Goal: Task Accomplishment & Management: Manage account settings

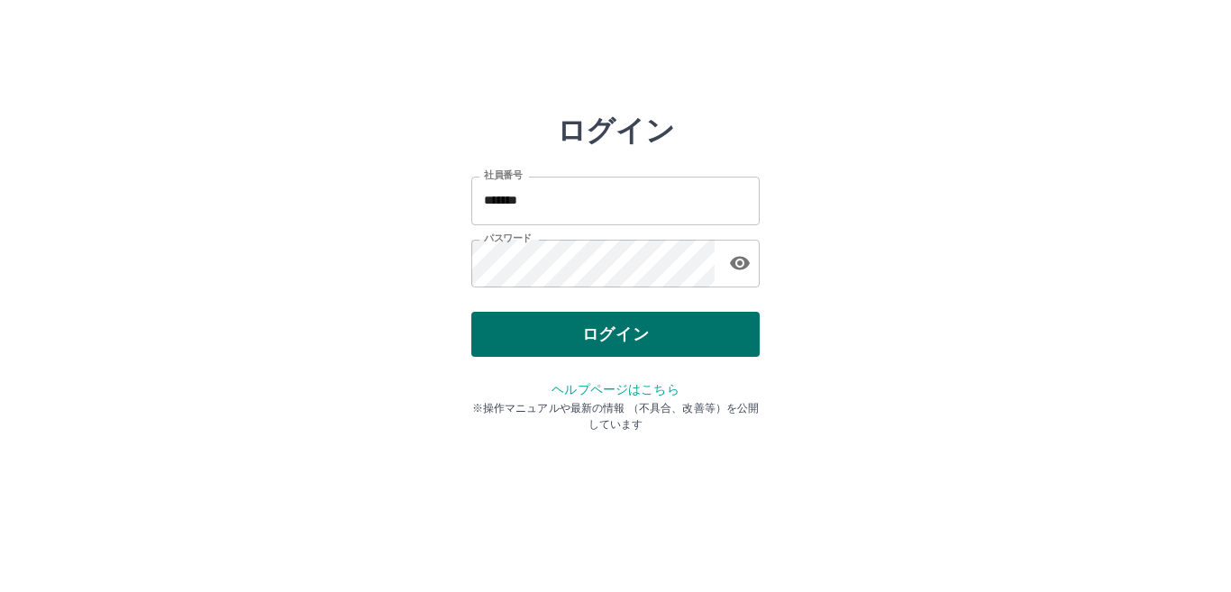
click at [630, 319] on button "ログイン" at bounding box center [615, 334] width 288 height 45
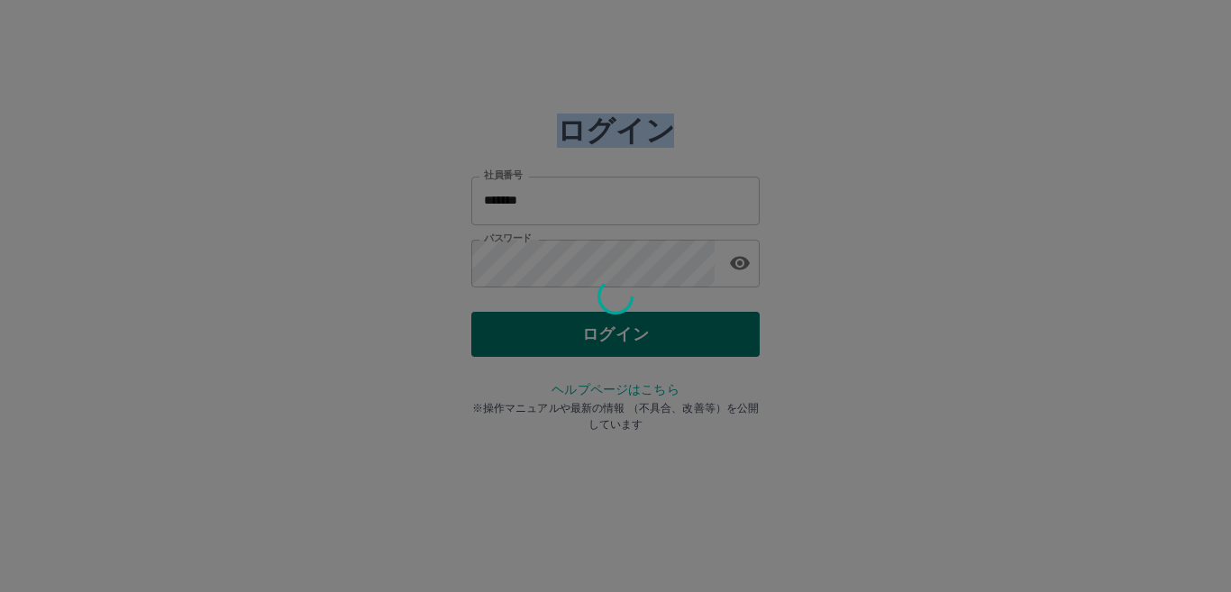
click at [630, 319] on div at bounding box center [615, 296] width 1231 height 592
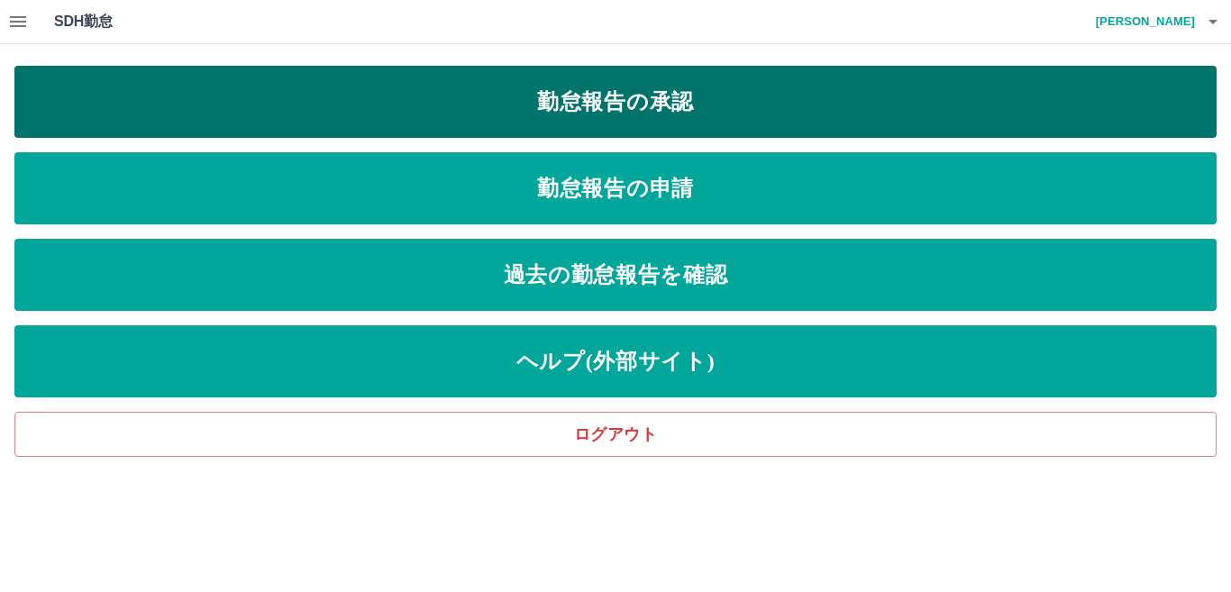
click at [472, 92] on link "勤怠報告の承認" at bounding box center [615, 102] width 1202 height 72
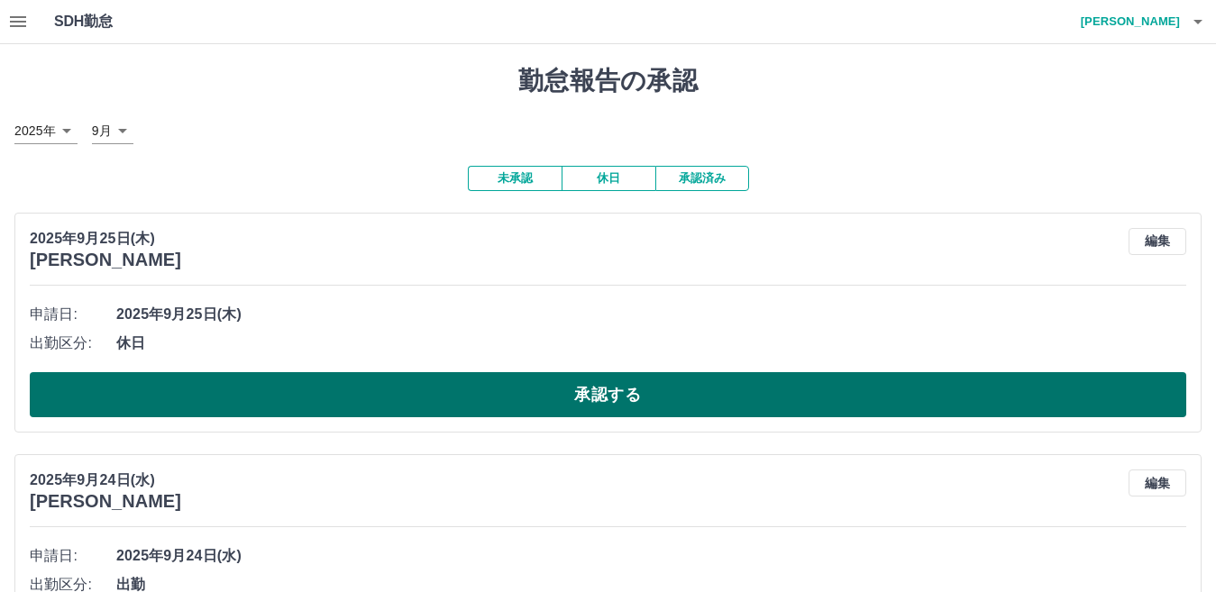
click at [416, 394] on button "承認する" at bounding box center [608, 394] width 1156 height 45
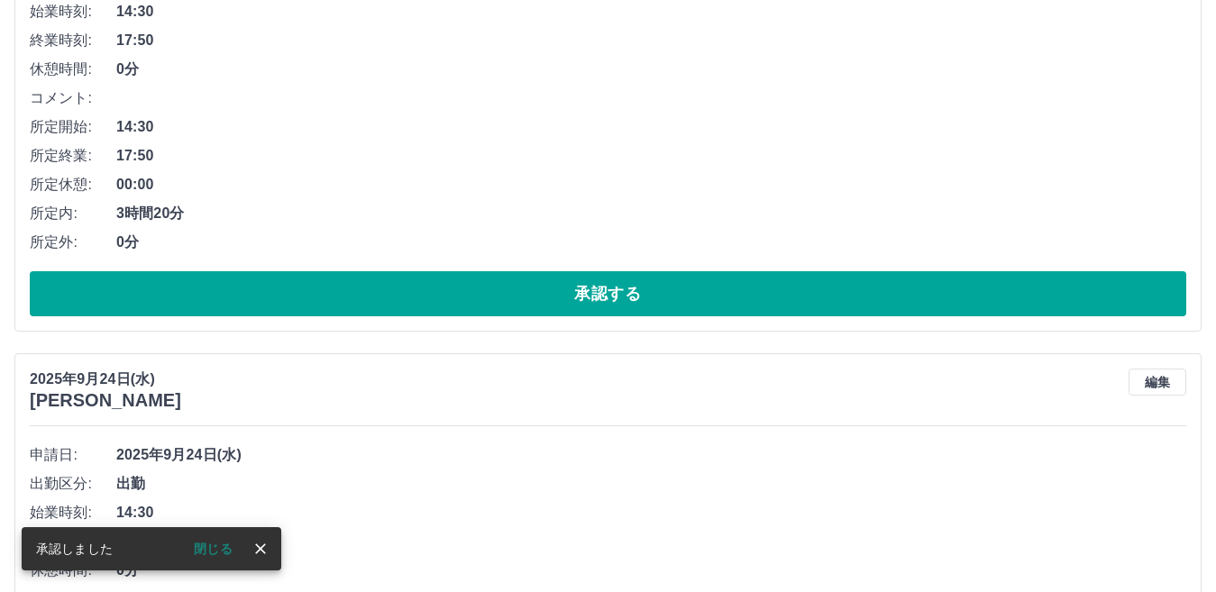
scroll to position [119, 0]
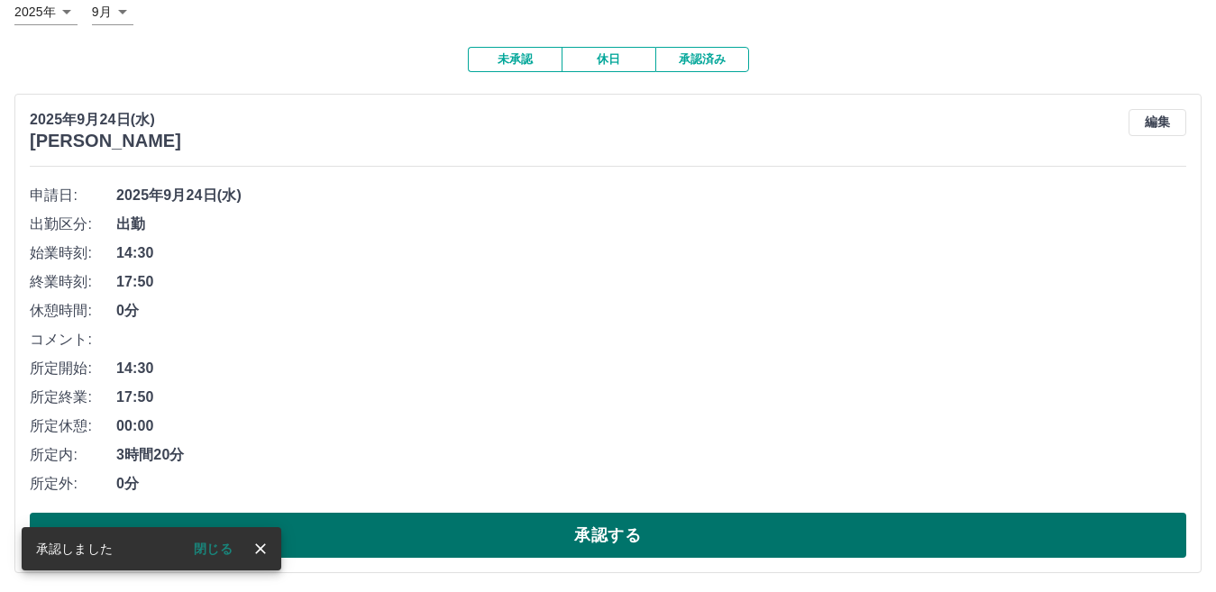
click at [626, 523] on button "承認する" at bounding box center [608, 535] width 1156 height 45
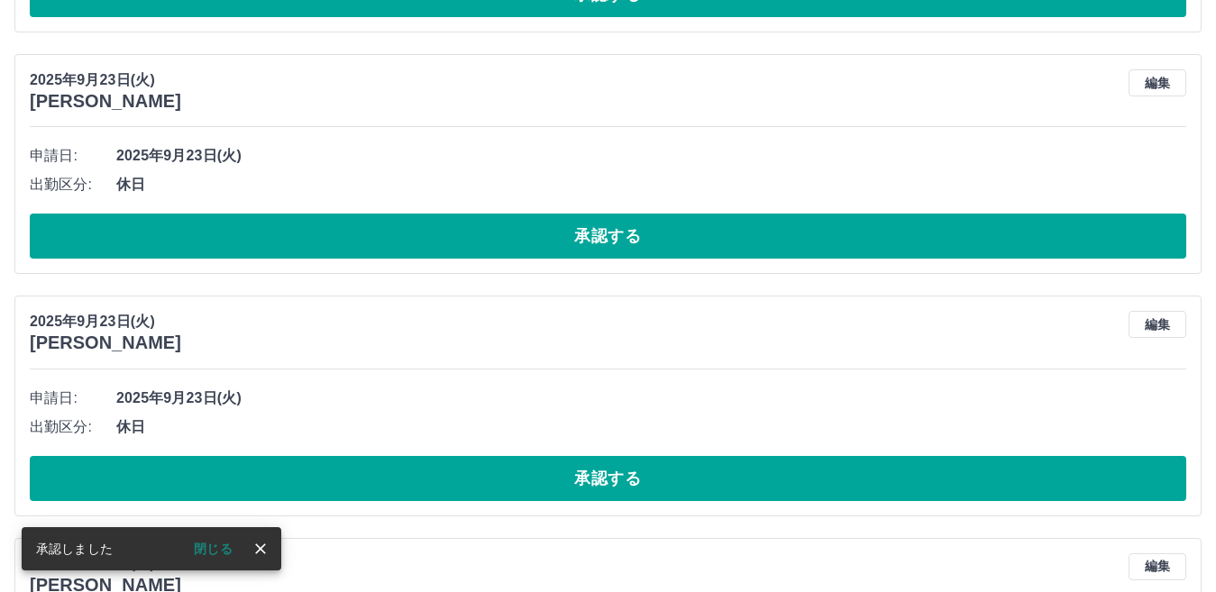
scroll to position [159, 0]
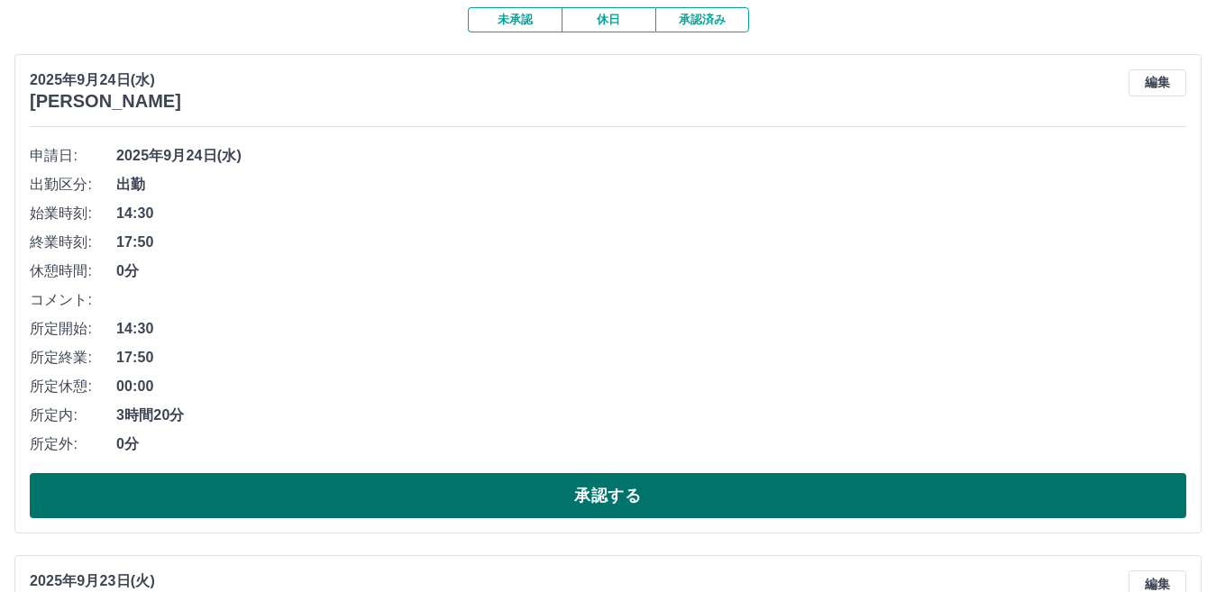
click at [600, 498] on button "承認する" at bounding box center [608, 495] width 1156 height 45
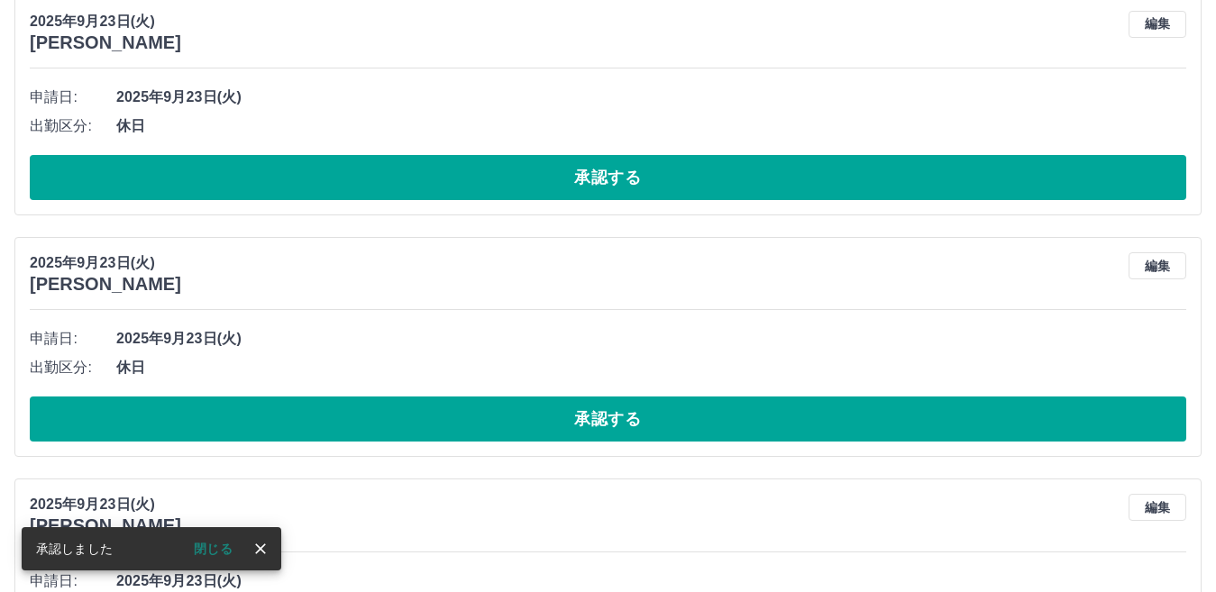
scroll to position [21, 0]
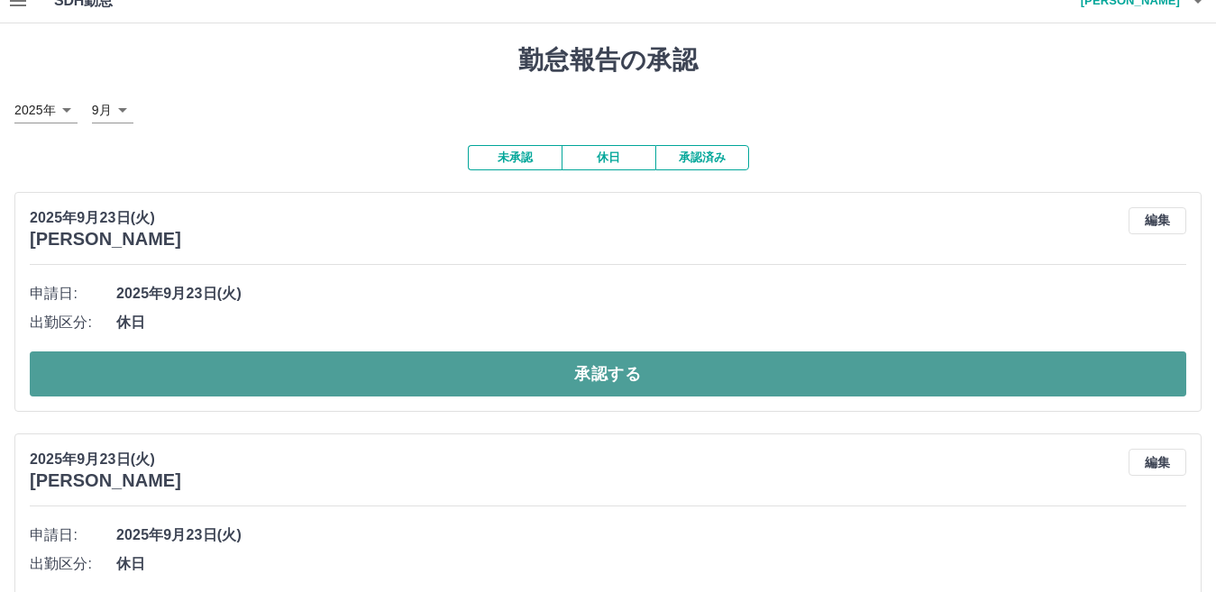
click at [591, 367] on button "承認する" at bounding box center [608, 374] width 1156 height 45
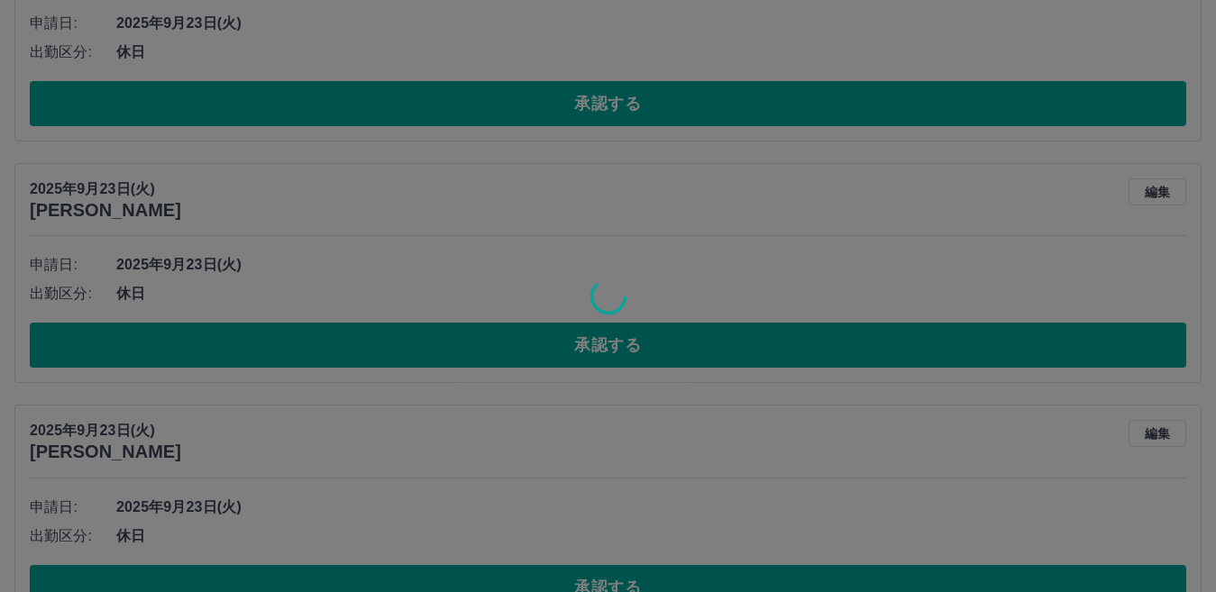
scroll to position [50, 0]
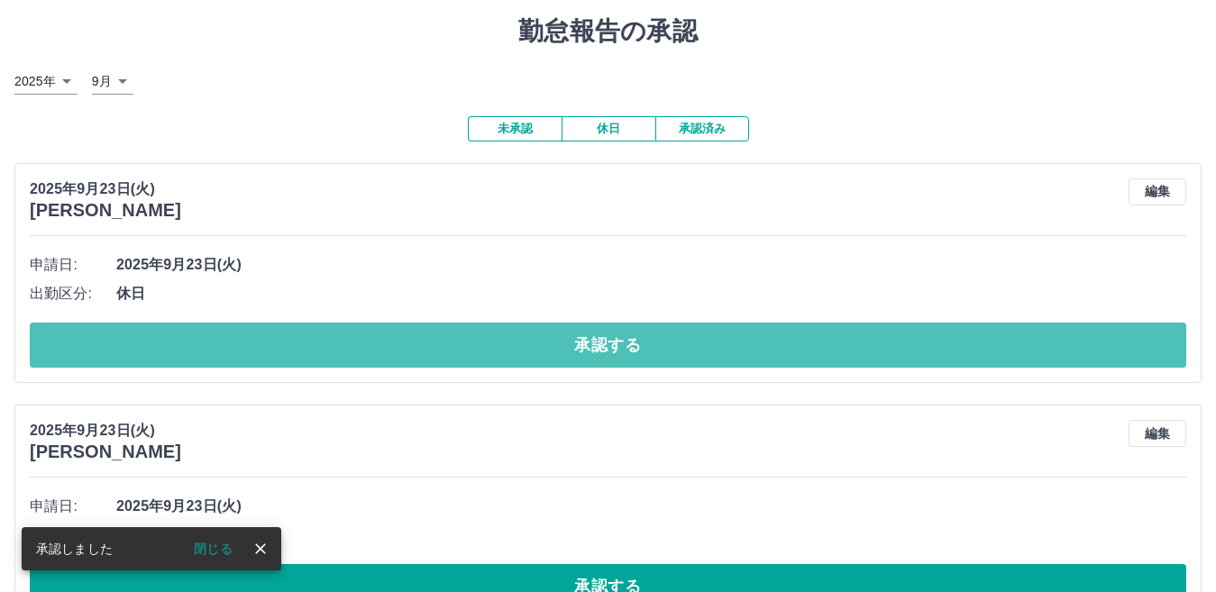
click at [599, 346] on button "承認する" at bounding box center [608, 345] width 1156 height 45
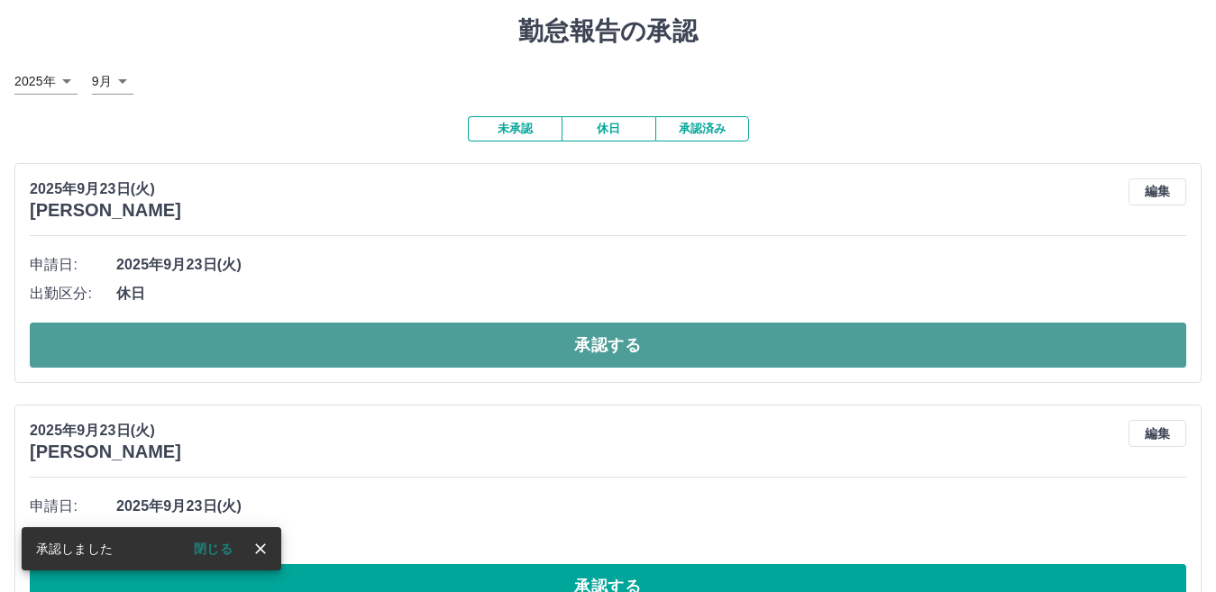
click at [599, 338] on button "承認する" at bounding box center [608, 345] width 1156 height 45
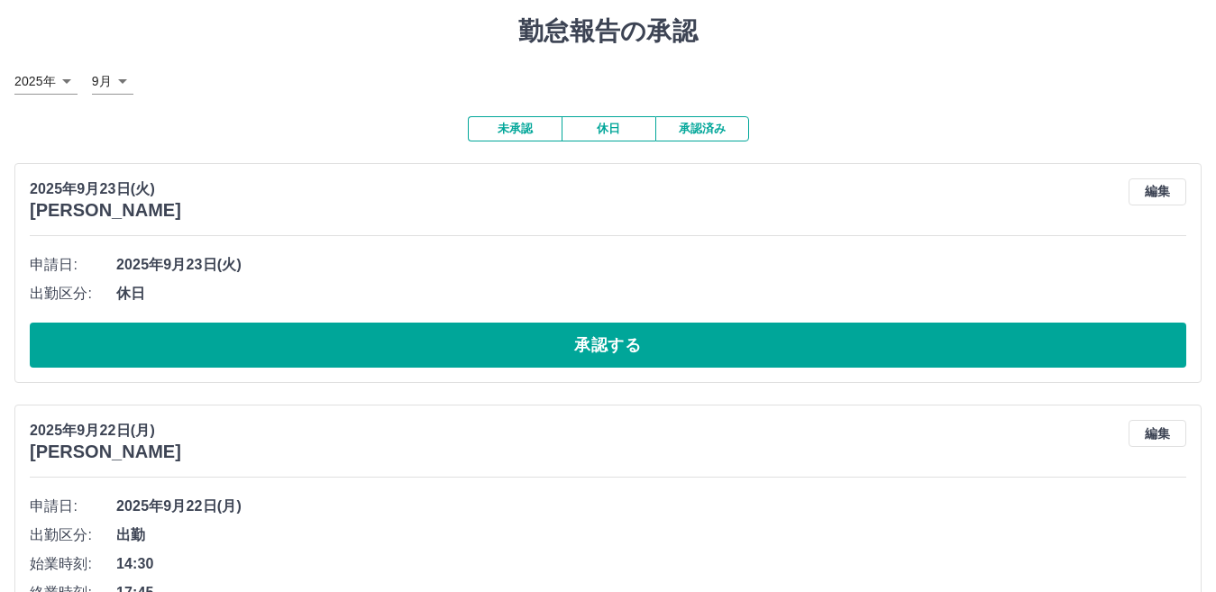
click at [599, 337] on button "承認する" at bounding box center [608, 345] width 1156 height 45
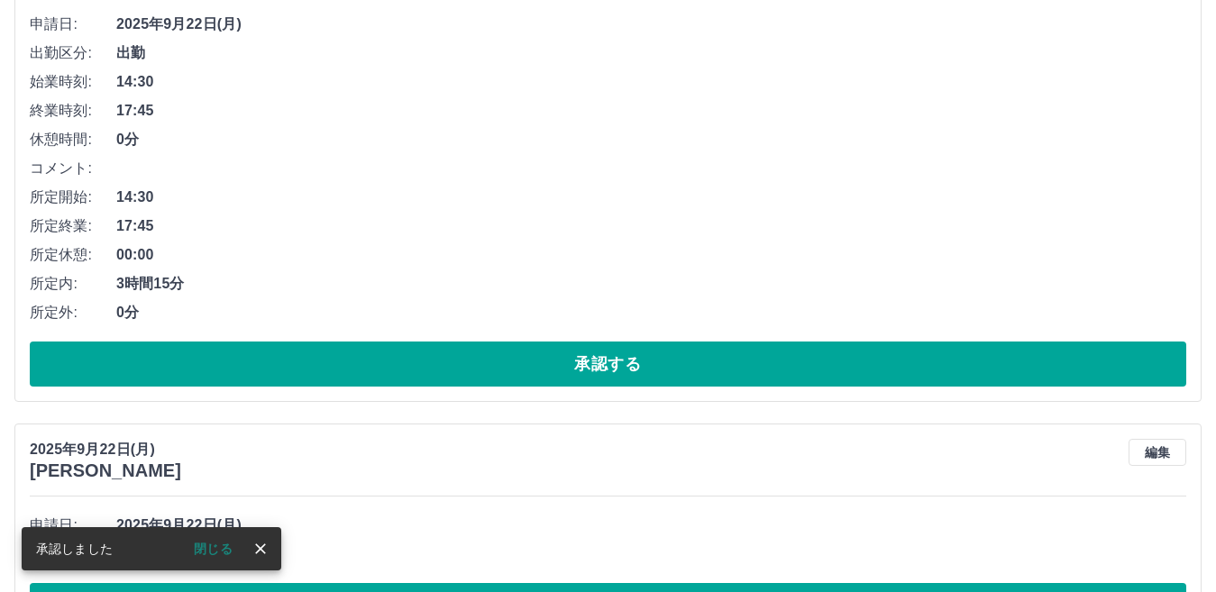
scroll to position [320, 0]
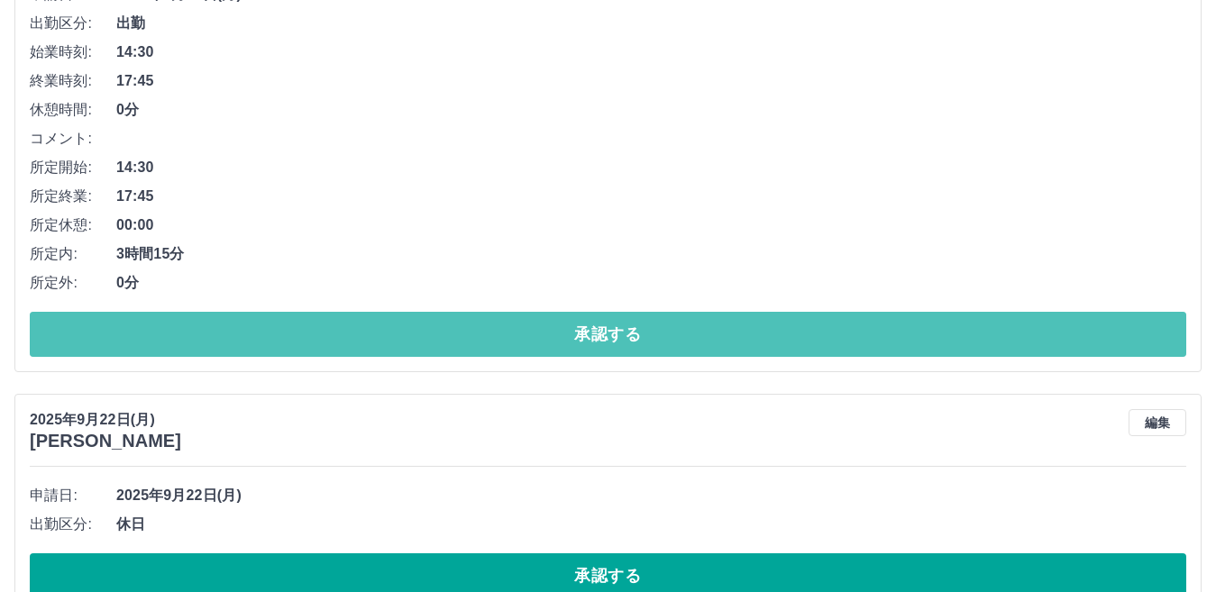
click at [379, 330] on button "承認する" at bounding box center [608, 334] width 1156 height 45
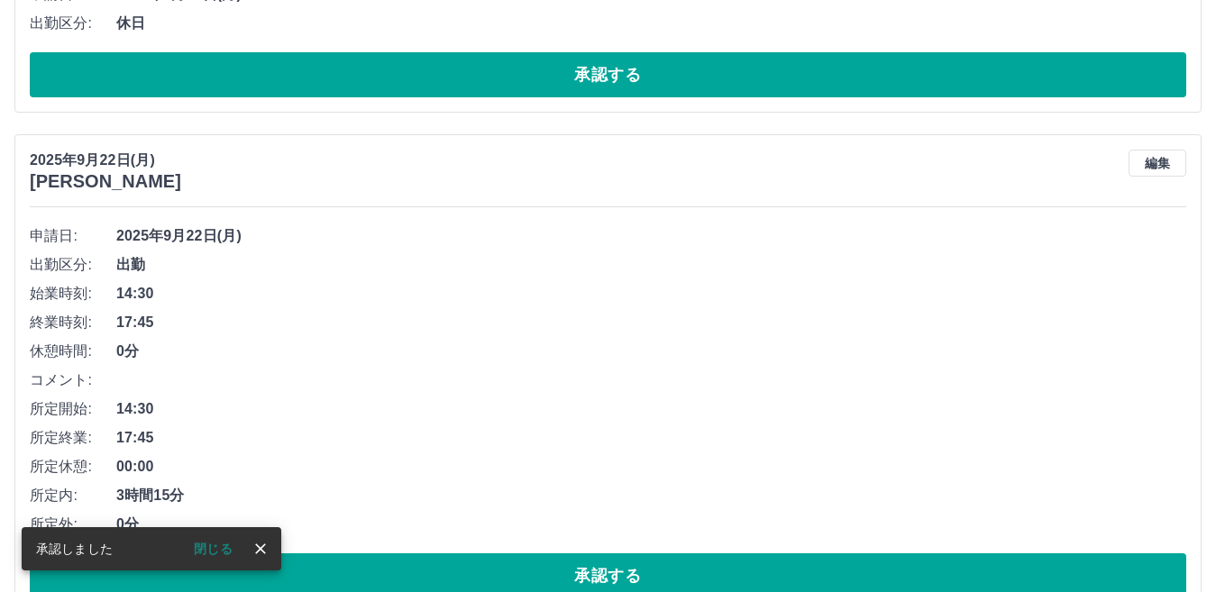
scroll to position [0, 0]
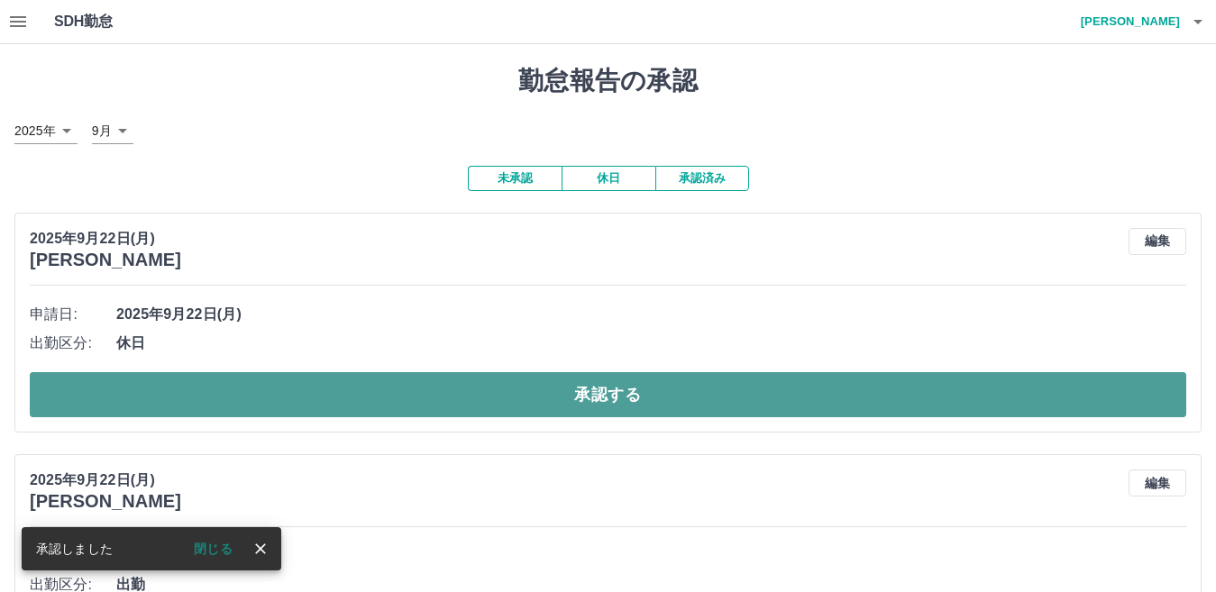
click at [425, 386] on button "承認する" at bounding box center [608, 394] width 1156 height 45
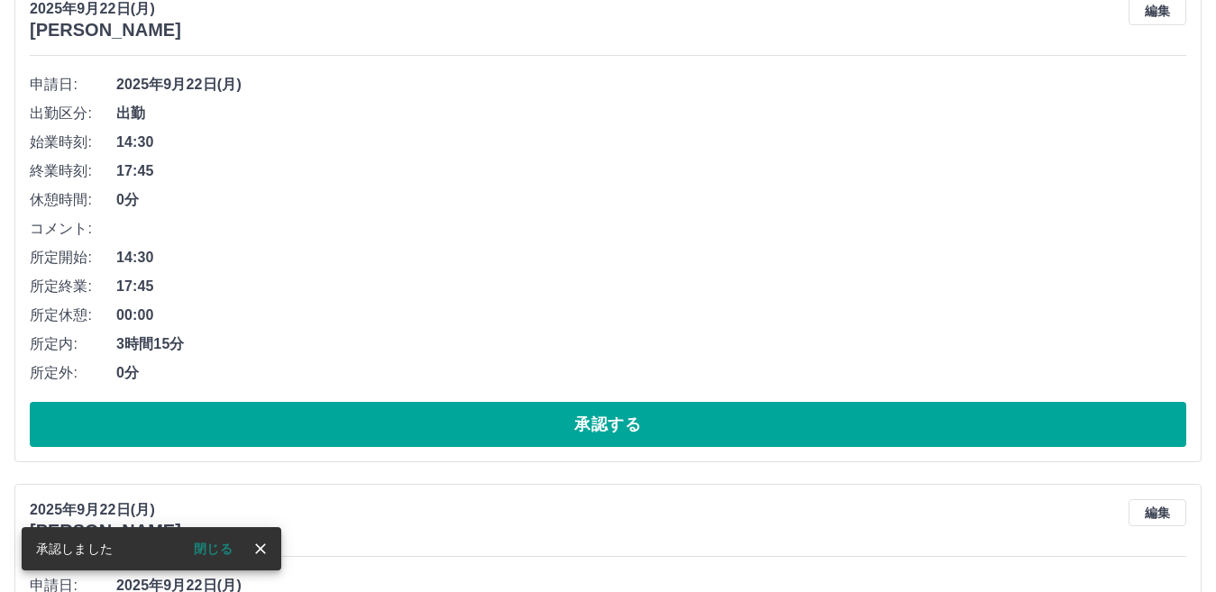
scroll to position [270, 0]
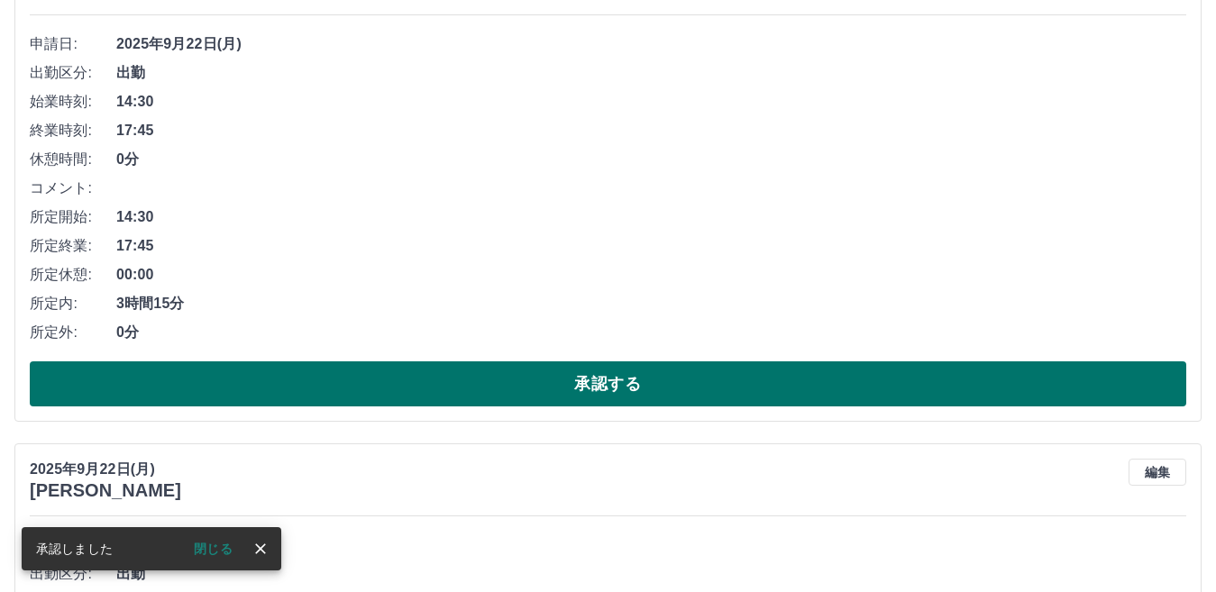
click at [473, 380] on button "承認する" at bounding box center [608, 383] width 1156 height 45
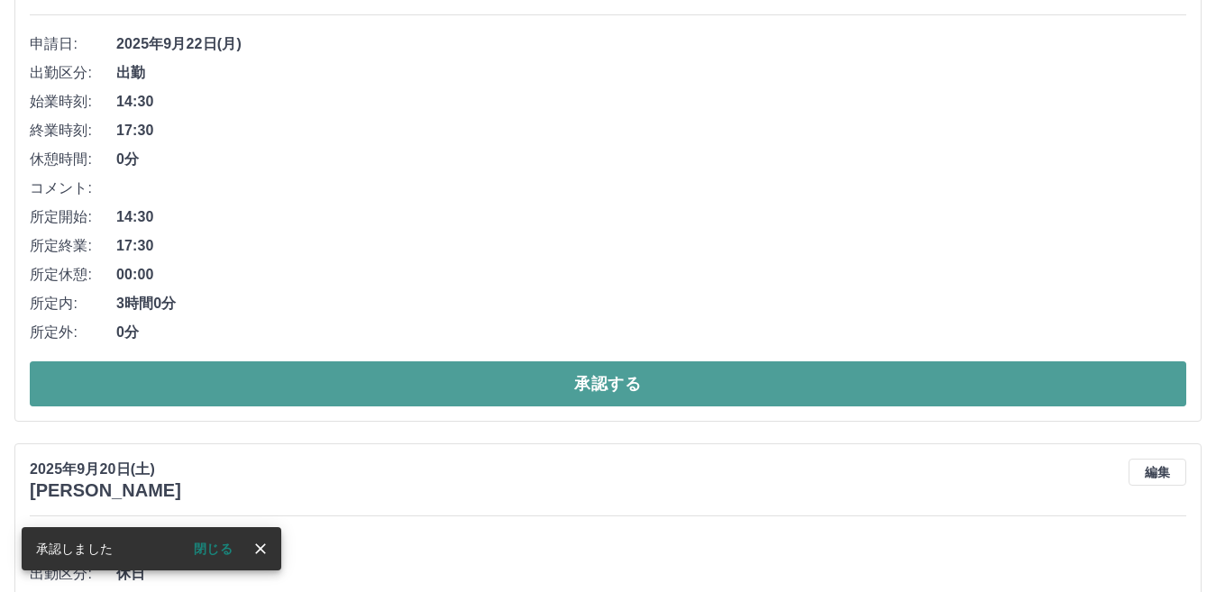
click at [620, 380] on button "承認する" at bounding box center [608, 383] width 1156 height 45
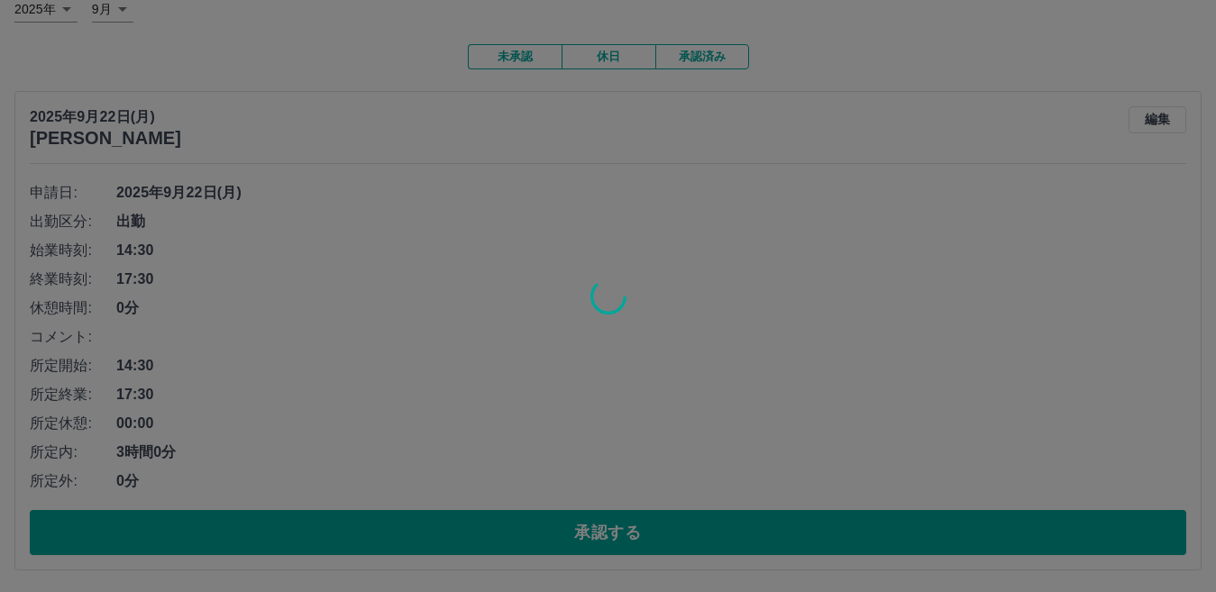
scroll to position [90, 0]
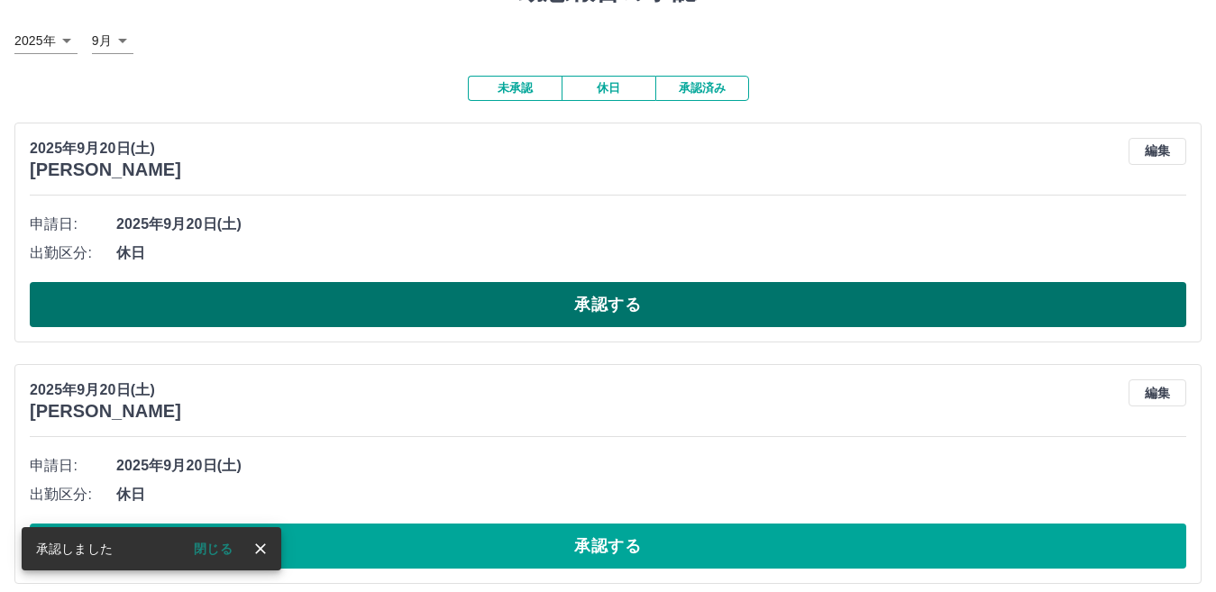
click at [588, 305] on button "承認する" at bounding box center [608, 304] width 1156 height 45
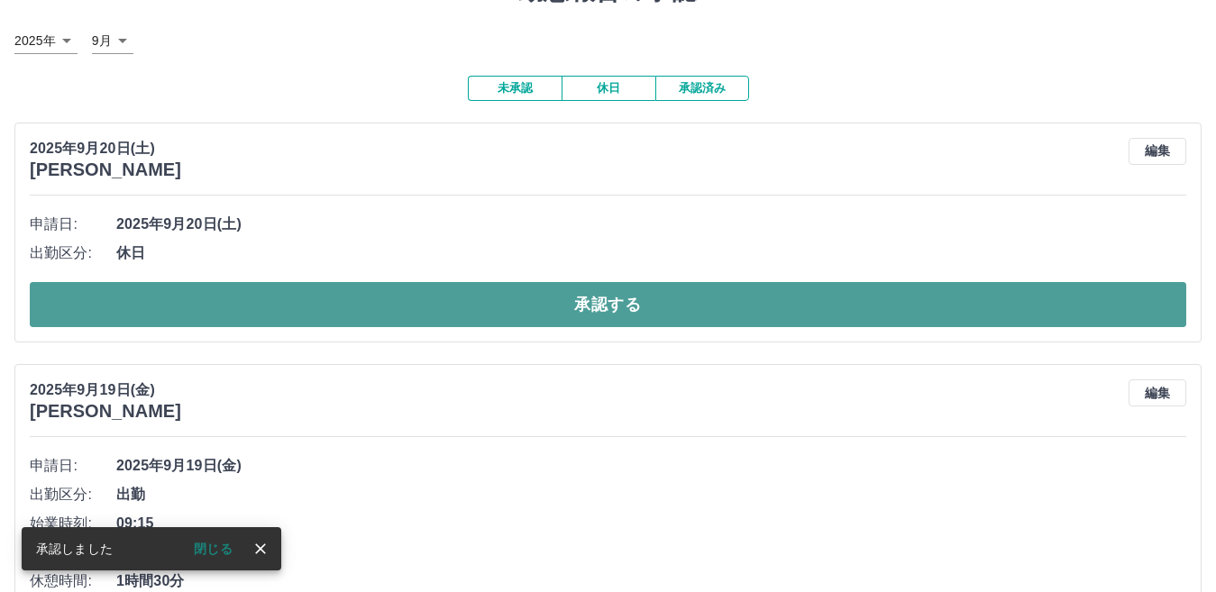
click at [522, 297] on button "承認する" at bounding box center [608, 304] width 1156 height 45
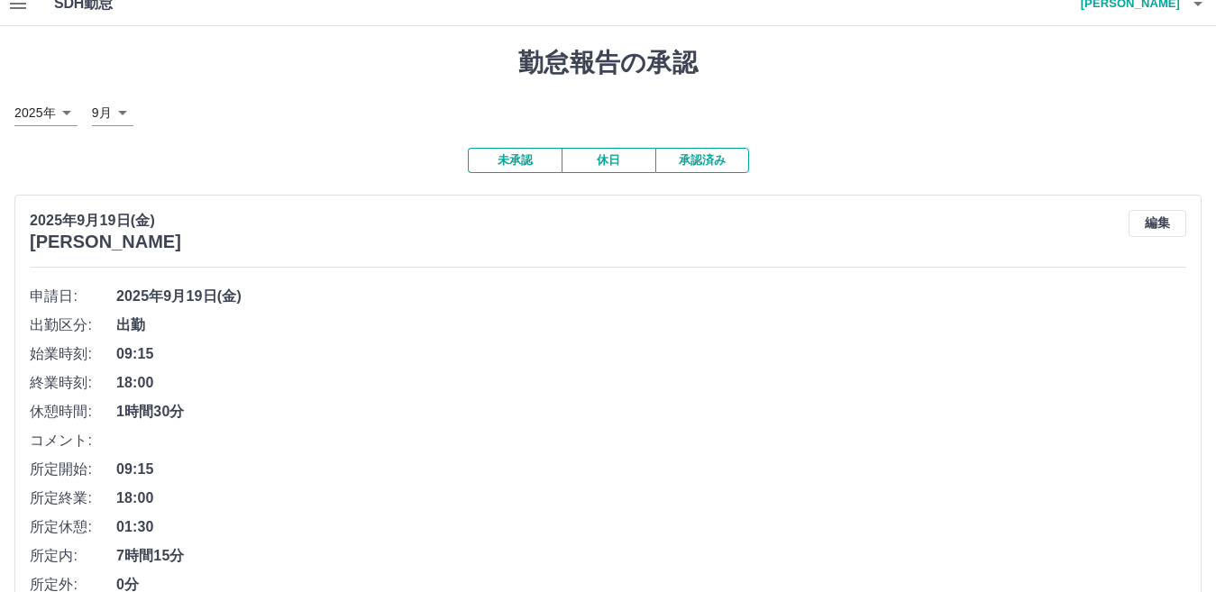
scroll to position [0, 0]
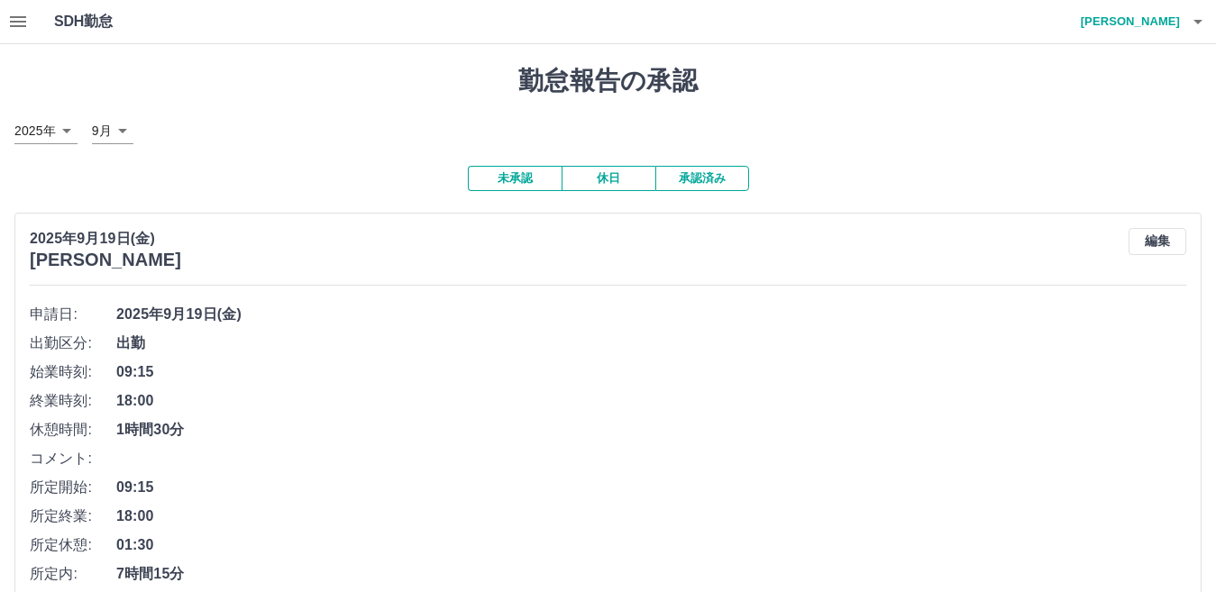
click at [692, 176] on button "承認済み" at bounding box center [702, 178] width 94 height 25
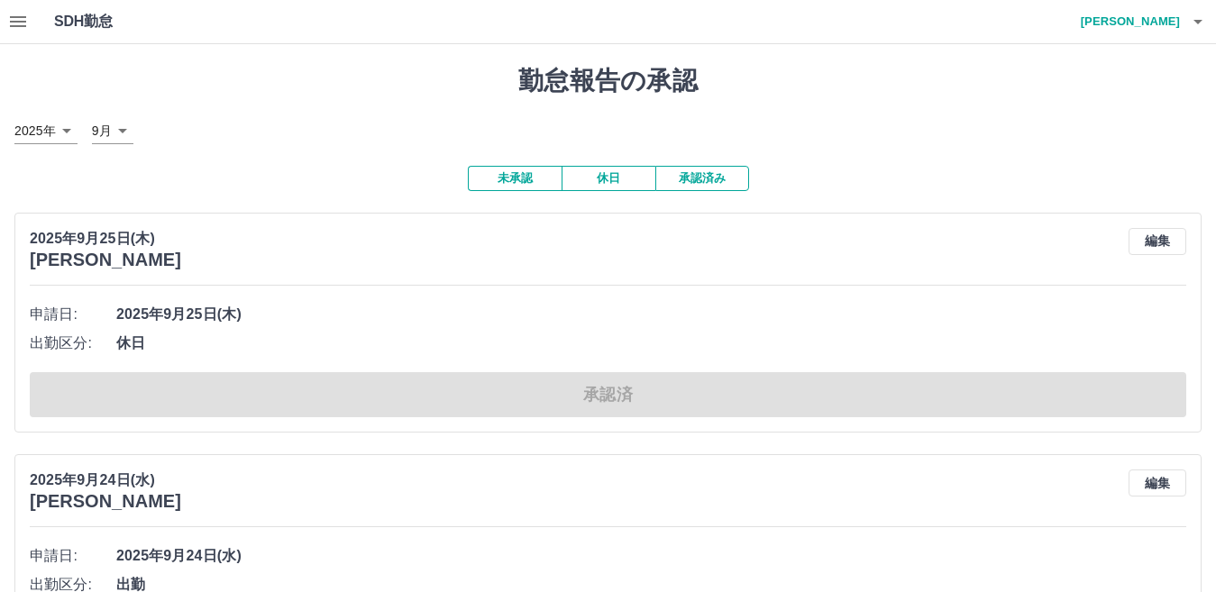
click at [12, 20] on icon "button" at bounding box center [18, 22] width 22 height 22
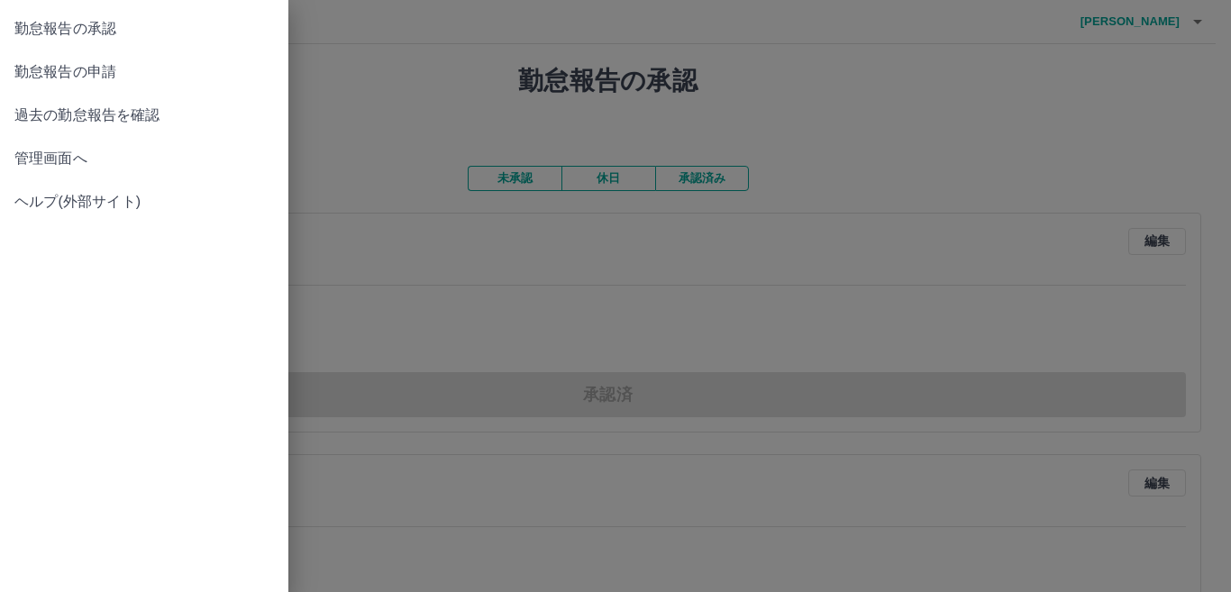
click at [90, 110] on span "過去の勤怠報告を確認" at bounding box center [144, 116] width 260 height 22
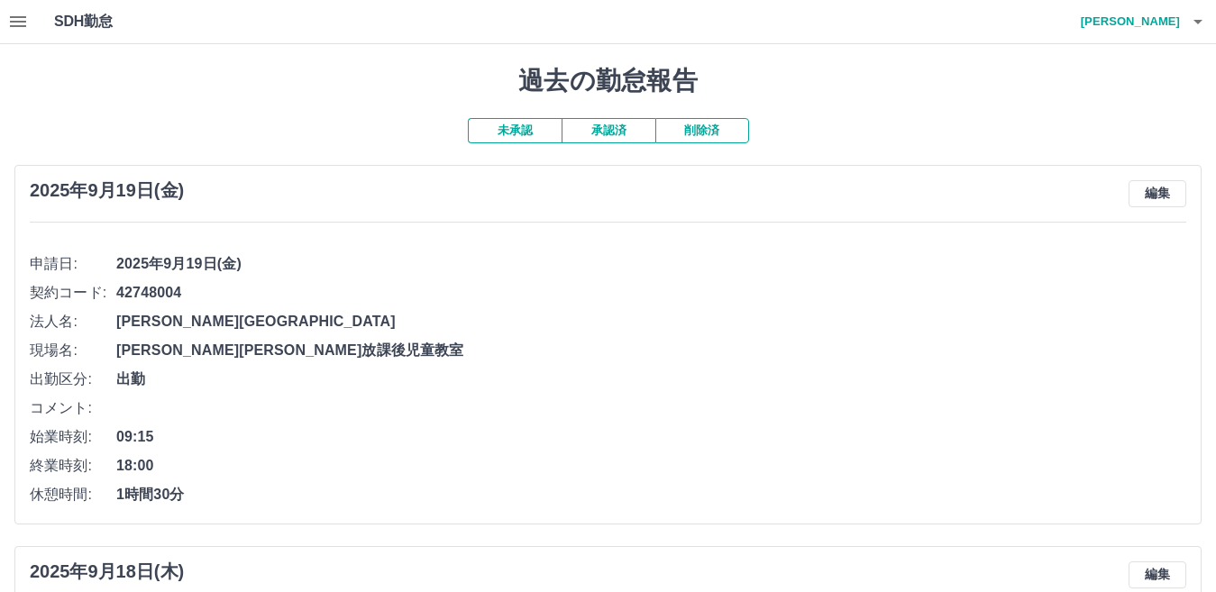
click at [11, 19] on icon "button" at bounding box center [18, 22] width 22 height 22
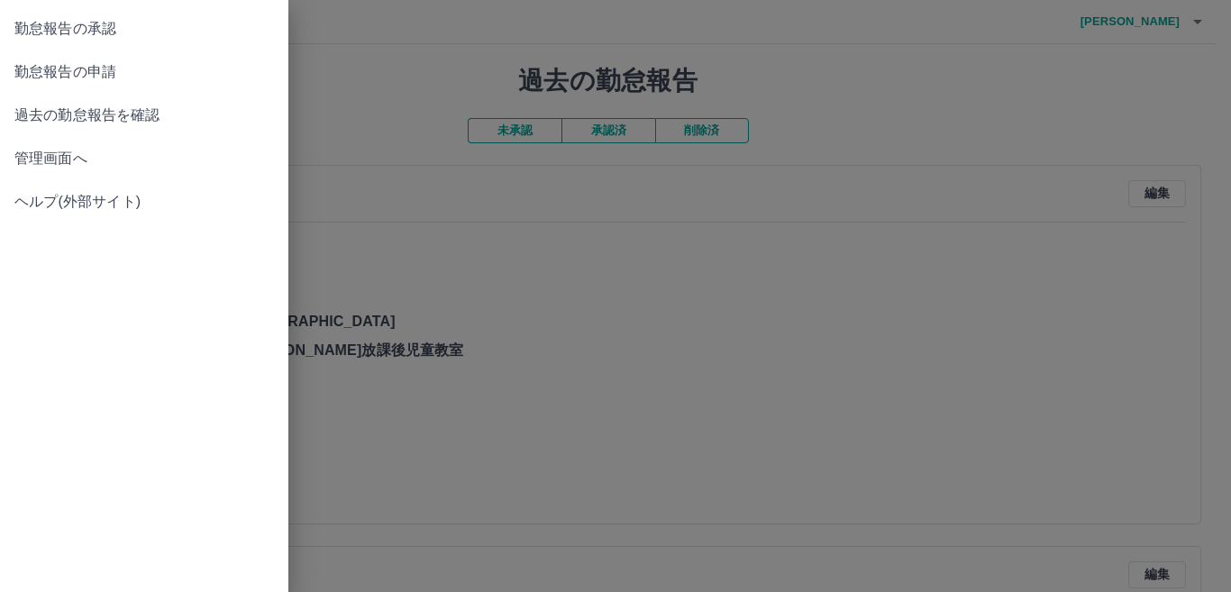
click at [119, 20] on span "勤怠報告の承認" at bounding box center [144, 29] width 260 height 22
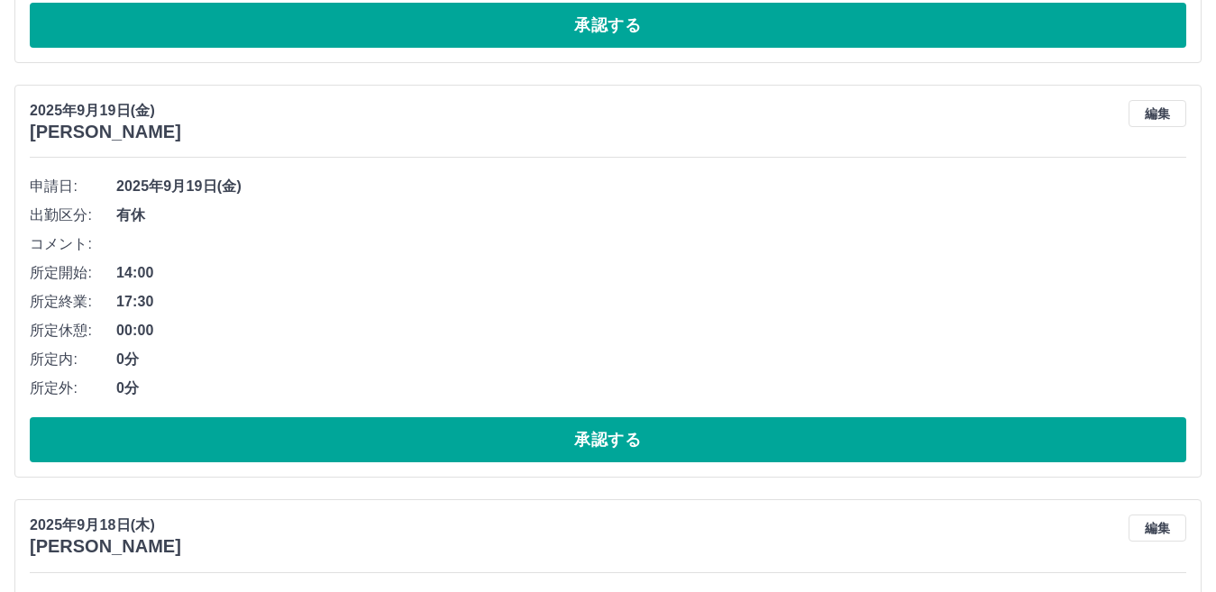
scroll to position [631, 0]
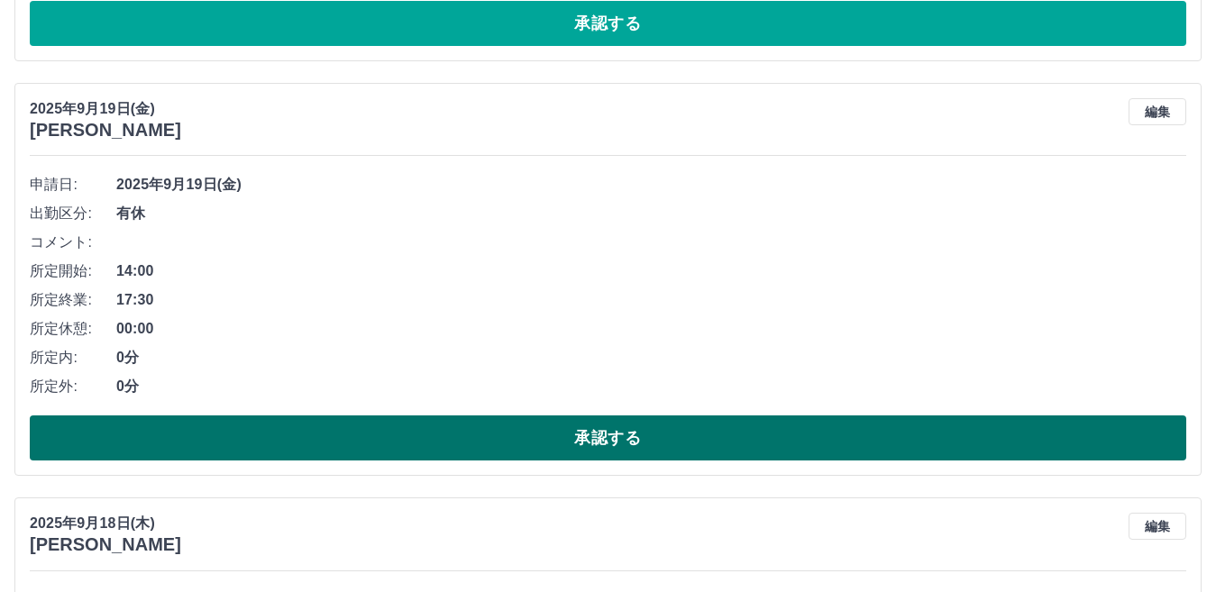
click at [619, 450] on button "承認する" at bounding box center [608, 438] width 1156 height 45
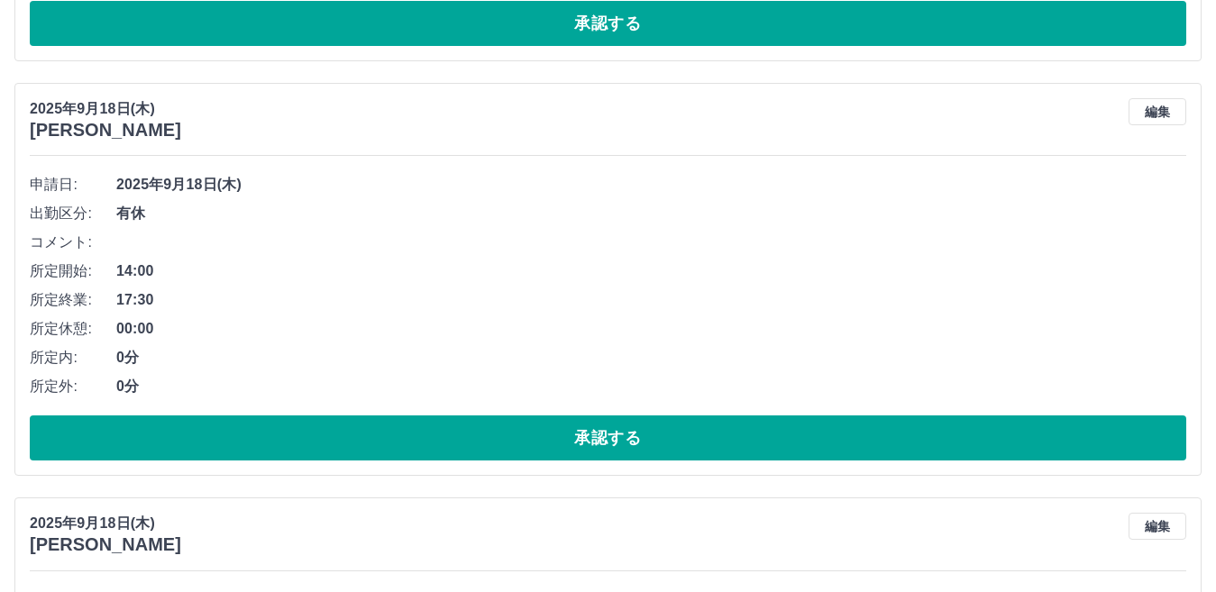
scroll to position [721, 0]
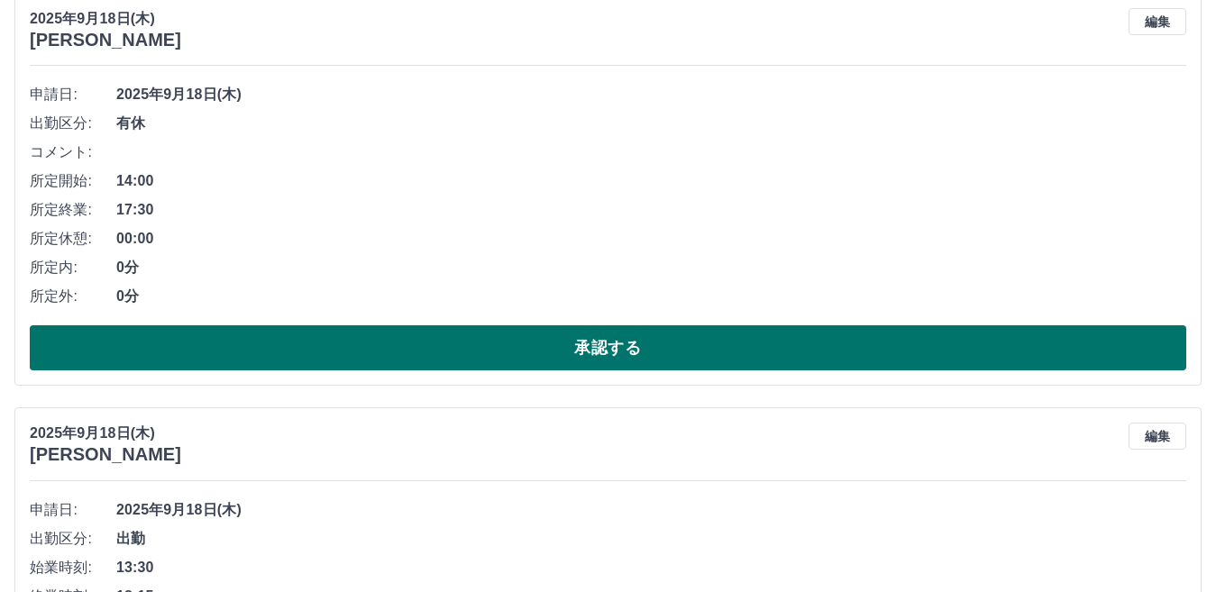
click at [590, 342] on button "承認する" at bounding box center [608, 347] width 1156 height 45
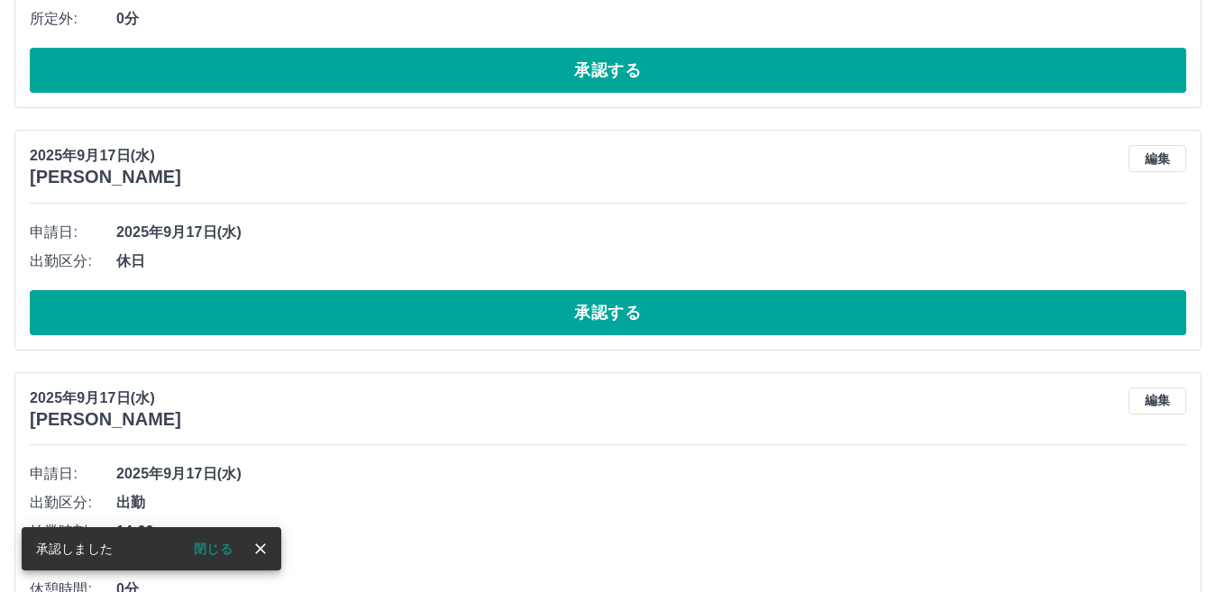
scroll to position [1118, 0]
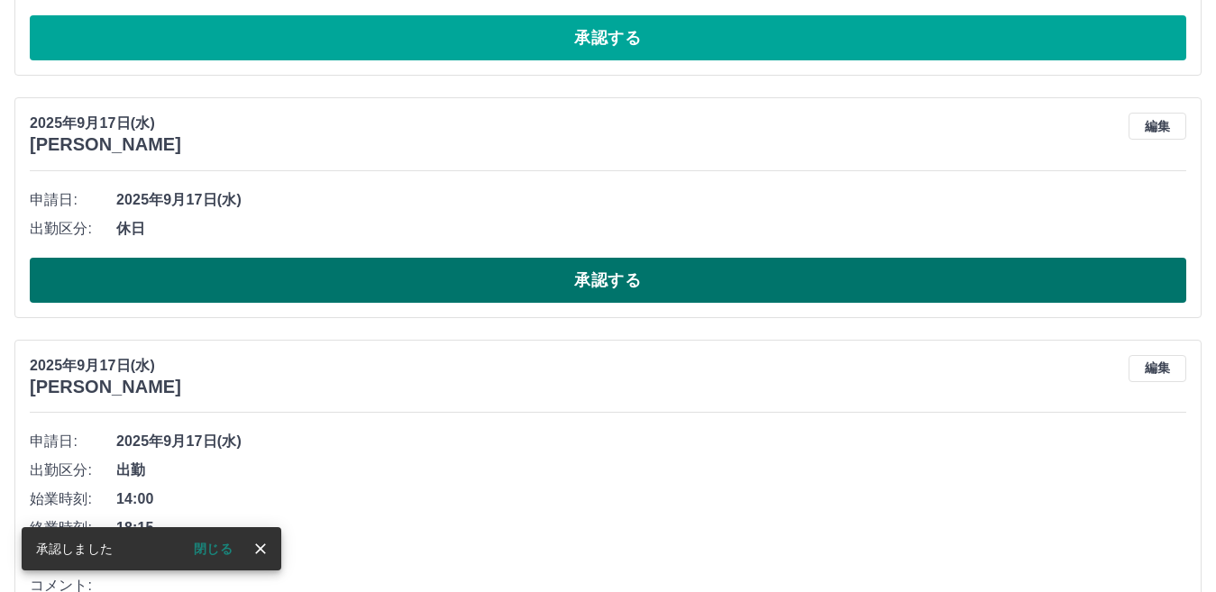
click at [580, 272] on button "承認する" at bounding box center [608, 280] width 1156 height 45
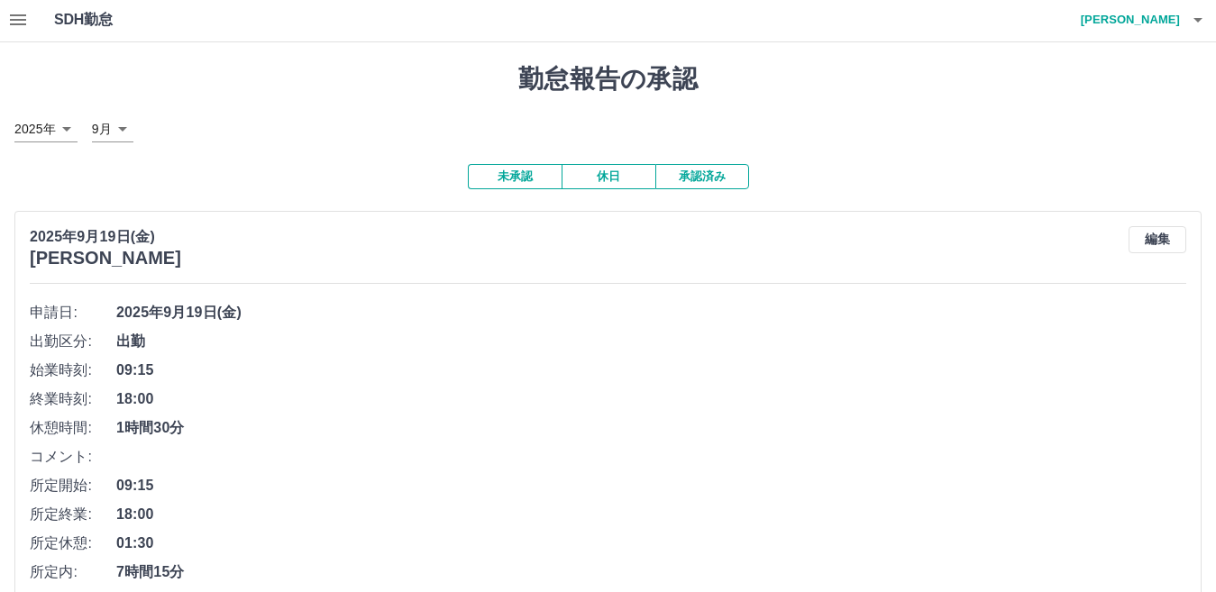
scroll to position [0, 0]
click at [702, 173] on button "承認済み" at bounding box center [702, 178] width 94 height 25
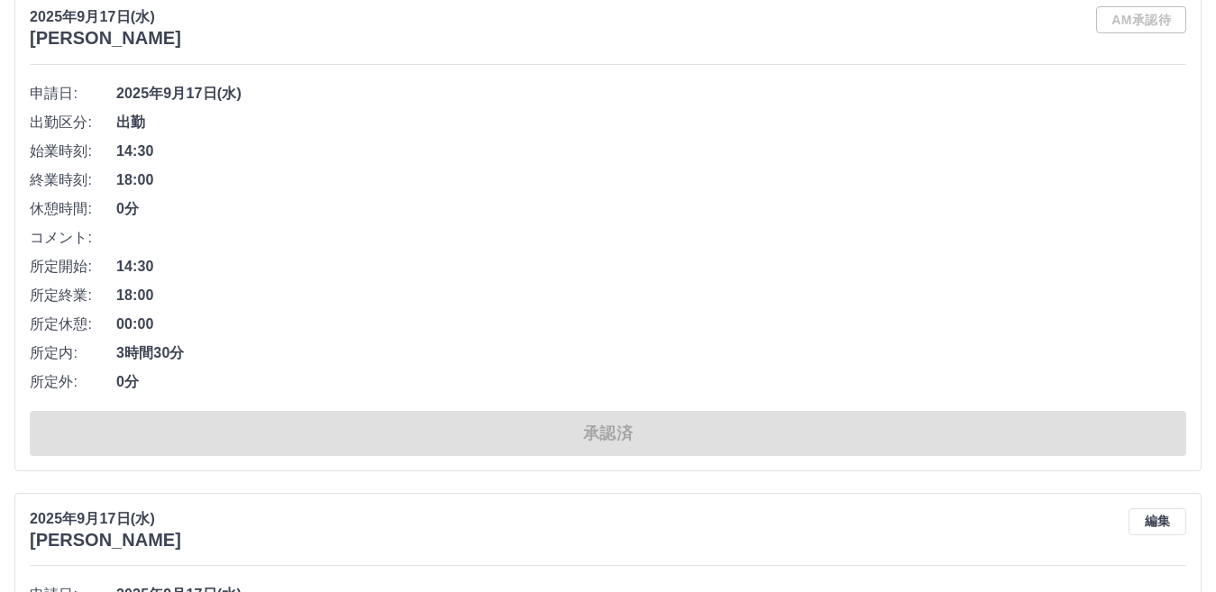
scroll to position [8653, 0]
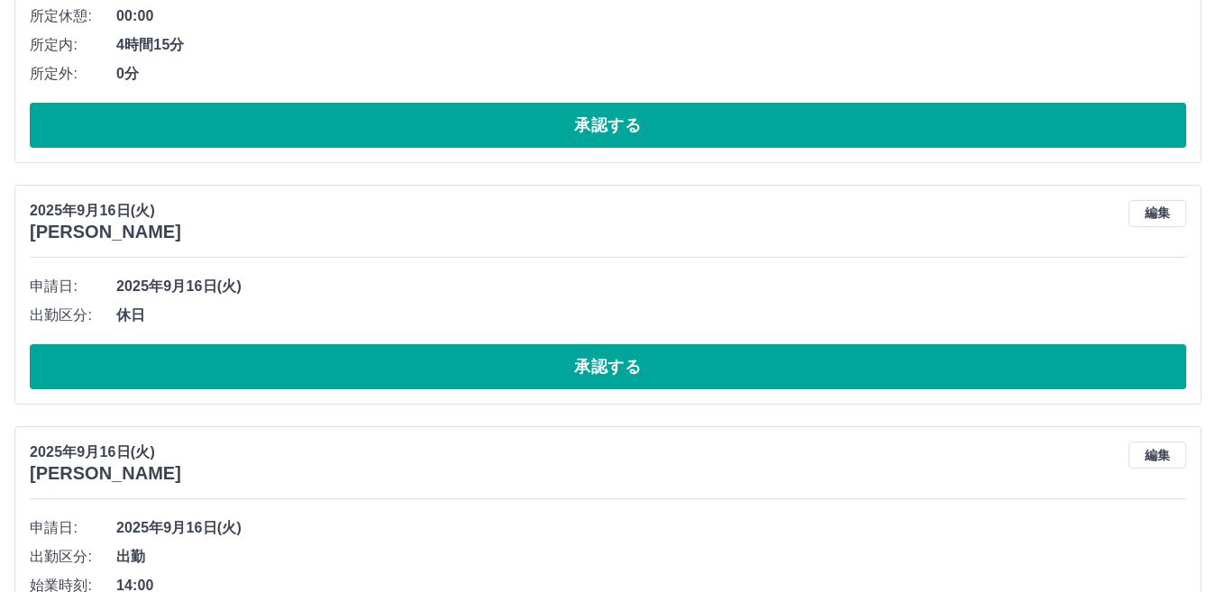
scroll to position [1622, 0]
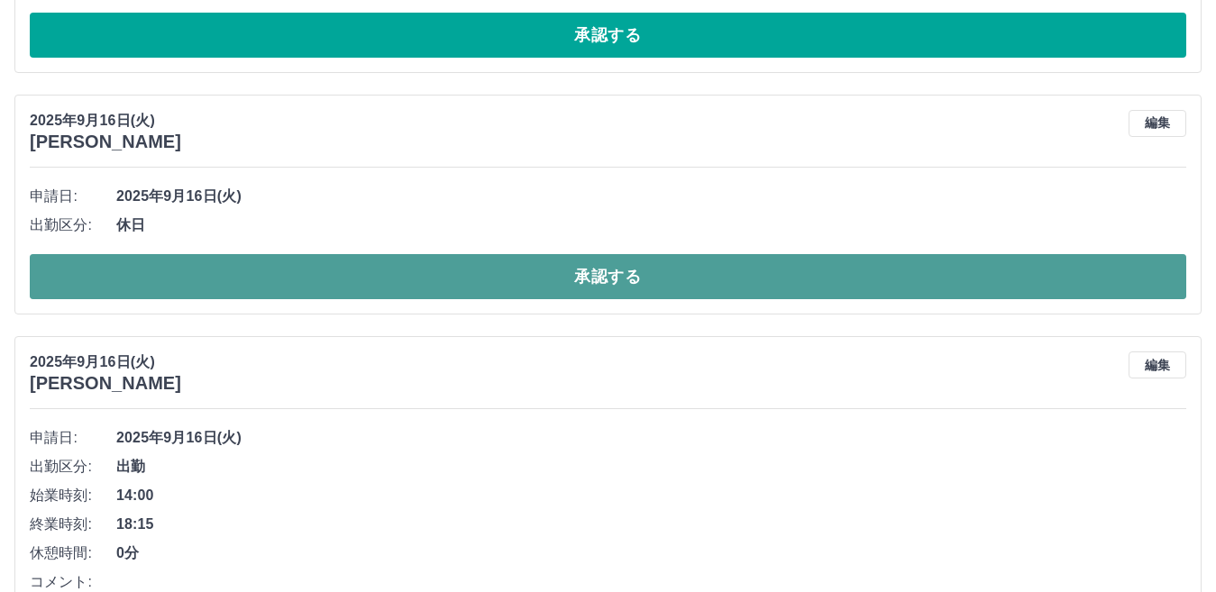
click at [397, 272] on button "承認する" at bounding box center [608, 276] width 1156 height 45
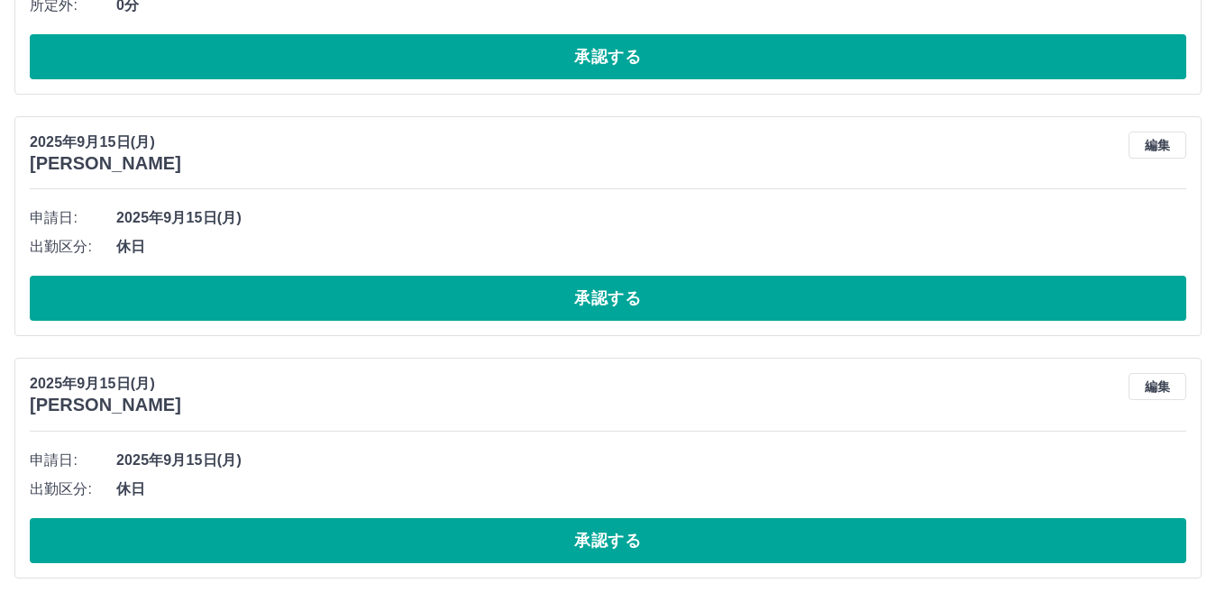
scroll to position [2192, 0]
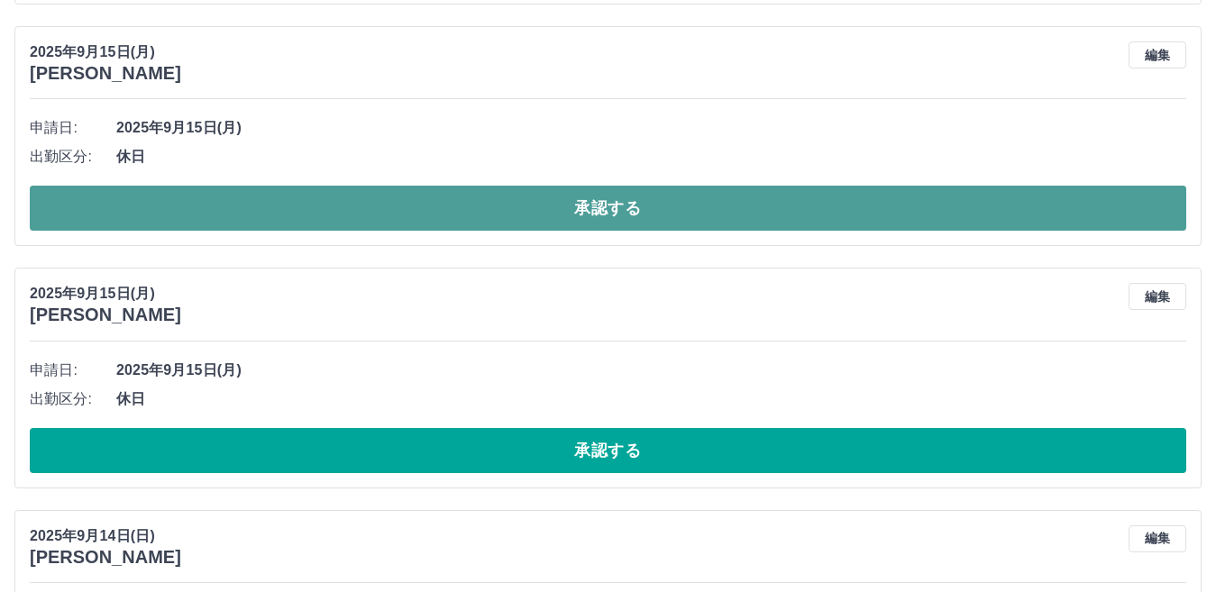
click at [411, 207] on button "承認する" at bounding box center [608, 208] width 1156 height 45
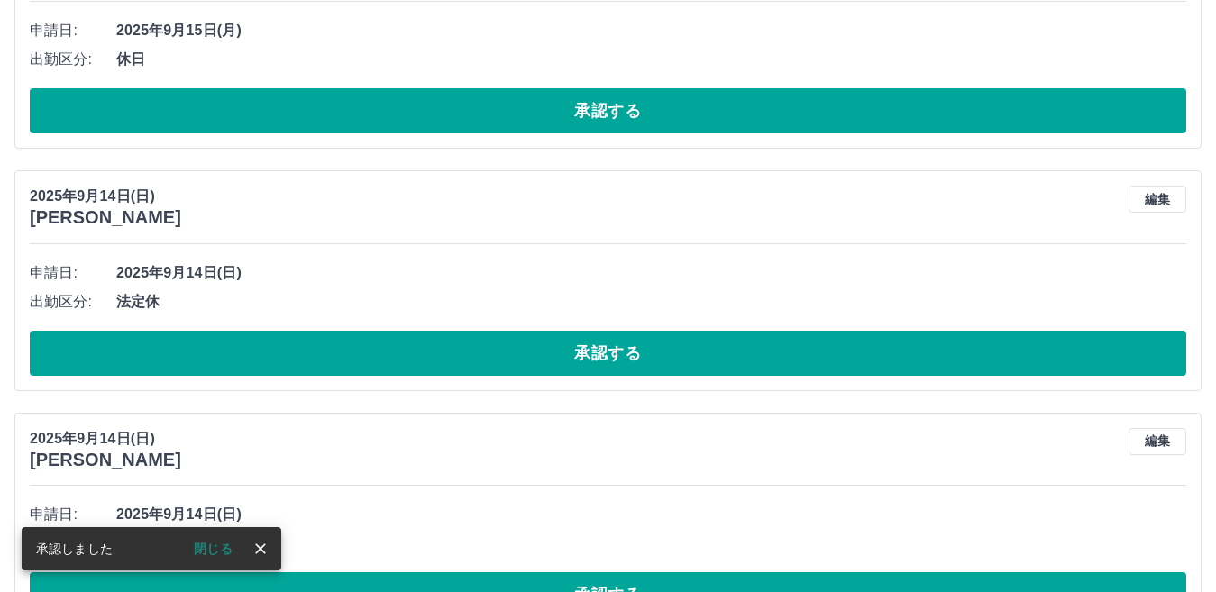
scroll to position [2372, 0]
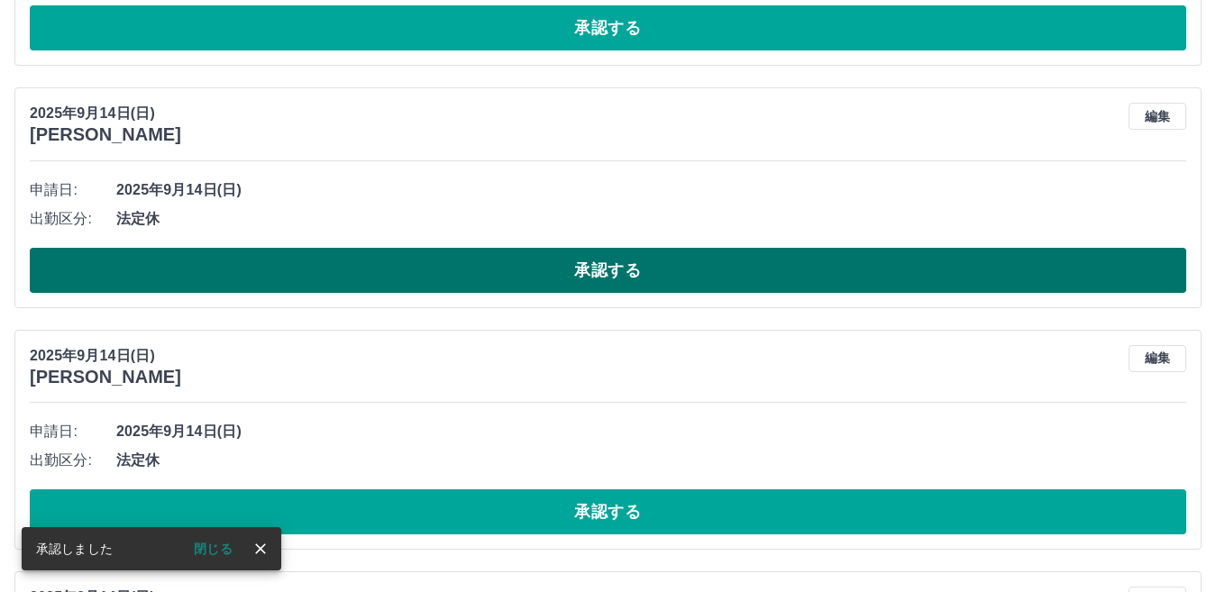
click at [493, 268] on button "承認する" at bounding box center [608, 270] width 1156 height 45
click at [534, 270] on button "承認する" at bounding box center [608, 270] width 1156 height 45
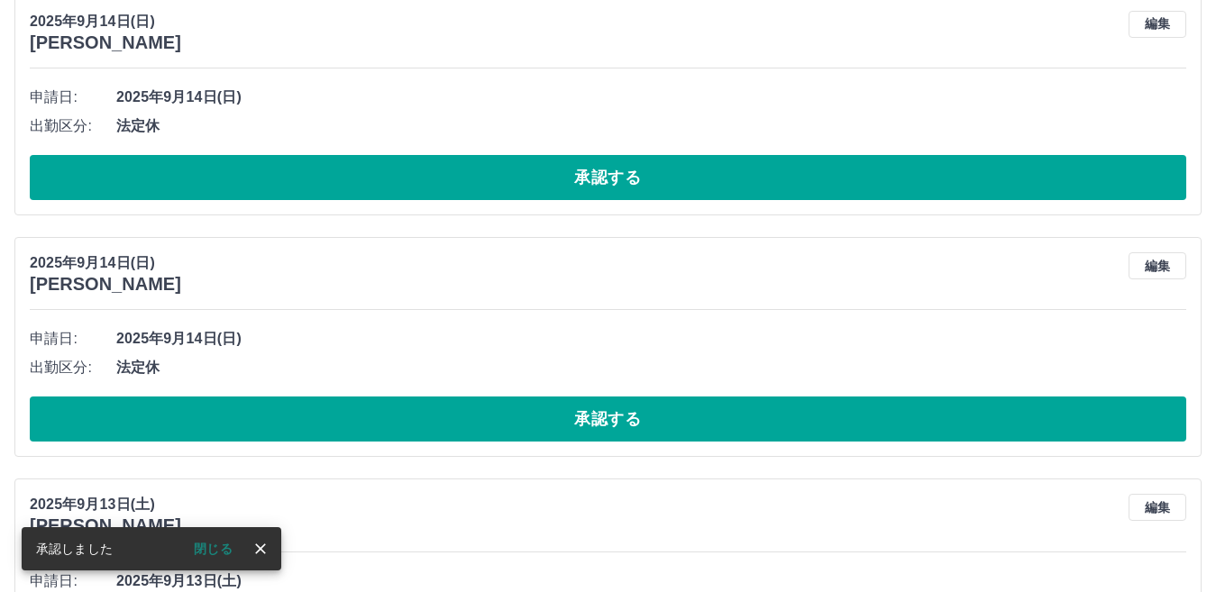
scroll to position [2733, 0]
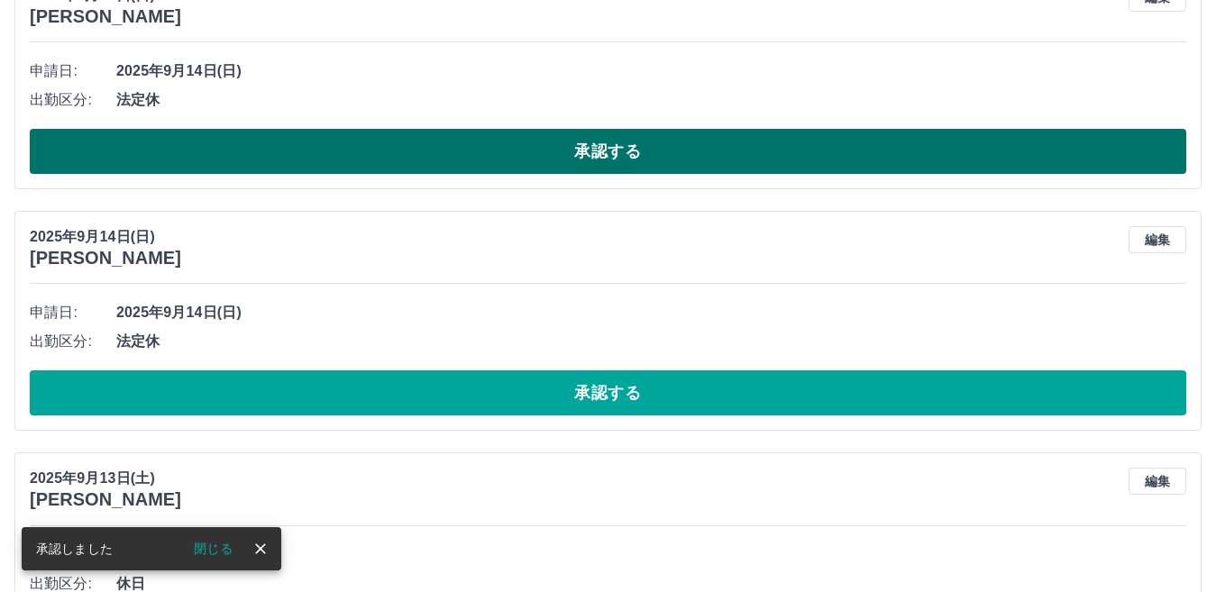
click at [505, 146] on button "承認する" at bounding box center [608, 151] width 1156 height 45
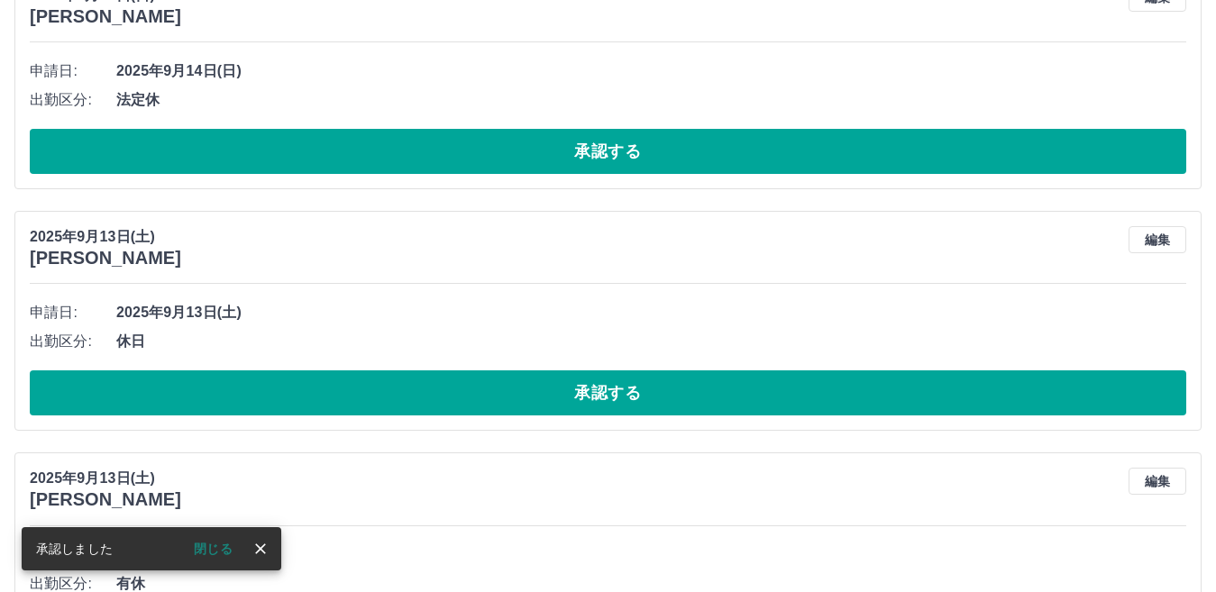
scroll to position [2491, 0]
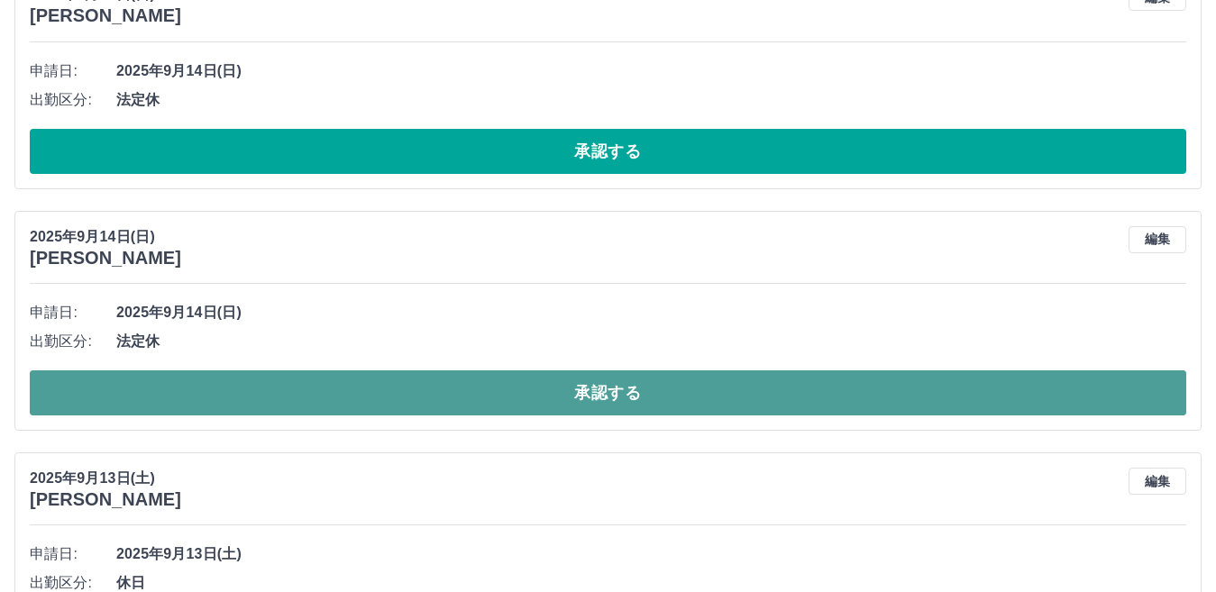
click at [564, 386] on button "承認する" at bounding box center [608, 392] width 1156 height 45
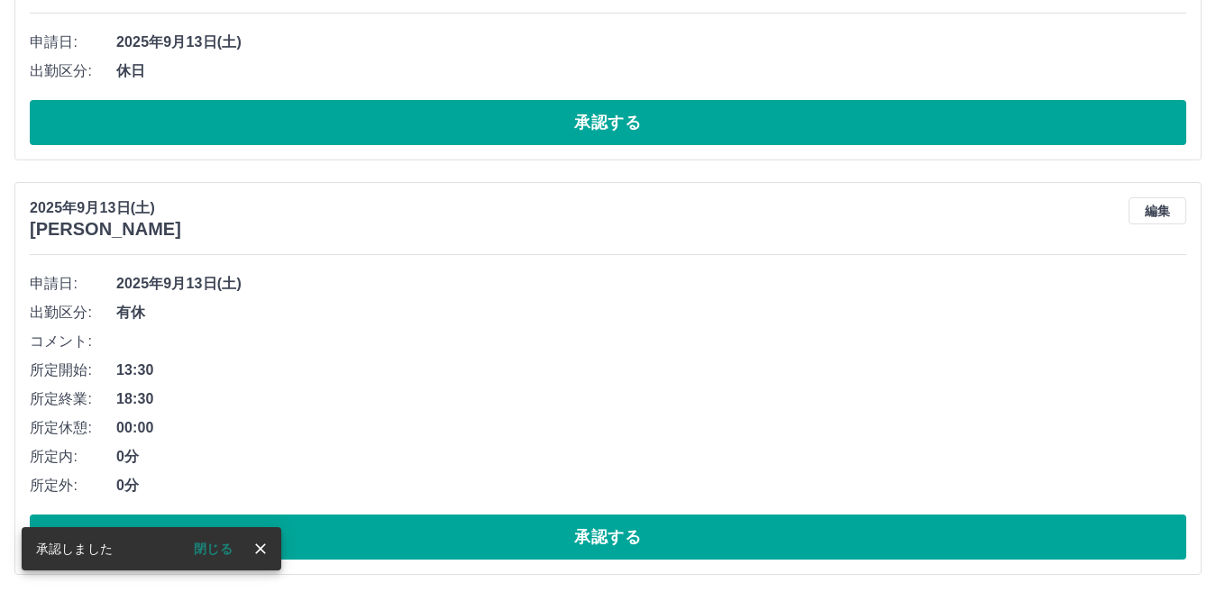
scroll to position [2520, 0]
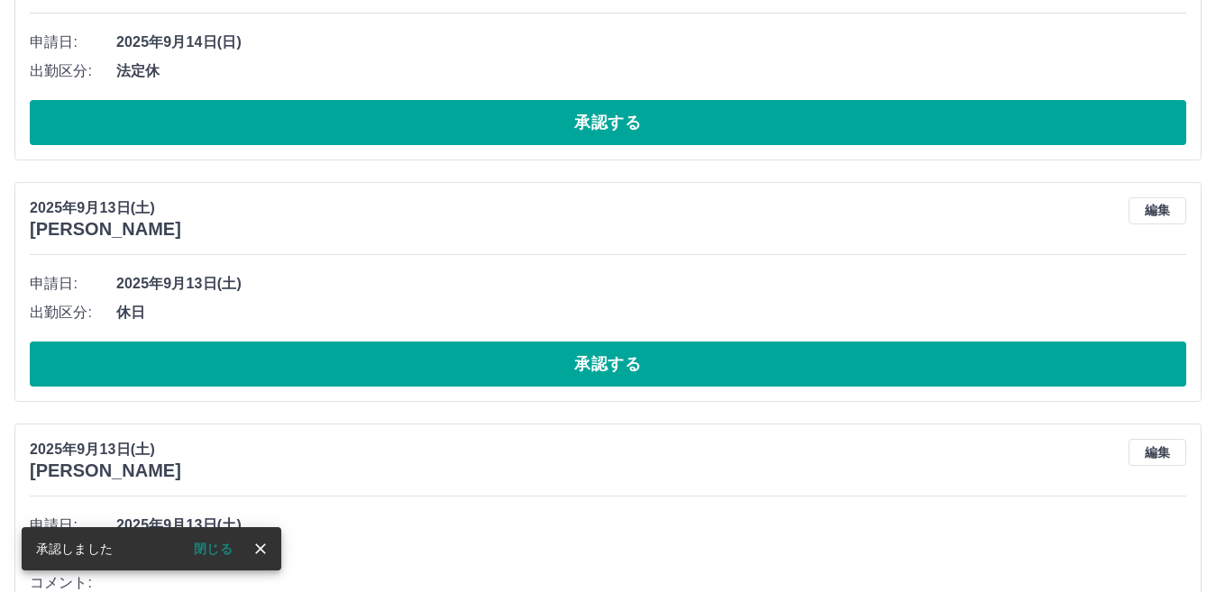
click at [520, 366] on button "承認する" at bounding box center [608, 364] width 1156 height 45
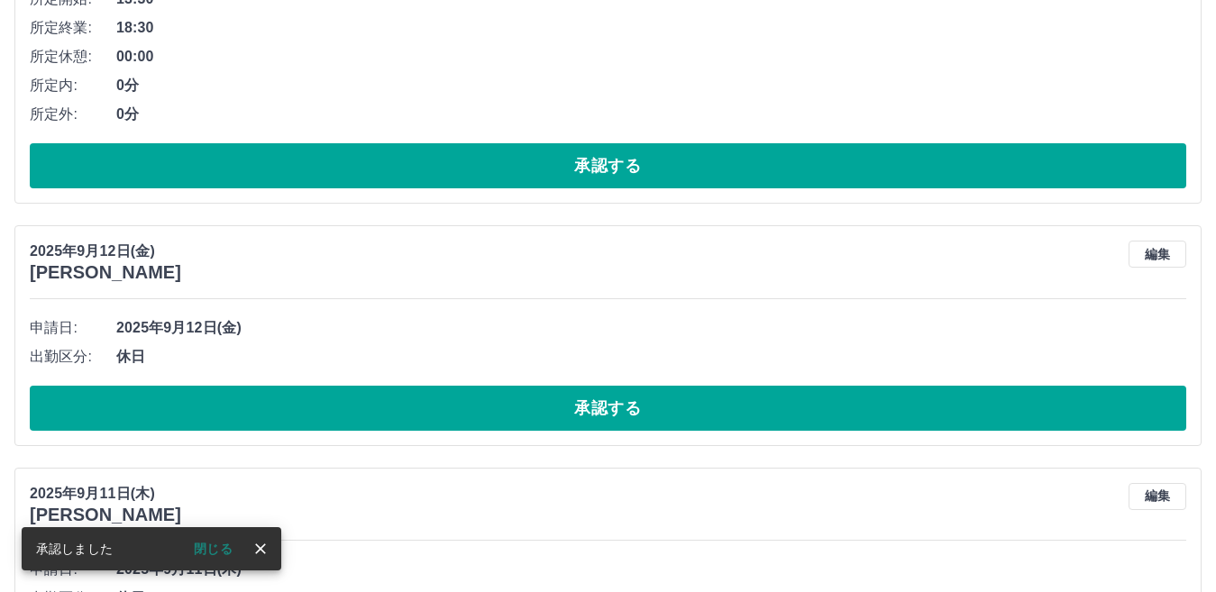
scroll to position [3331, 0]
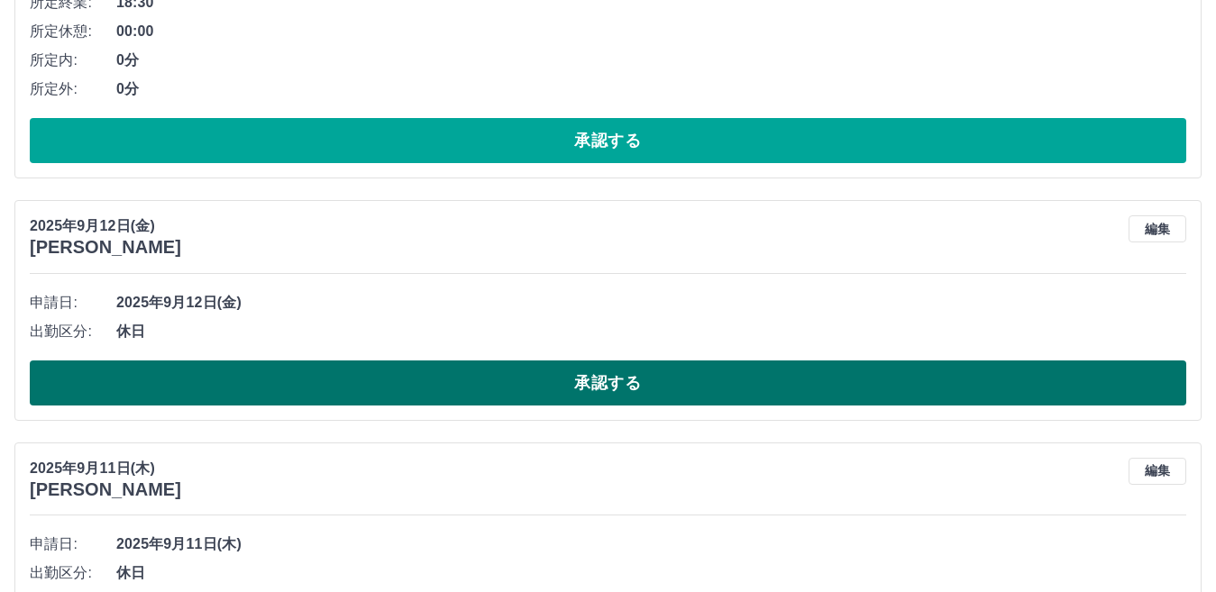
click at [569, 379] on button "承認する" at bounding box center [608, 383] width 1156 height 45
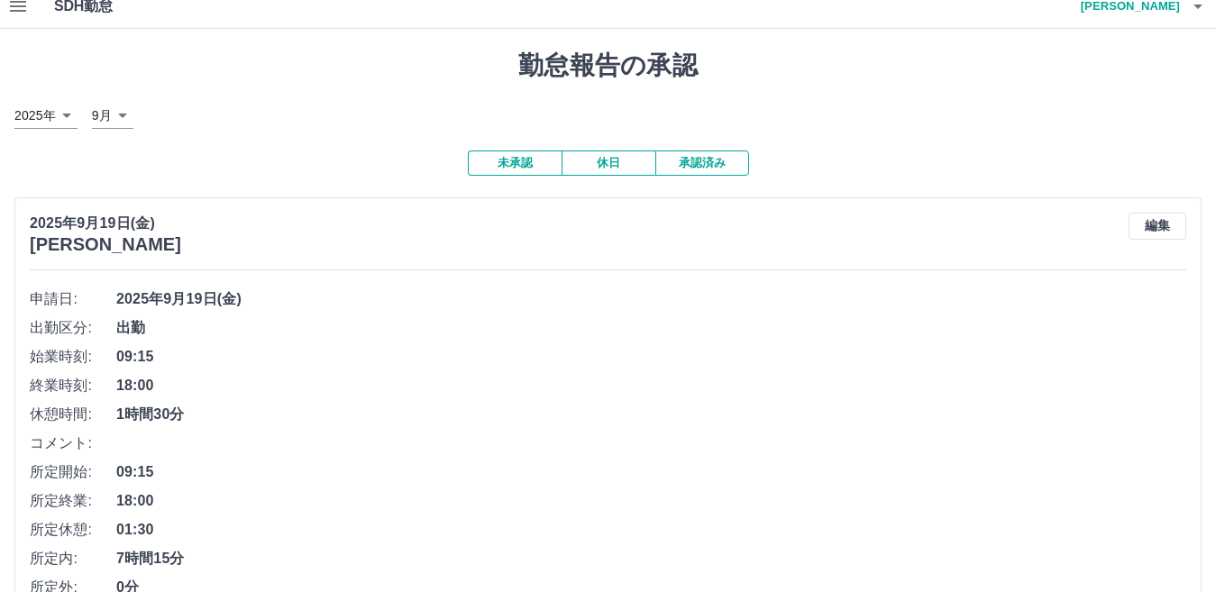
scroll to position [0, 0]
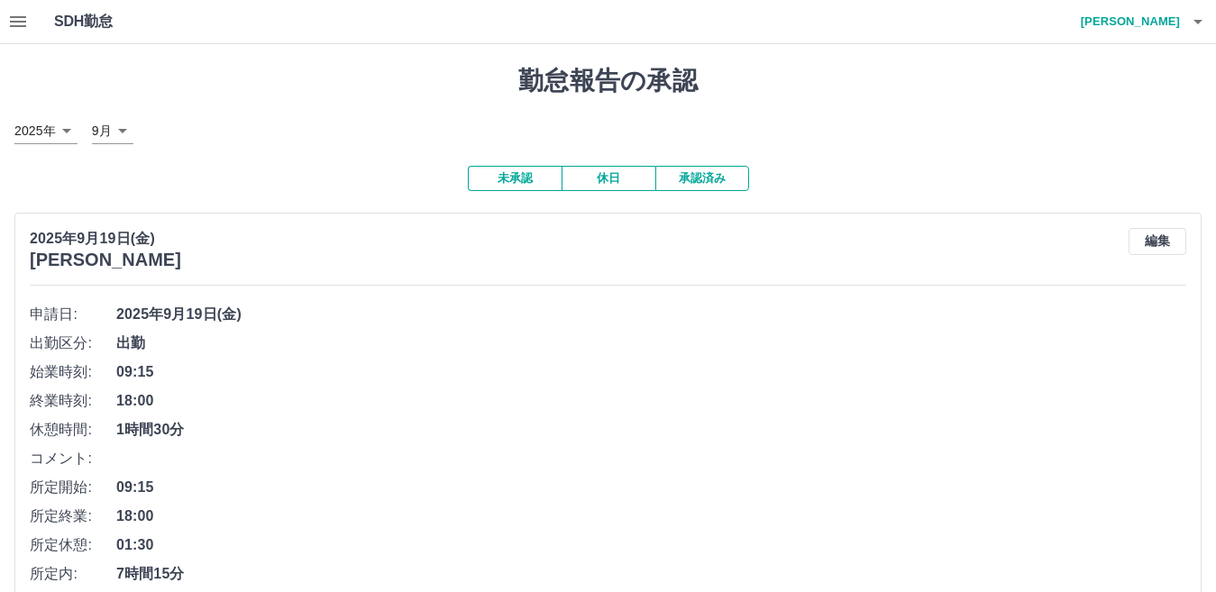
click at [18, 15] on icon "button" at bounding box center [18, 22] width 22 height 22
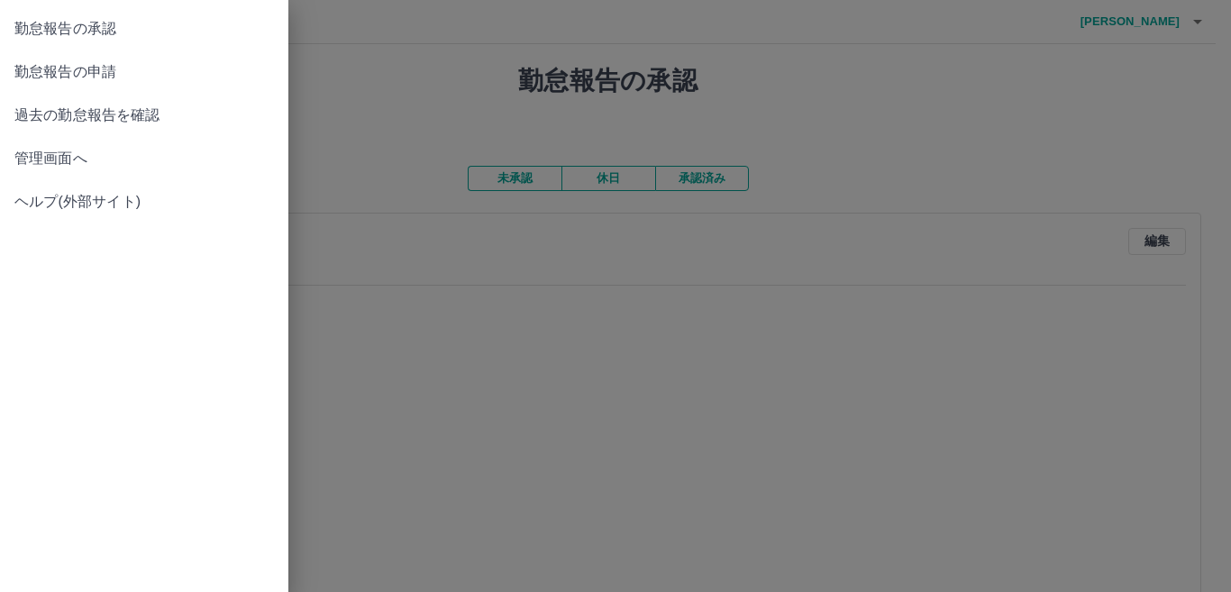
click at [122, 61] on span "勤怠報告の申請" at bounding box center [144, 72] width 260 height 22
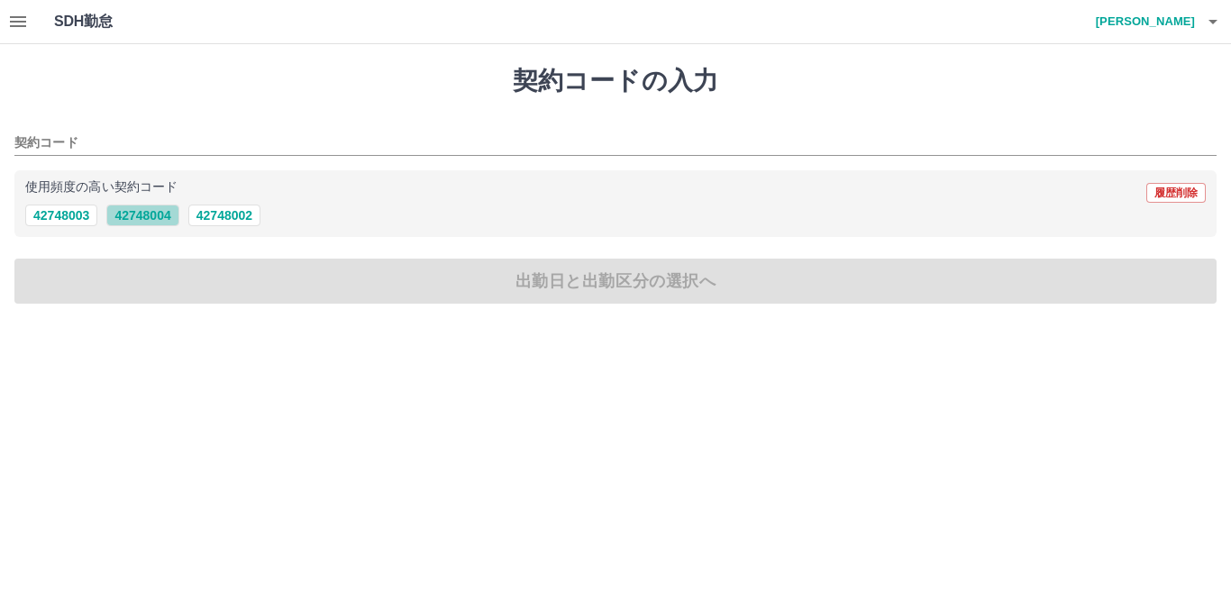
click at [139, 215] on button "42748004" at bounding box center [142, 216] width 72 height 22
type input "********"
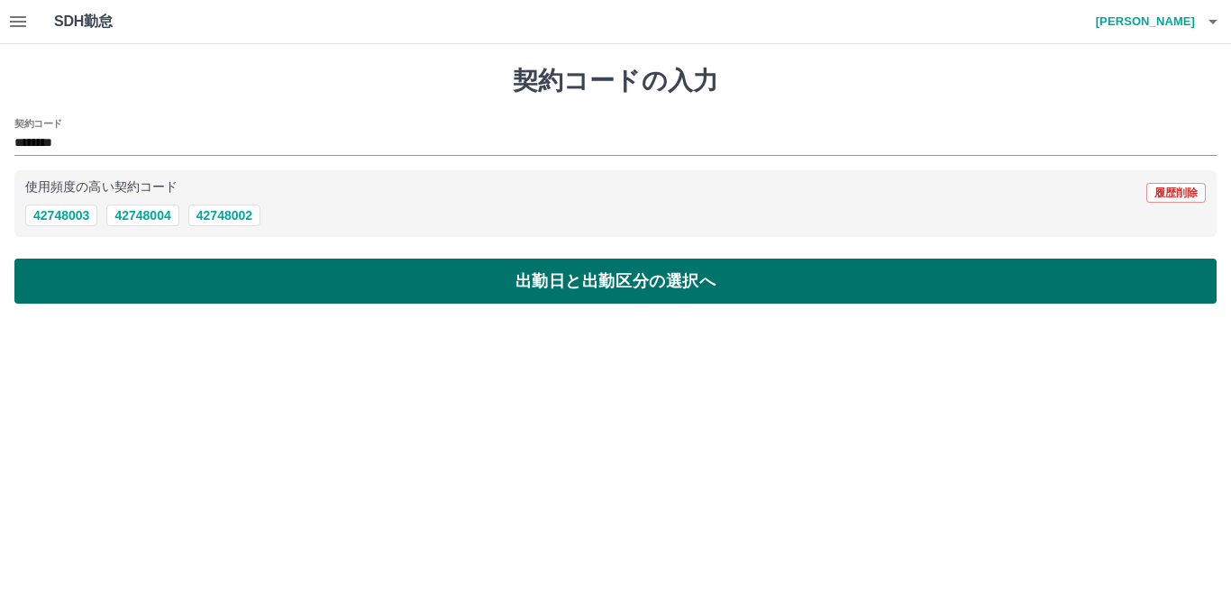
click at [201, 276] on button "出勤日と出勤区分の選択へ" at bounding box center [615, 281] width 1202 height 45
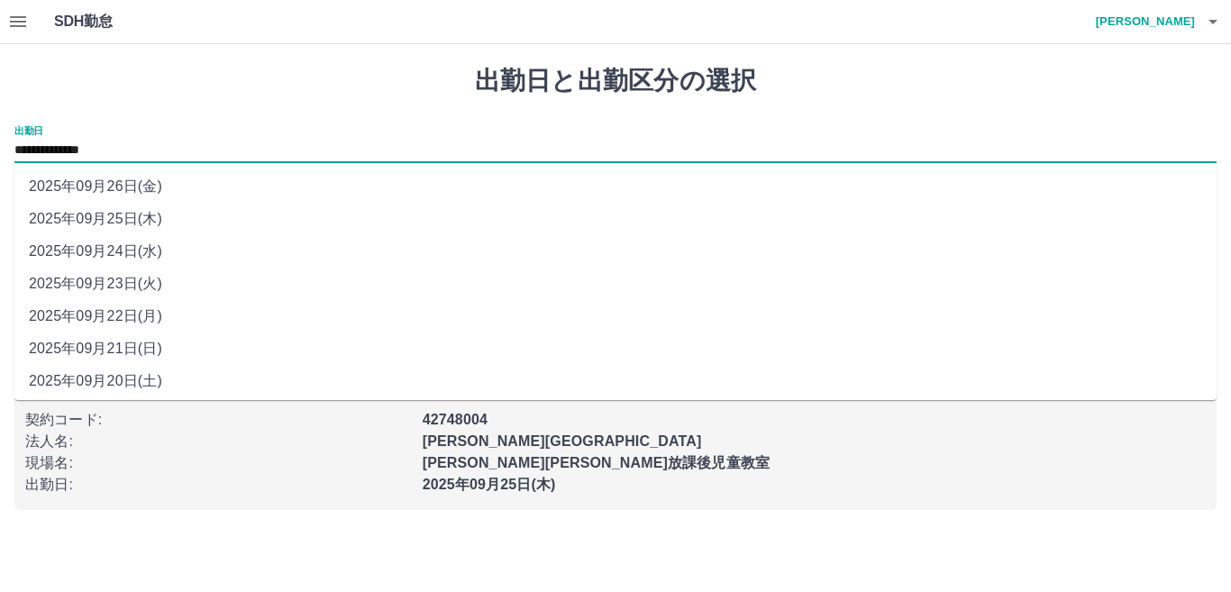
click at [145, 144] on input "**********" at bounding box center [615, 151] width 1202 height 23
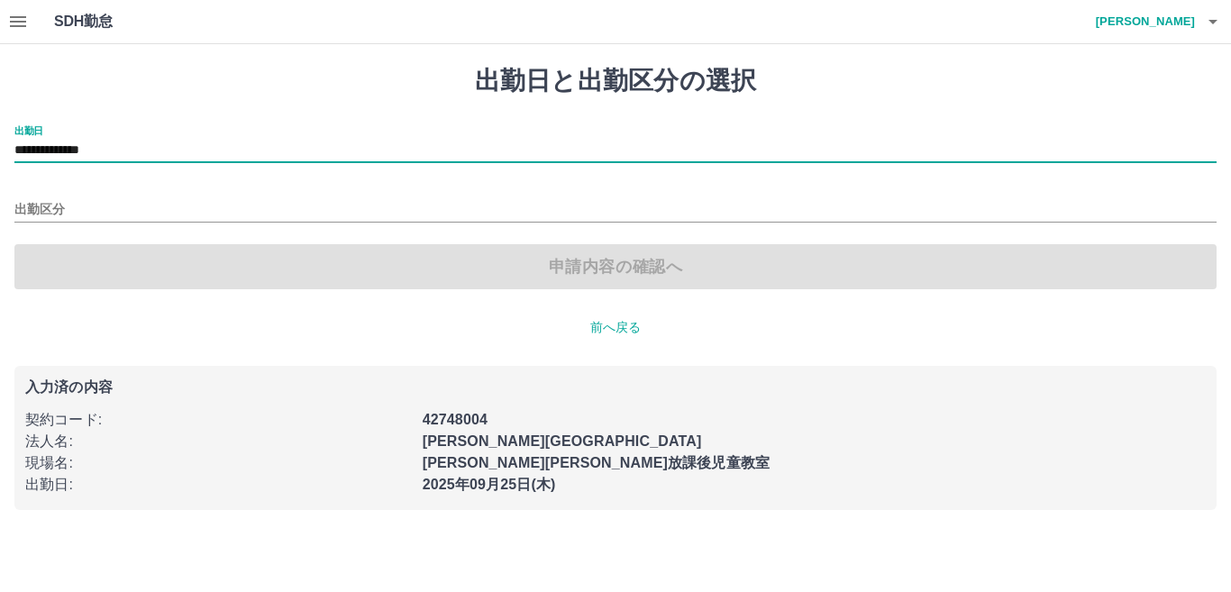
click at [92, 152] on input "**********" at bounding box center [615, 151] width 1202 height 23
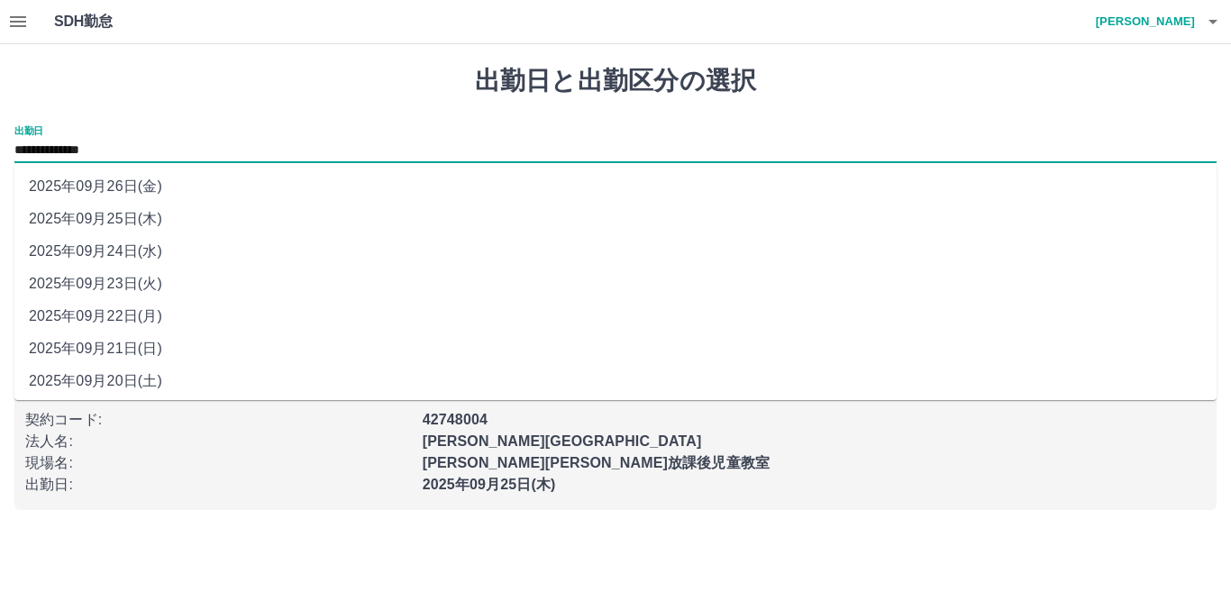
click at [121, 380] on li "2025年09月20日(土)" at bounding box center [615, 381] width 1202 height 32
type input "**********"
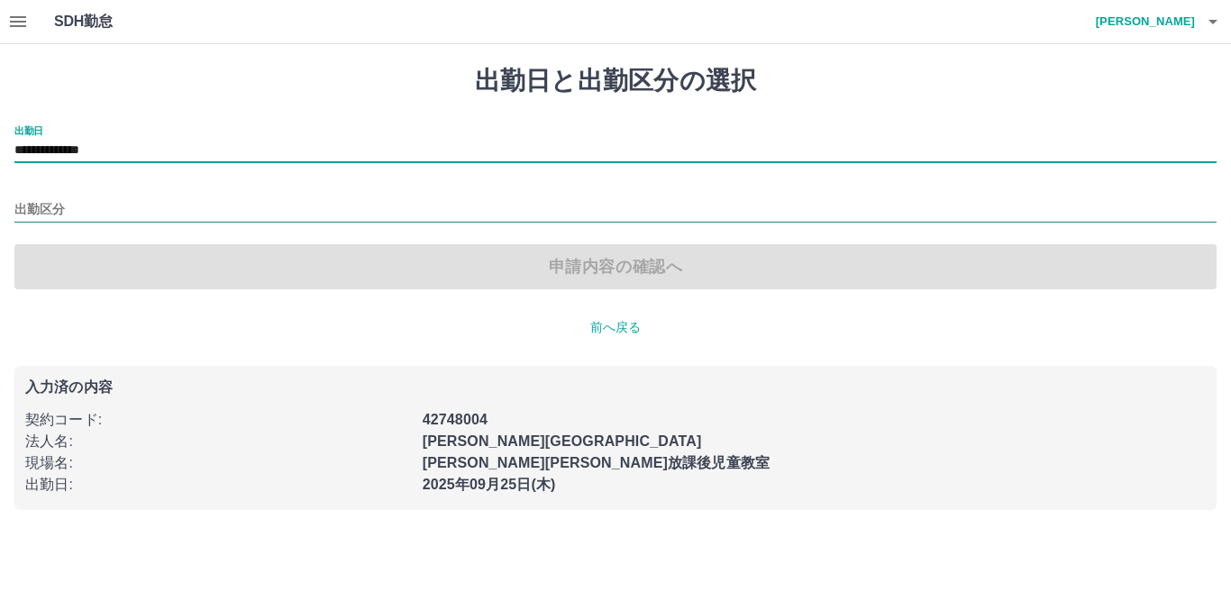
click at [78, 206] on input "出勤区分" at bounding box center [615, 210] width 1202 height 23
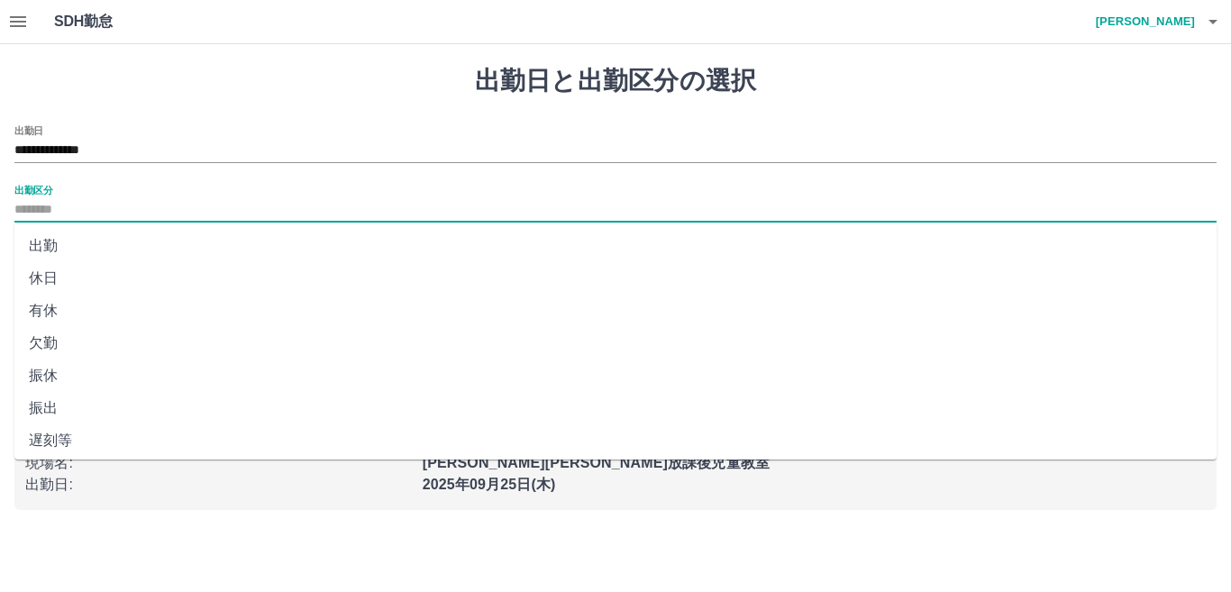
click at [50, 238] on li "出勤" at bounding box center [615, 246] width 1202 height 32
type input "**"
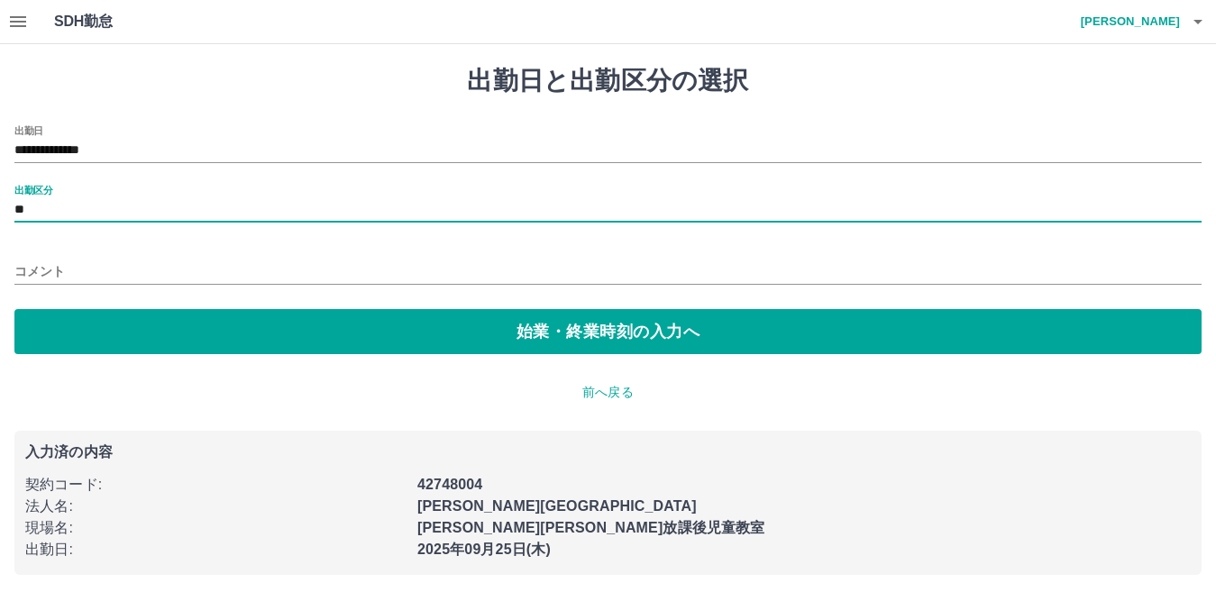
click at [589, 394] on p "前へ戻る" at bounding box center [607, 392] width 1187 height 19
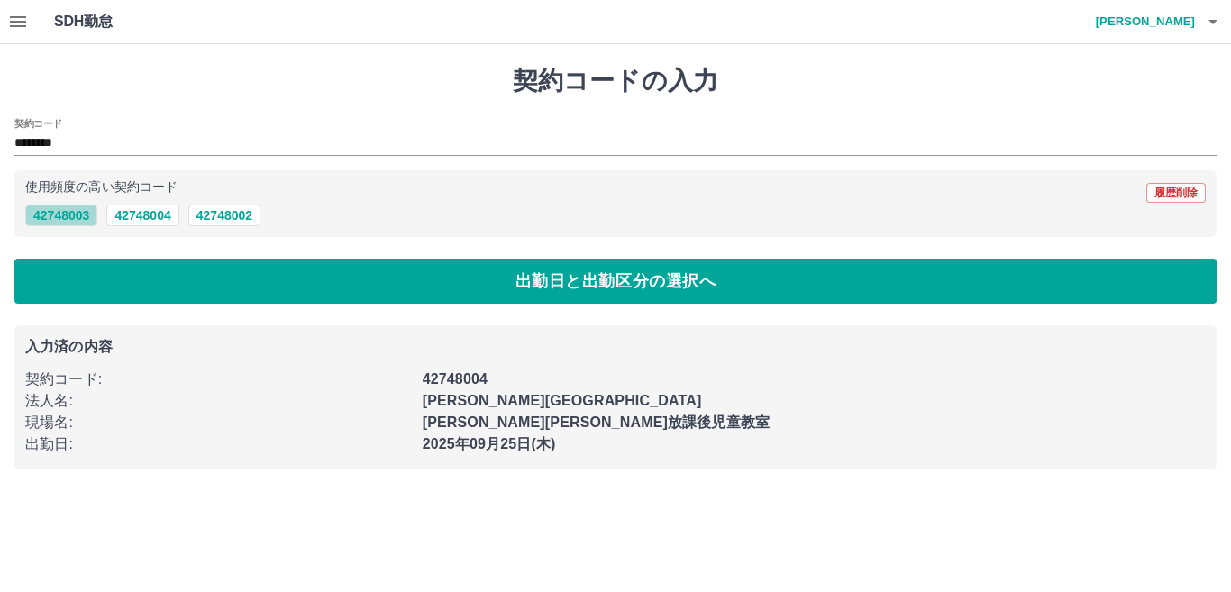
click at [63, 212] on button "42748003" at bounding box center [61, 216] width 72 height 22
type input "********"
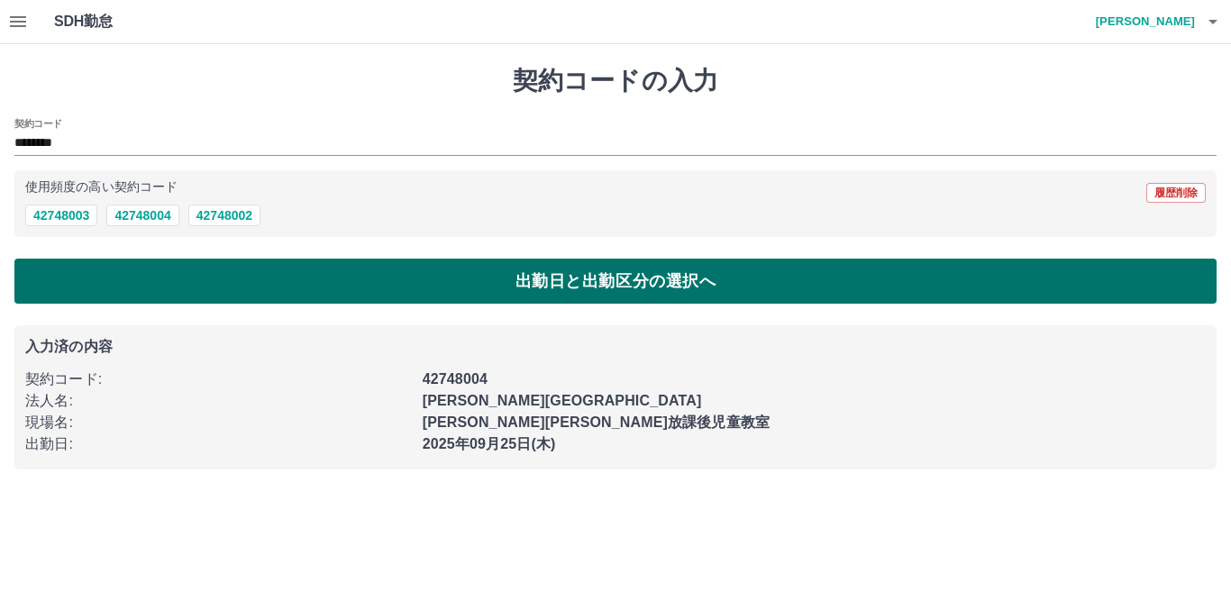
click at [160, 274] on button "出勤日と出勤区分の選択へ" at bounding box center [615, 281] width 1202 height 45
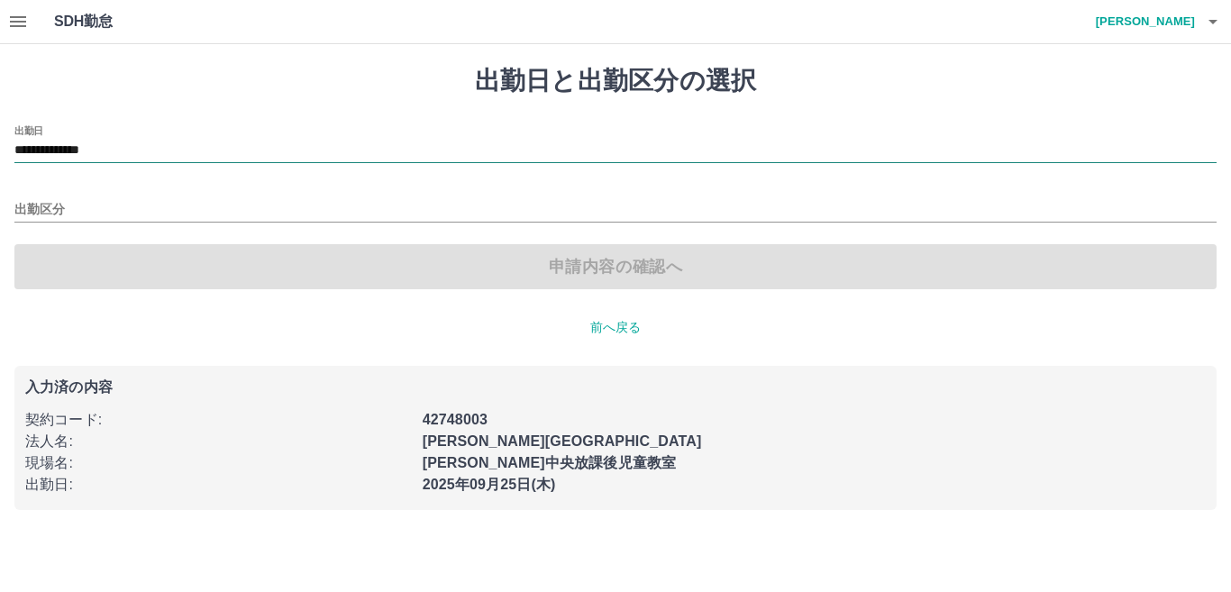
click at [145, 150] on input "**********" at bounding box center [615, 151] width 1202 height 23
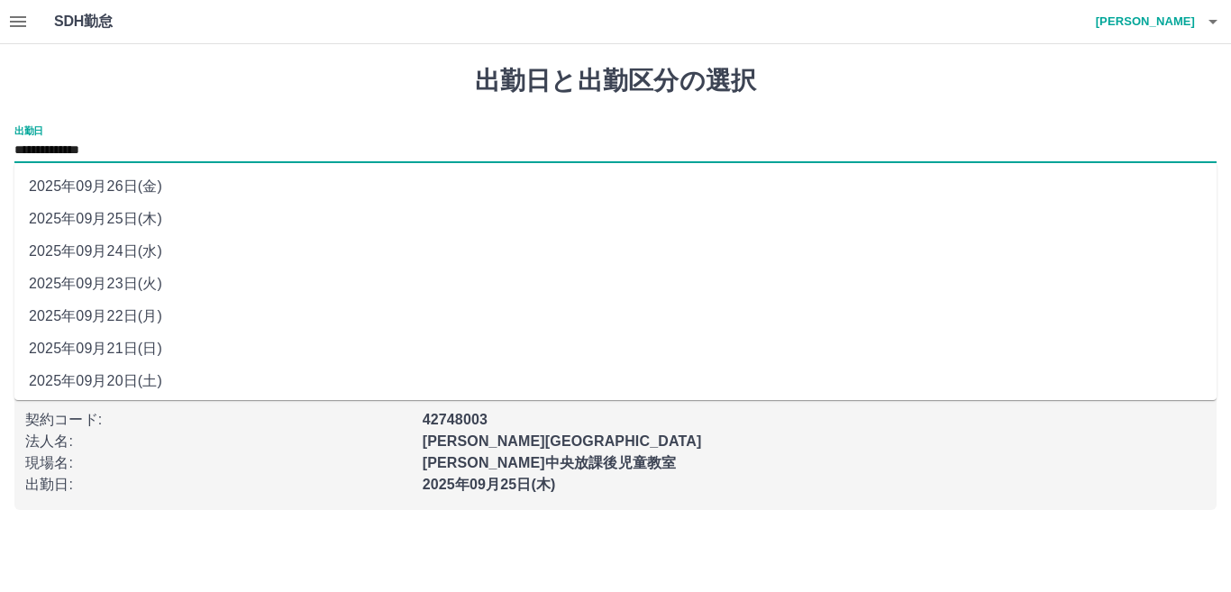
click at [96, 379] on li "2025年09月20日(土)" at bounding box center [615, 381] width 1202 height 32
type input "**********"
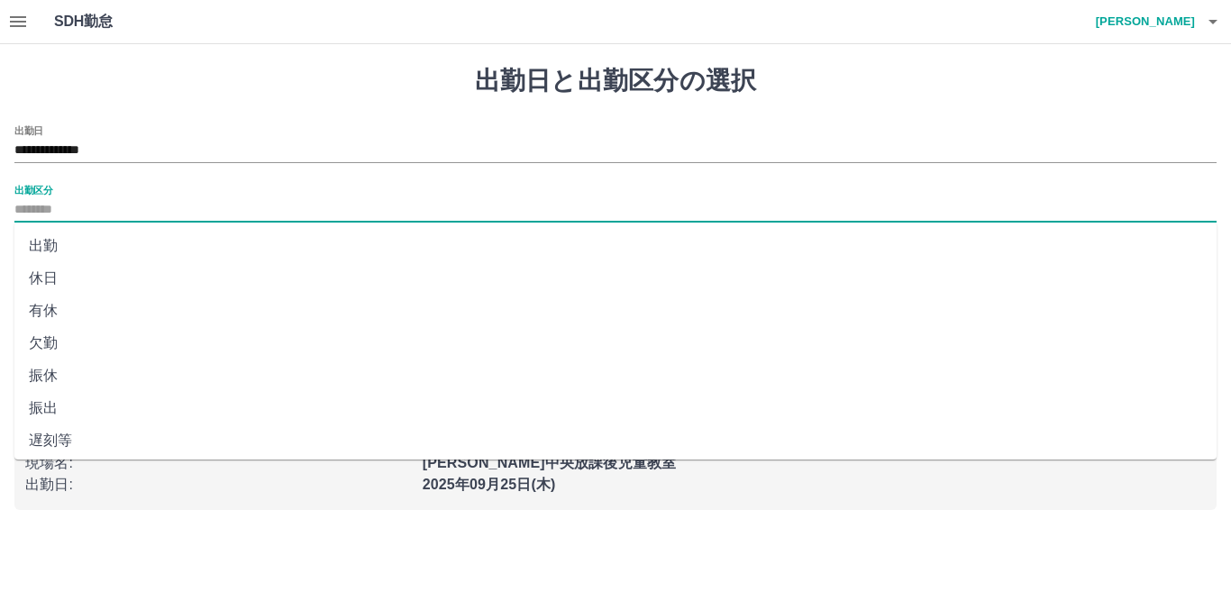
click at [69, 204] on input "出勤区分" at bounding box center [615, 210] width 1202 height 23
click at [61, 242] on li "出勤" at bounding box center [615, 246] width 1202 height 32
type input "**"
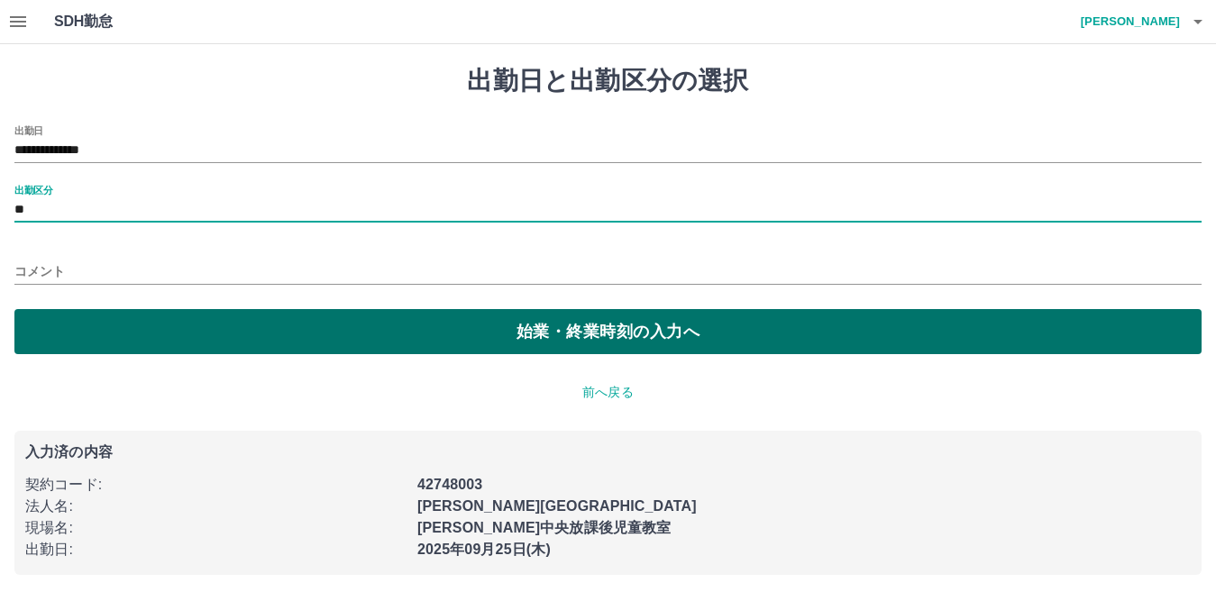
click at [132, 324] on button "始業・終業時刻の入力へ" at bounding box center [607, 331] width 1187 height 45
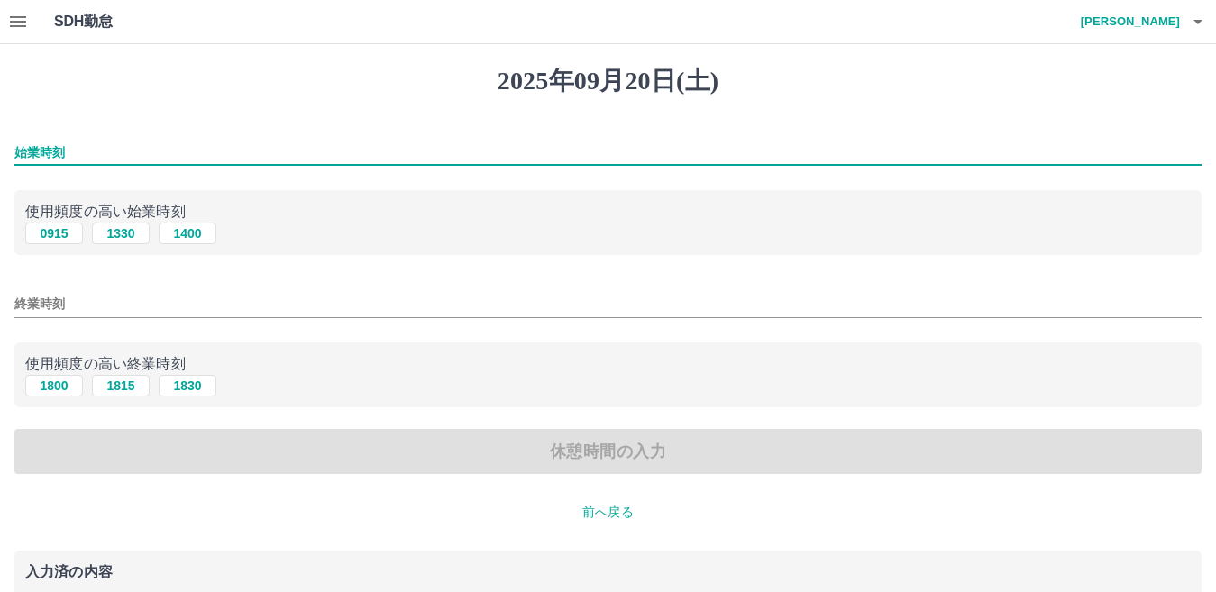
click at [101, 151] on input "始業時刻" at bounding box center [607, 153] width 1187 height 26
type input "****"
click at [87, 301] on input "終業時刻" at bounding box center [607, 304] width 1187 height 26
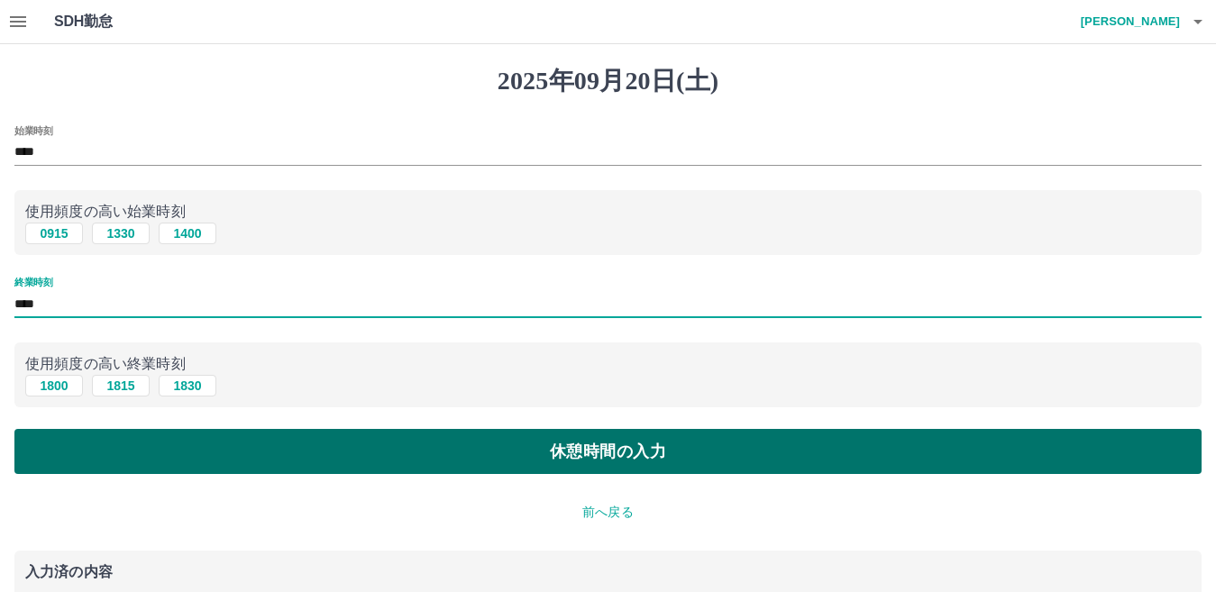
type input "****"
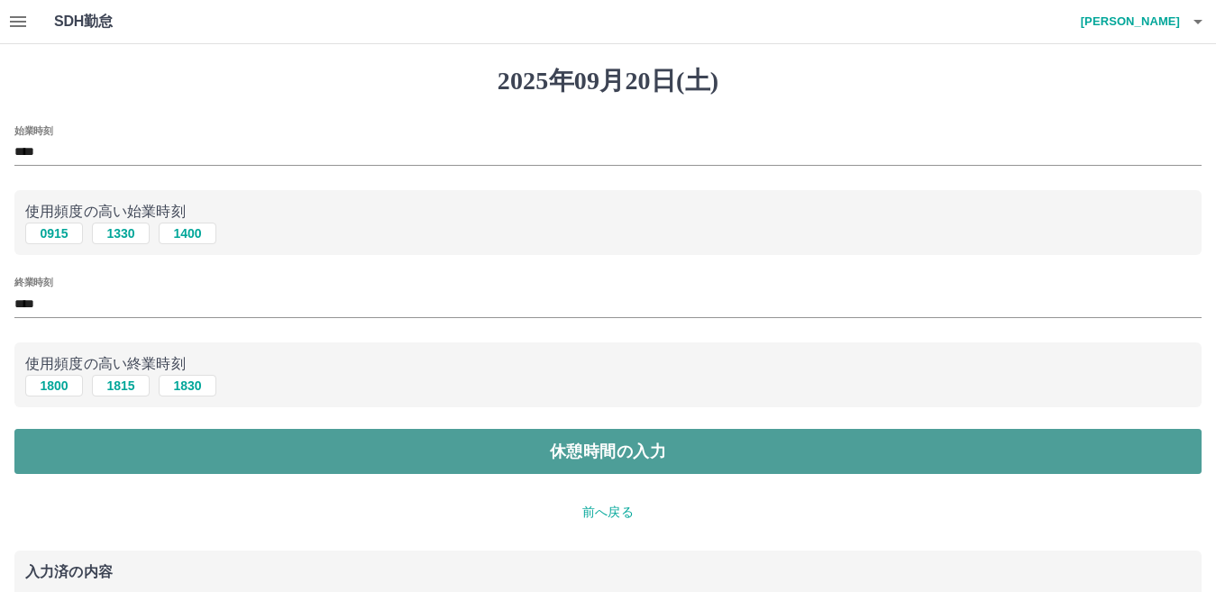
click at [365, 451] on button "休憩時間の入力" at bounding box center [607, 451] width 1187 height 45
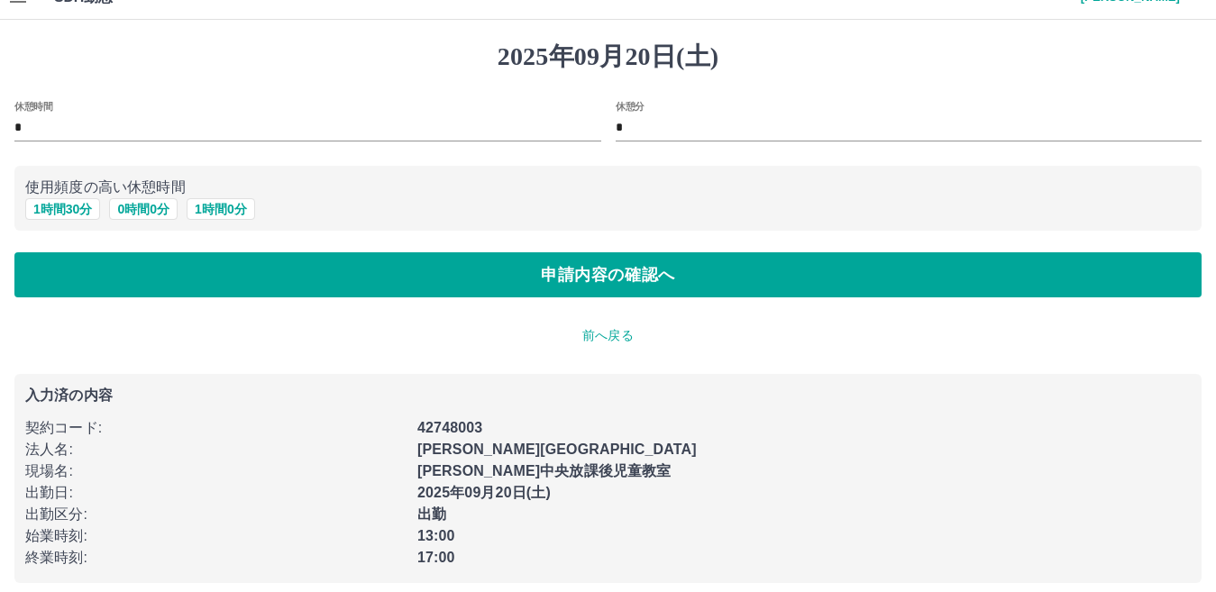
scroll to position [38, 0]
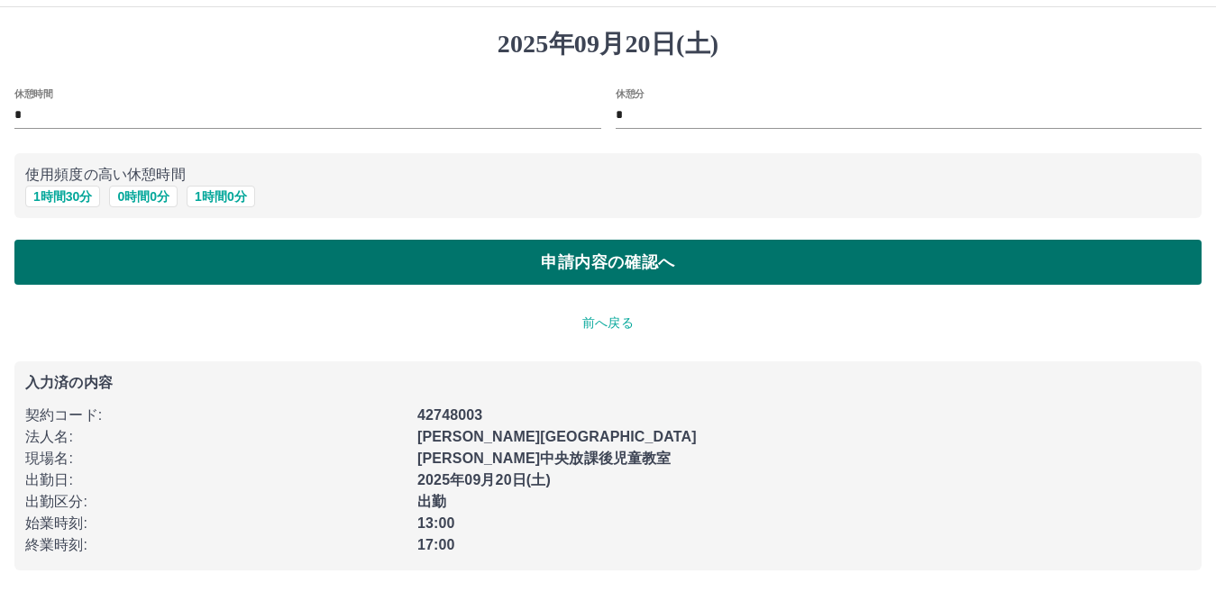
click at [446, 257] on button "申請内容の確認へ" at bounding box center [607, 262] width 1187 height 45
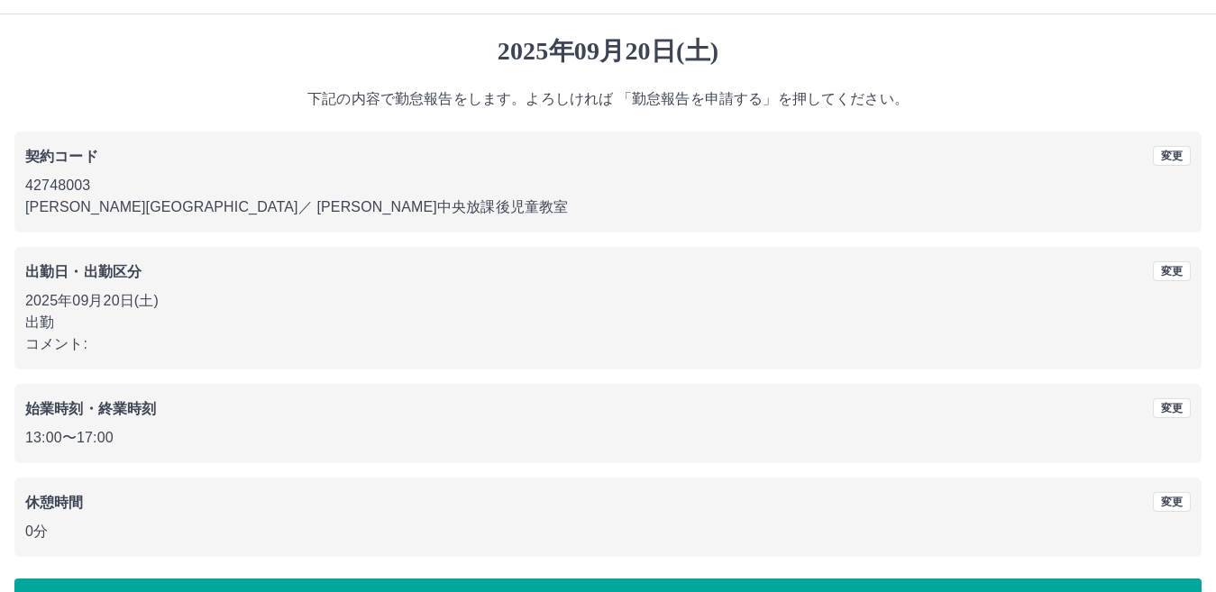
scroll to position [83, 0]
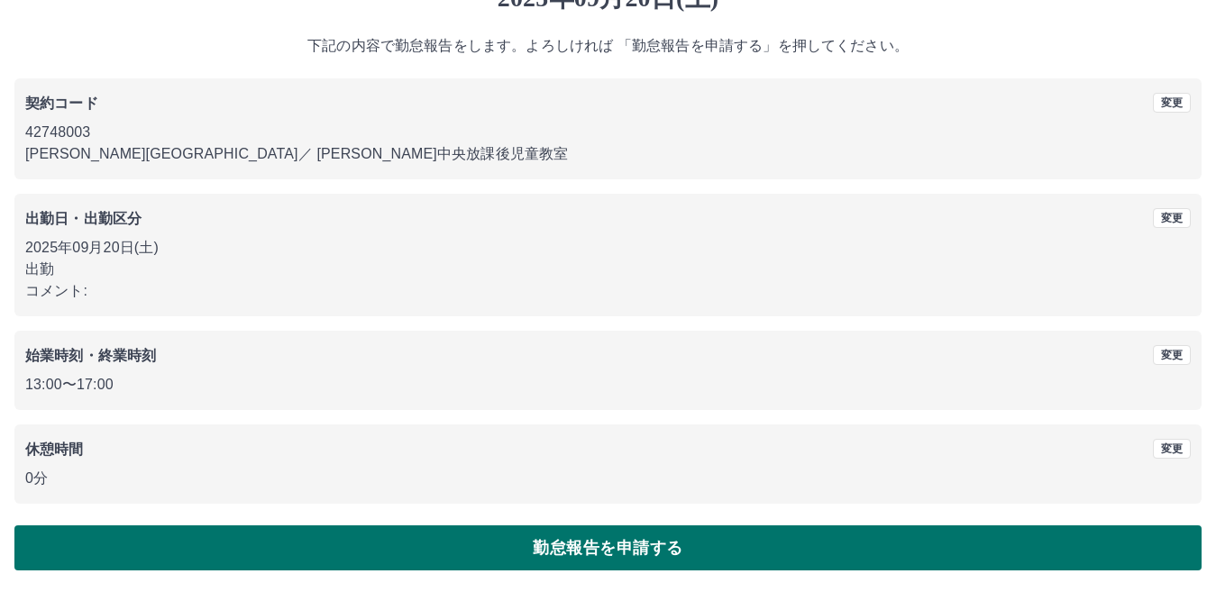
click at [590, 545] on button "勤怠報告を申請する" at bounding box center [607, 547] width 1187 height 45
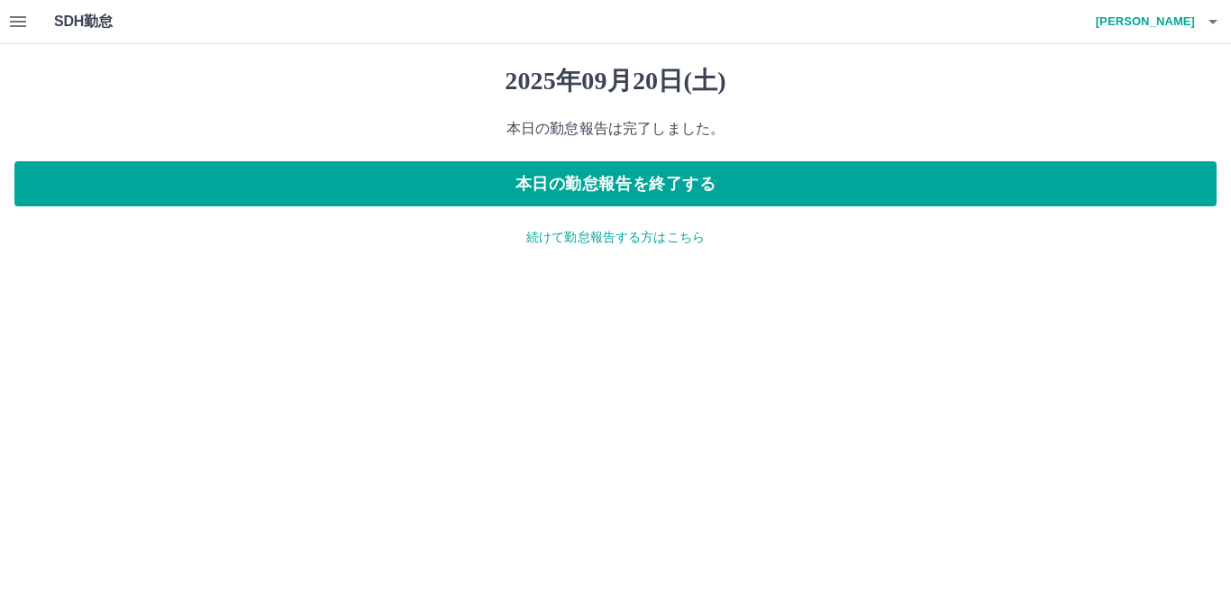
click at [11, 22] on icon "button" at bounding box center [18, 21] width 16 height 11
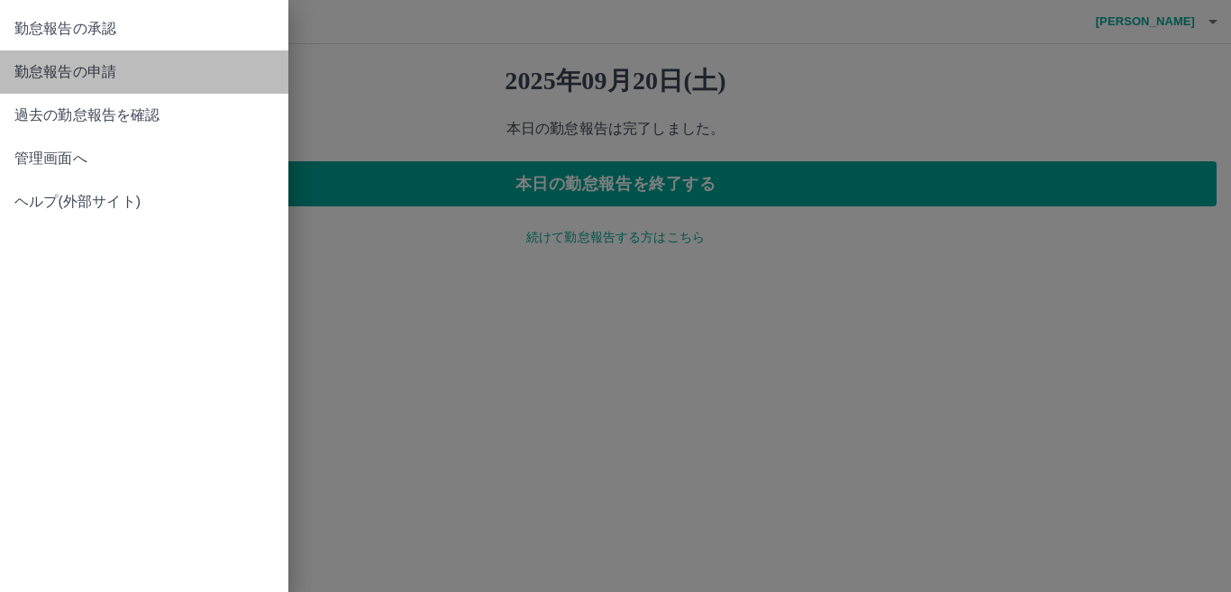
click at [160, 72] on span "勤怠報告の申請" at bounding box center [144, 72] width 260 height 22
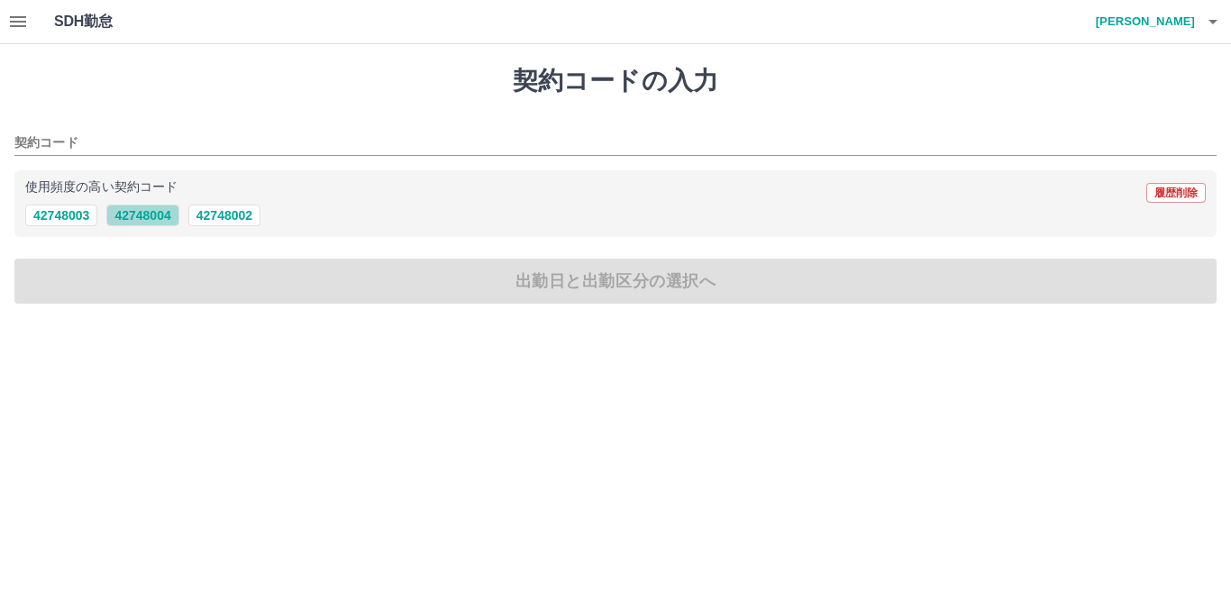
click at [146, 213] on button "42748004" at bounding box center [142, 216] width 72 height 22
type input "********"
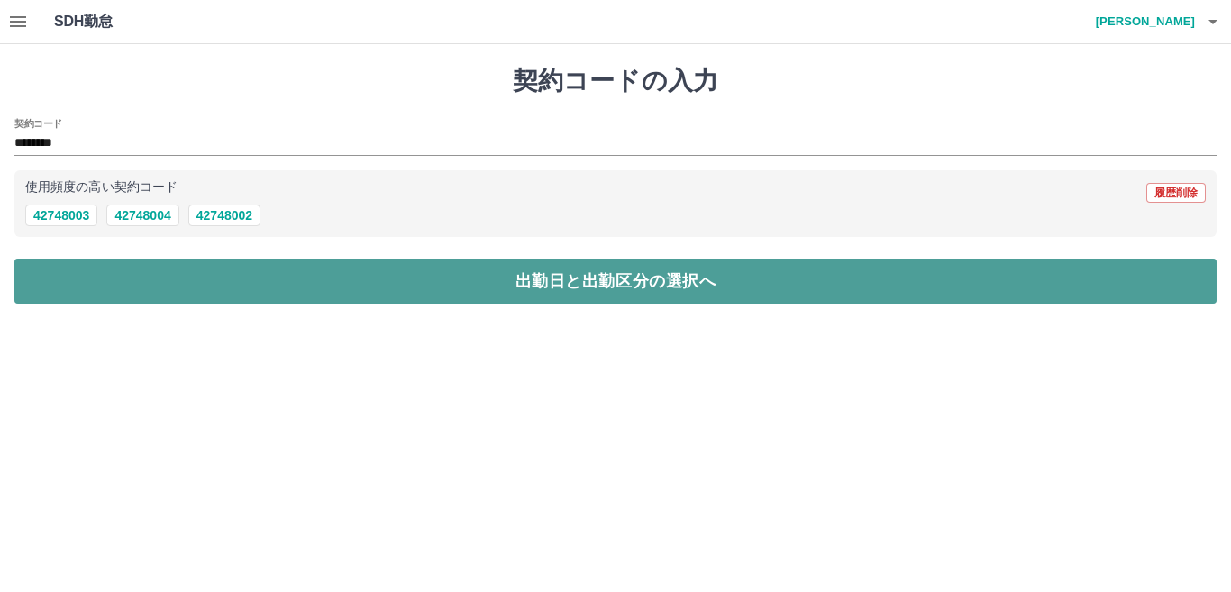
click at [149, 271] on button "出勤日と出勤区分の選択へ" at bounding box center [615, 281] width 1202 height 45
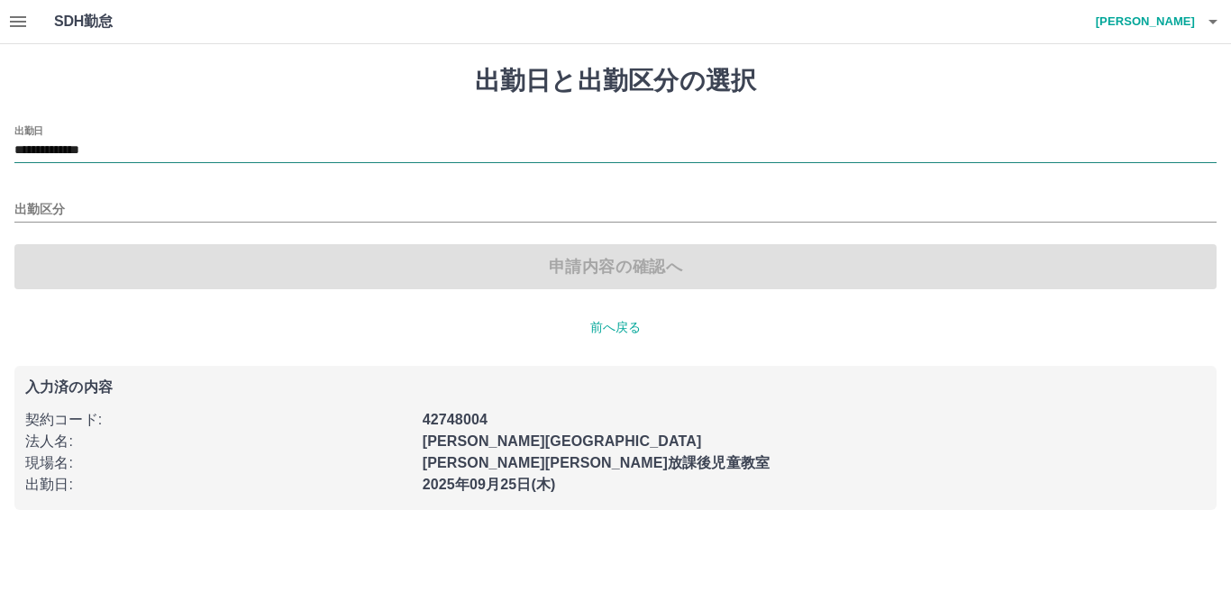
click at [144, 154] on input "**********" at bounding box center [615, 151] width 1202 height 23
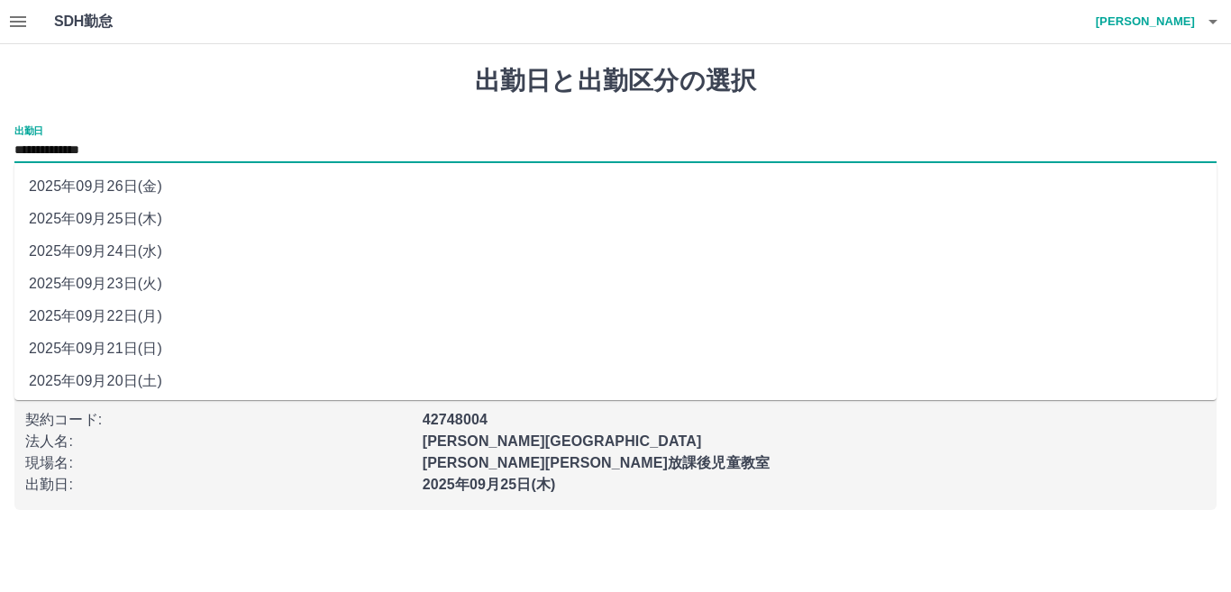
click at [100, 308] on li "2025年09月22日(月)" at bounding box center [615, 316] width 1202 height 32
type input "**********"
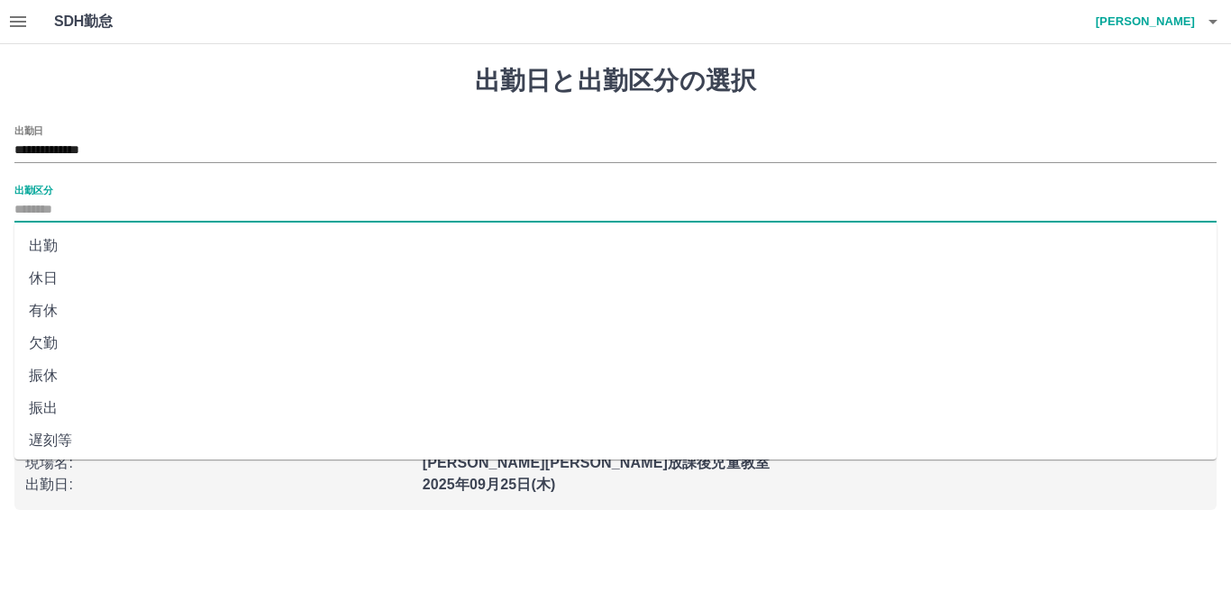
click at [68, 204] on input "出勤区分" at bounding box center [615, 210] width 1202 height 23
click at [69, 309] on li "有休" at bounding box center [615, 311] width 1202 height 32
type input "**"
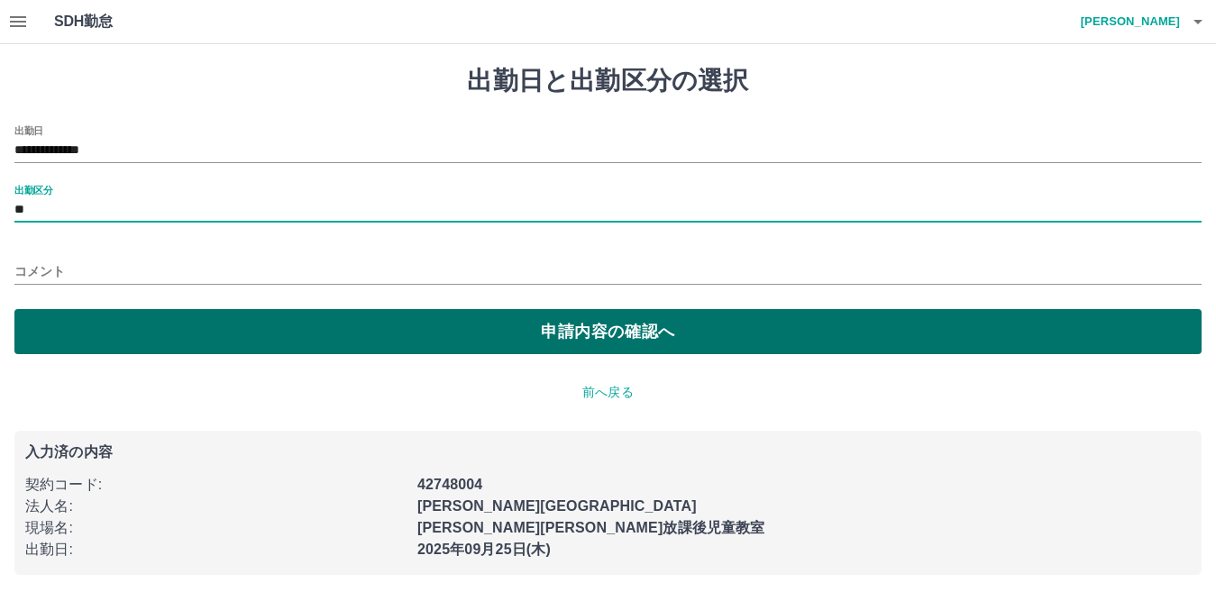
click at [73, 323] on button "申請内容の確認へ" at bounding box center [607, 331] width 1187 height 45
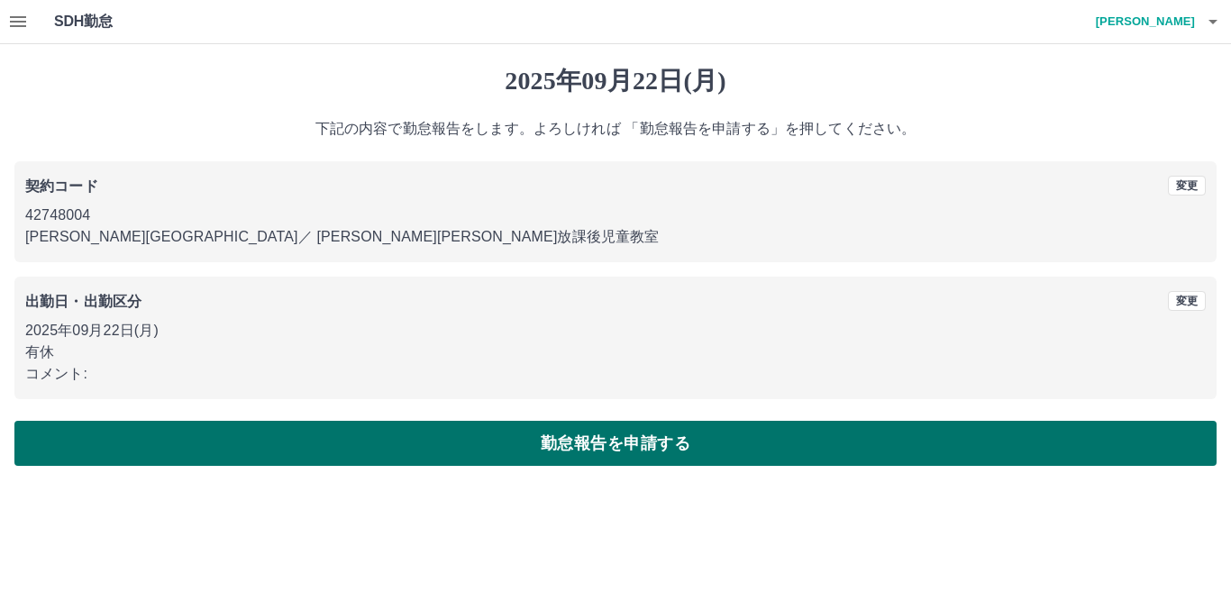
click at [500, 435] on button "勤怠報告を申請する" at bounding box center [615, 443] width 1202 height 45
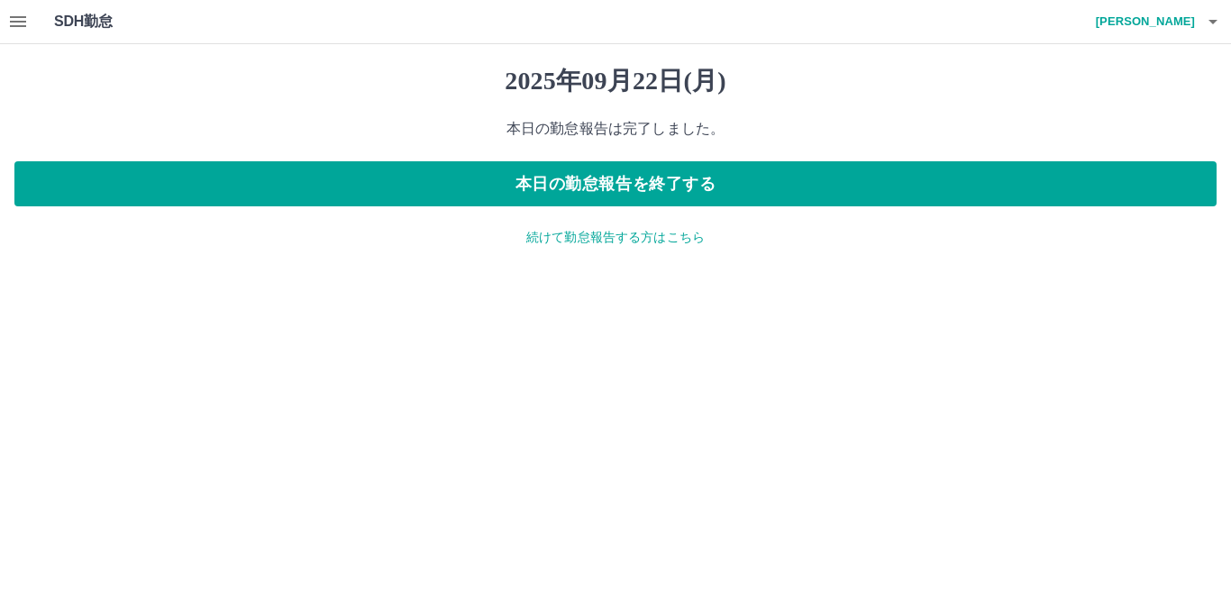
click at [613, 241] on p "続けて勤怠報告する方はこちら" at bounding box center [615, 237] width 1202 height 19
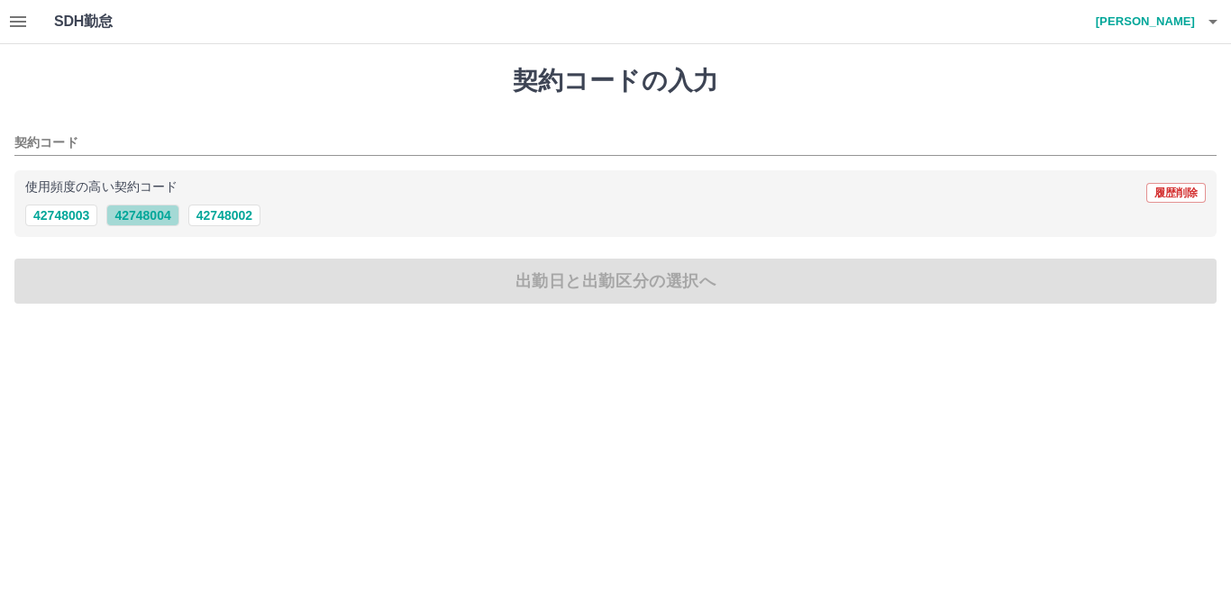
click at [132, 207] on button "42748004" at bounding box center [142, 216] width 72 height 22
type input "********"
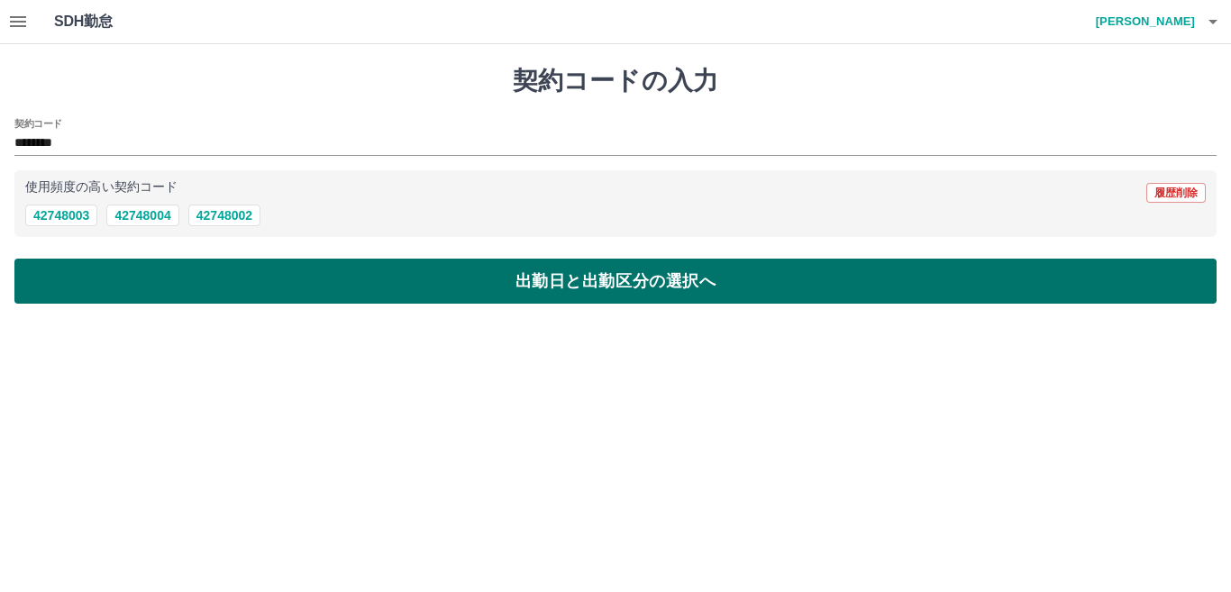
click at [150, 272] on button "出勤日と出勤区分の選択へ" at bounding box center [615, 281] width 1202 height 45
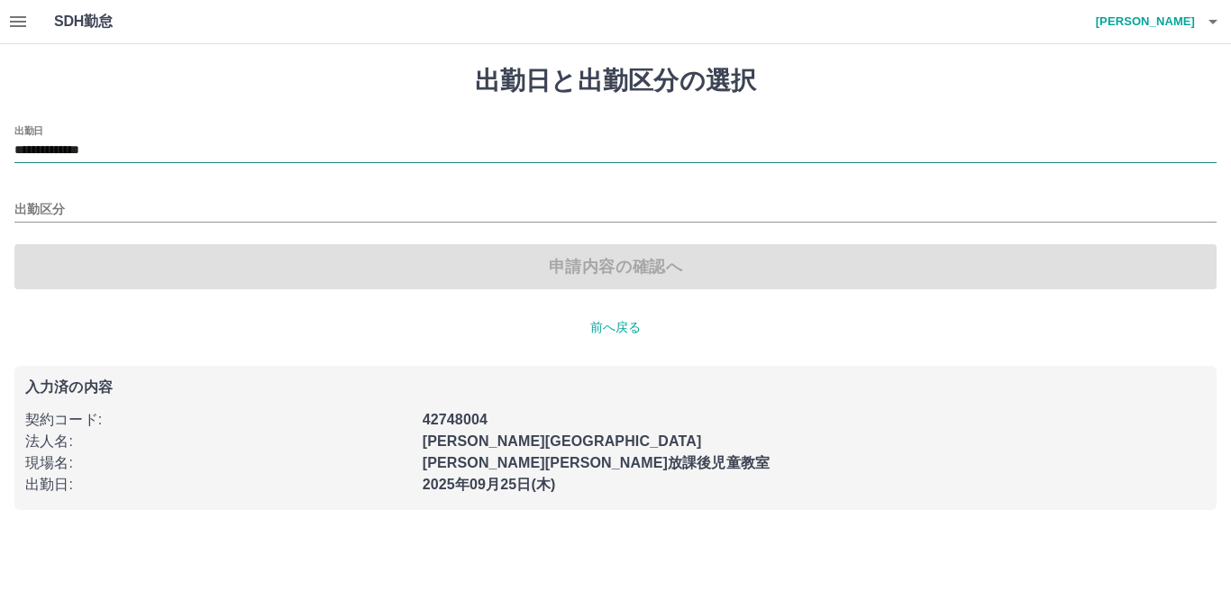
click at [133, 144] on input "**********" at bounding box center [615, 151] width 1202 height 23
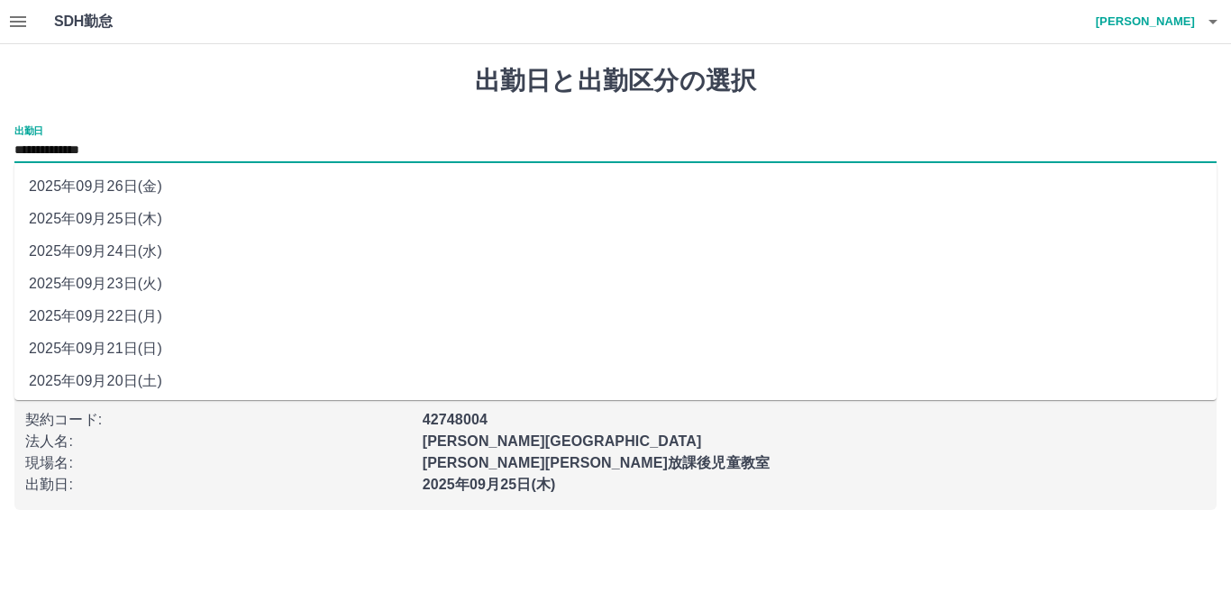
click at [87, 281] on li "2025年09月23日(火)" at bounding box center [615, 284] width 1202 height 32
type input "**********"
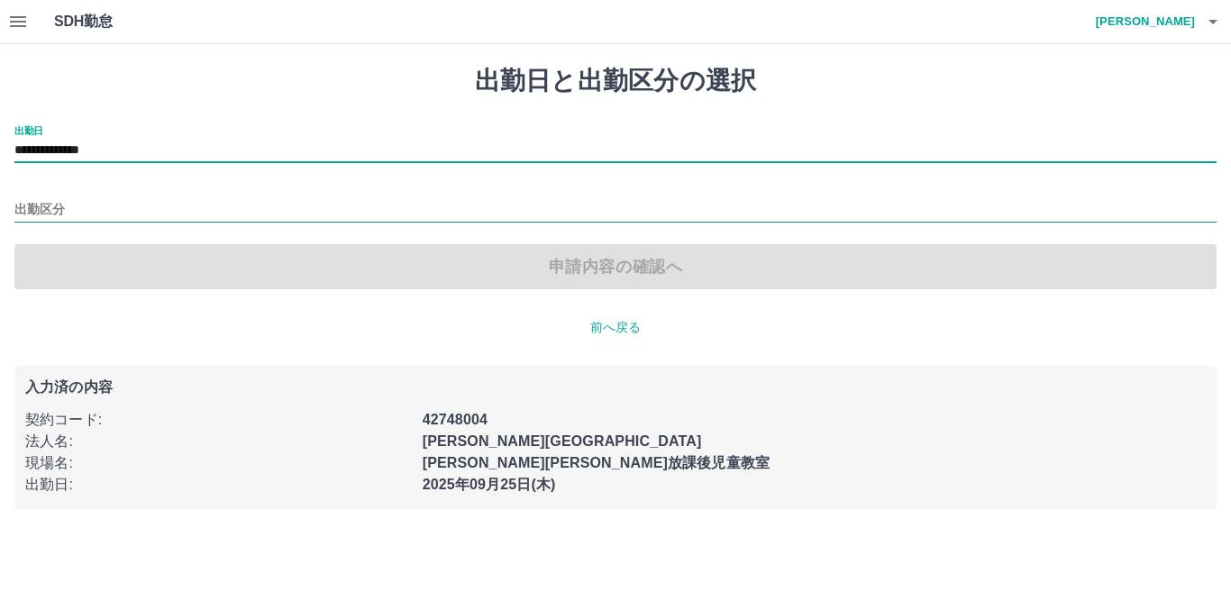
click at [82, 206] on input "出勤区分" at bounding box center [615, 210] width 1202 height 23
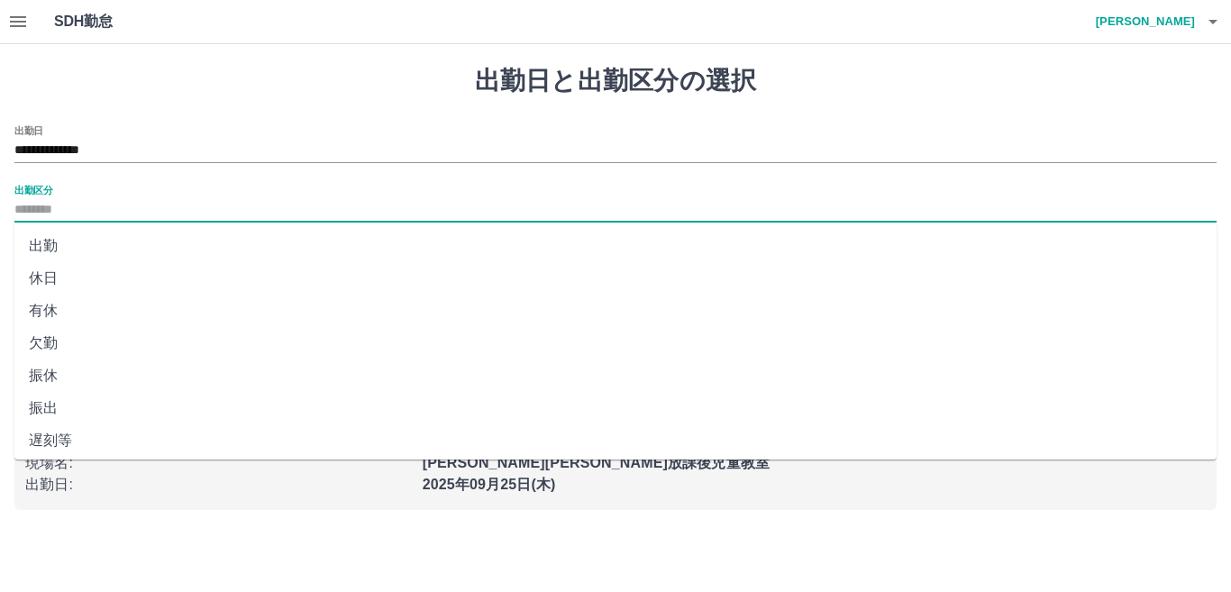
click at [59, 276] on li "休日" at bounding box center [615, 278] width 1202 height 32
type input "**"
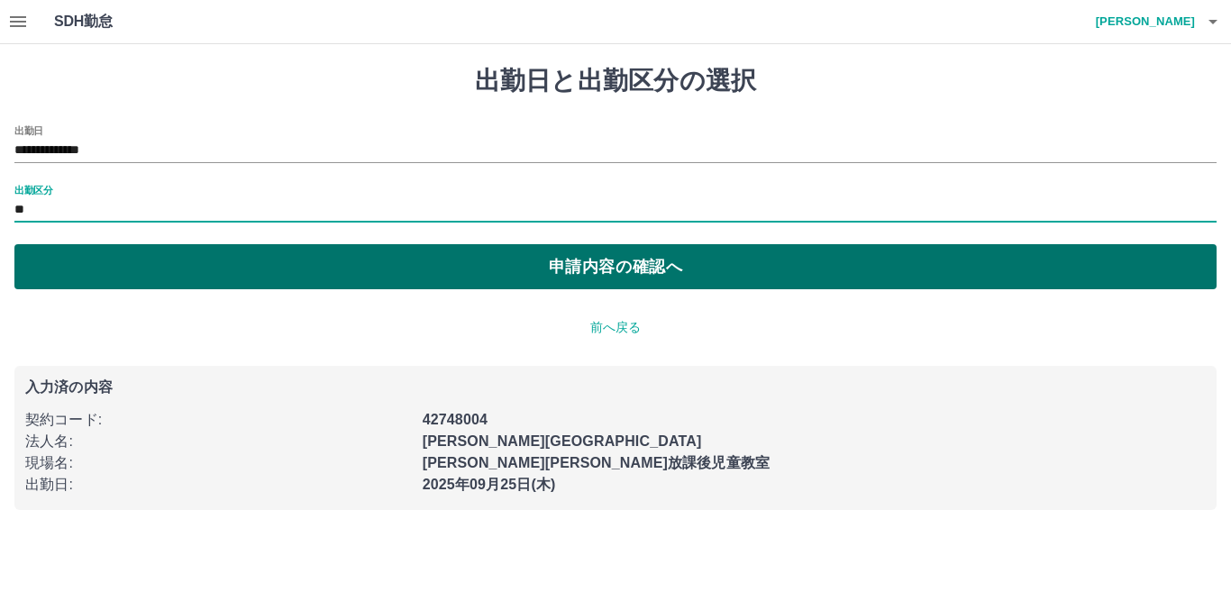
click at [519, 260] on button "申請内容の確認へ" at bounding box center [615, 266] width 1202 height 45
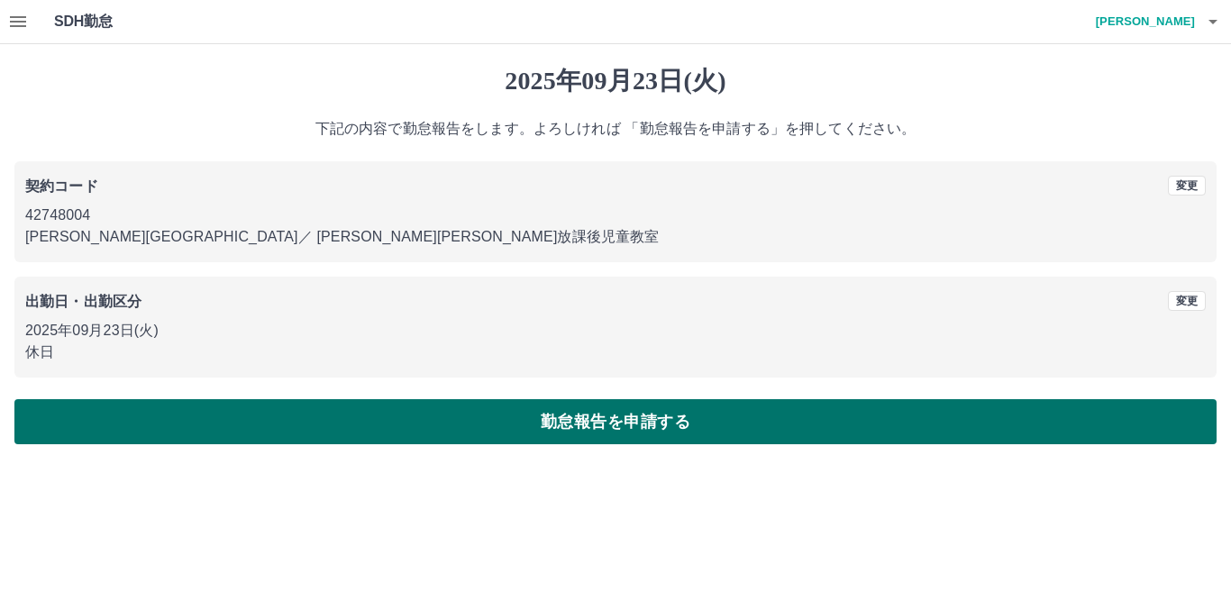
click at [540, 405] on button "勤怠報告を申請する" at bounding box center [615, 421] width 1202 height 45
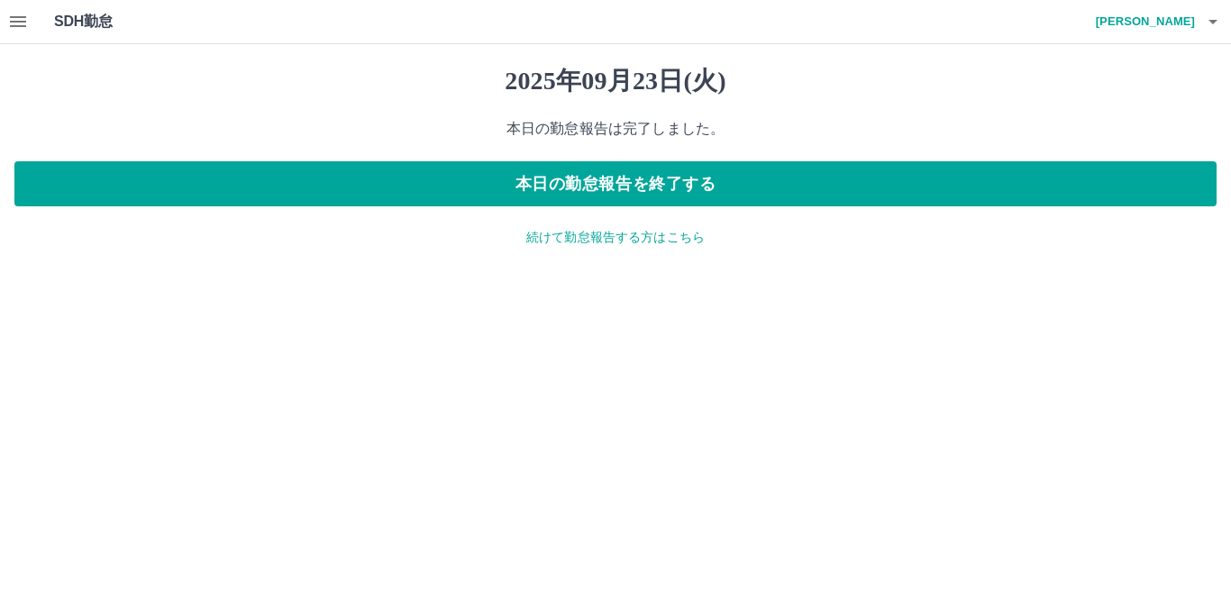
click at [16, 16] on icon "button" at bounding box center [18, 21] width 16 height 11
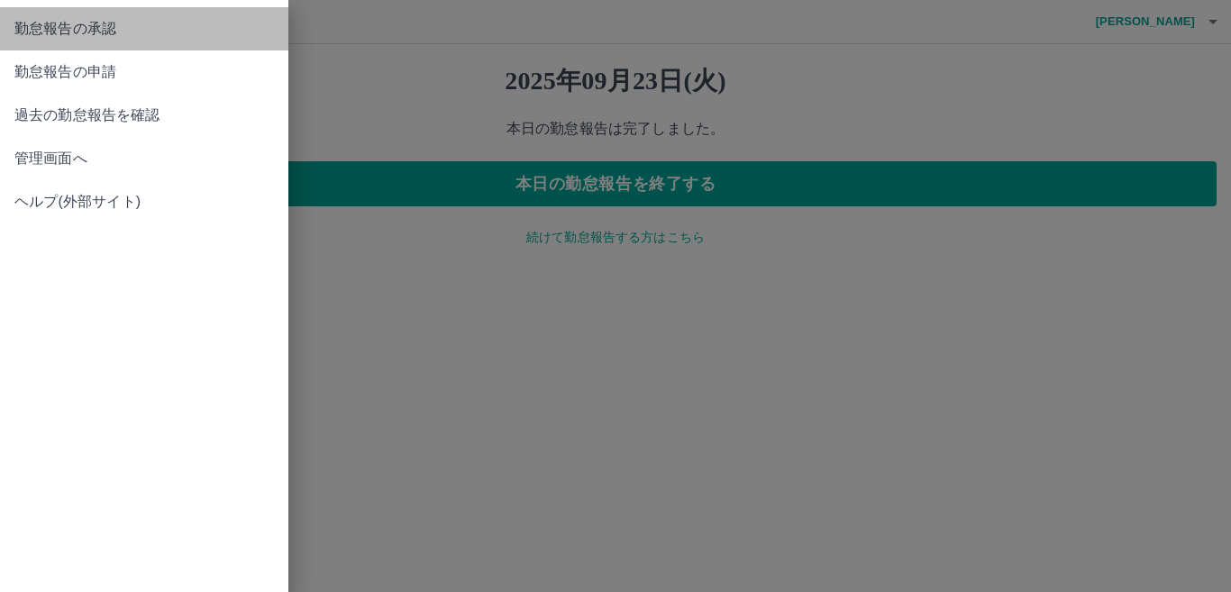
click at [112, 19] on span "勤怠報告の承認" at bounding box center [144, 29] width 260 height 22
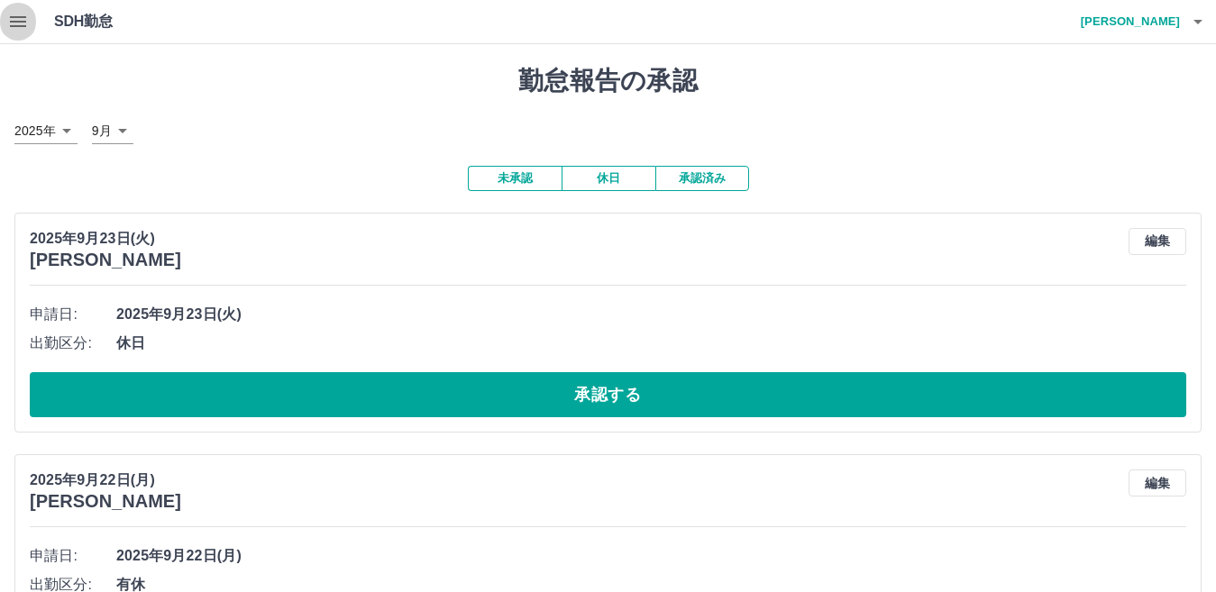
click at [16, 12] on icon "button" at bounding box center [18, 22] width 22 height 22
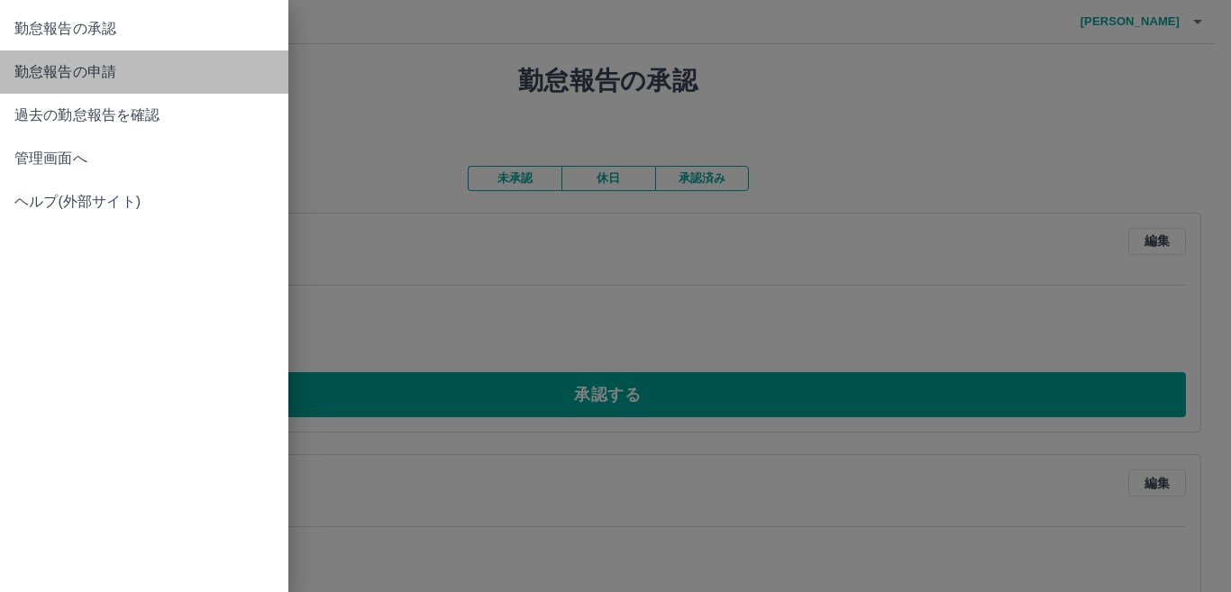
click at [149, 68] on span "勤怠報告の申請" at bounding box center [144, 72] width 260 height 22
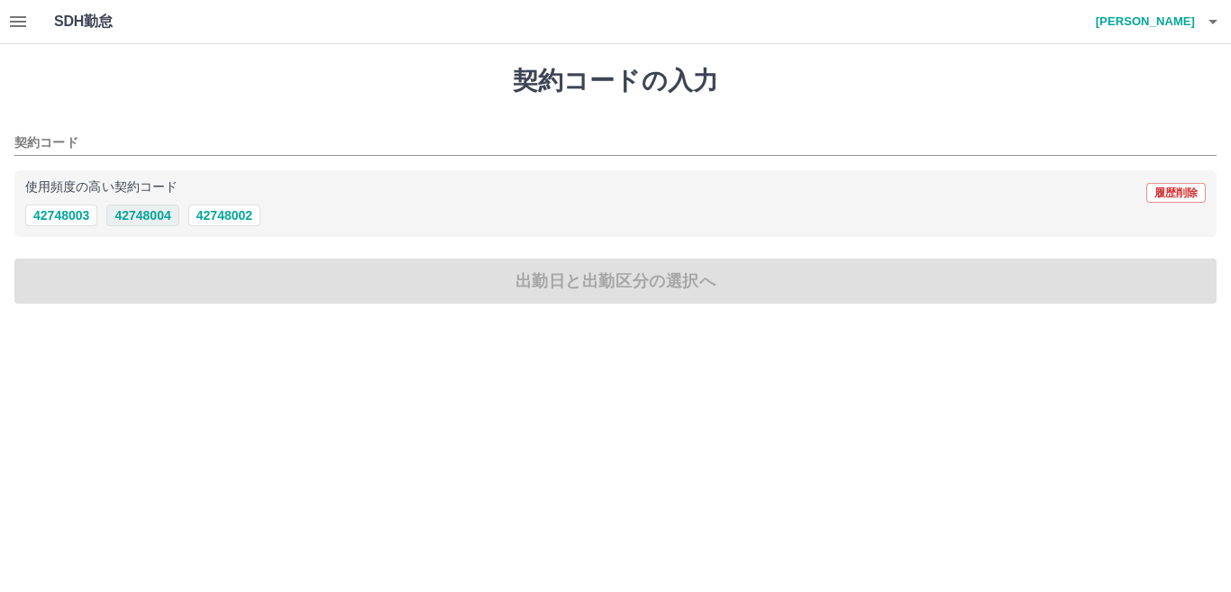
click at [142, 215] on button "42748004" at bounding box center [142, 216] width 72 height 22
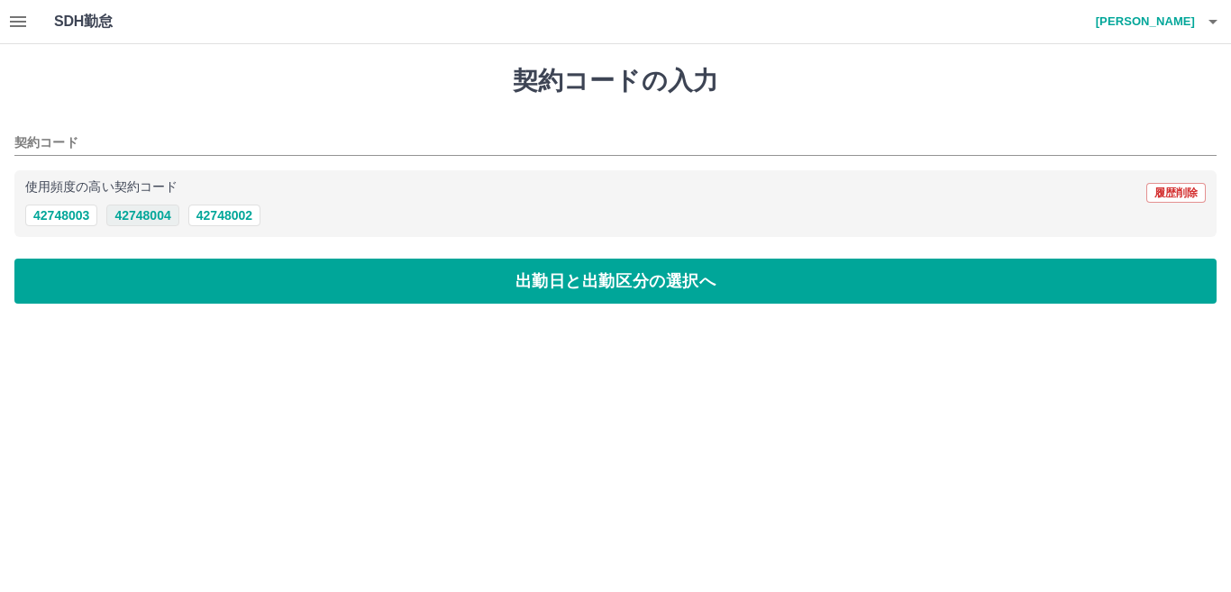
type input "********"
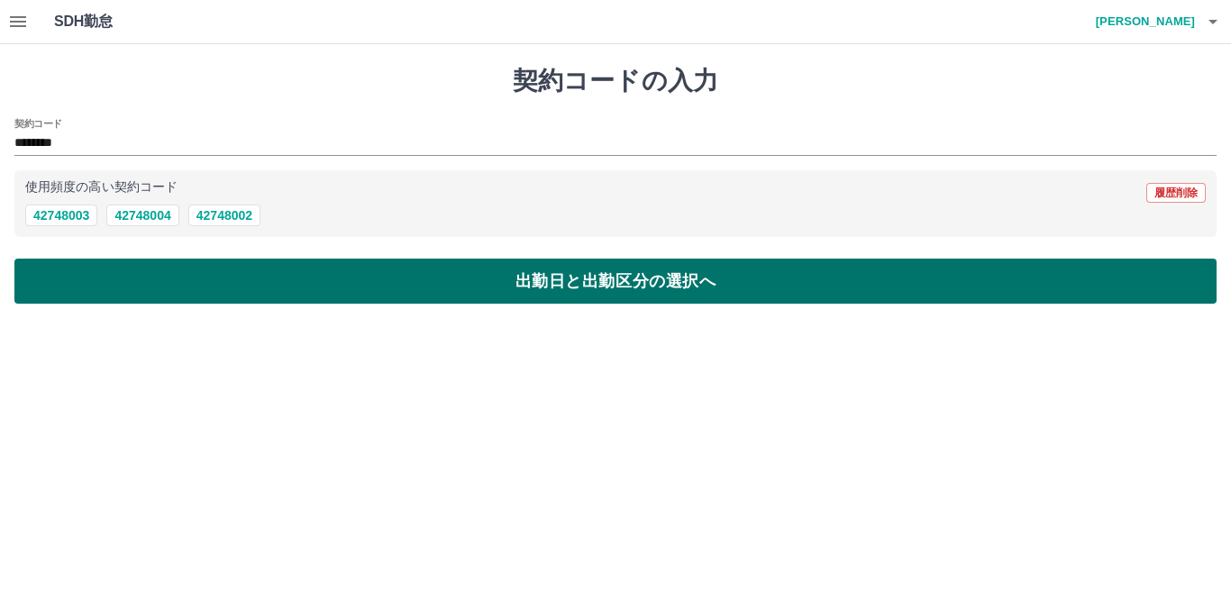
click at [146, 277] on button "出勤日と出勤区分の選択へ" at bounding box center [615, 281] width 1202 height 45
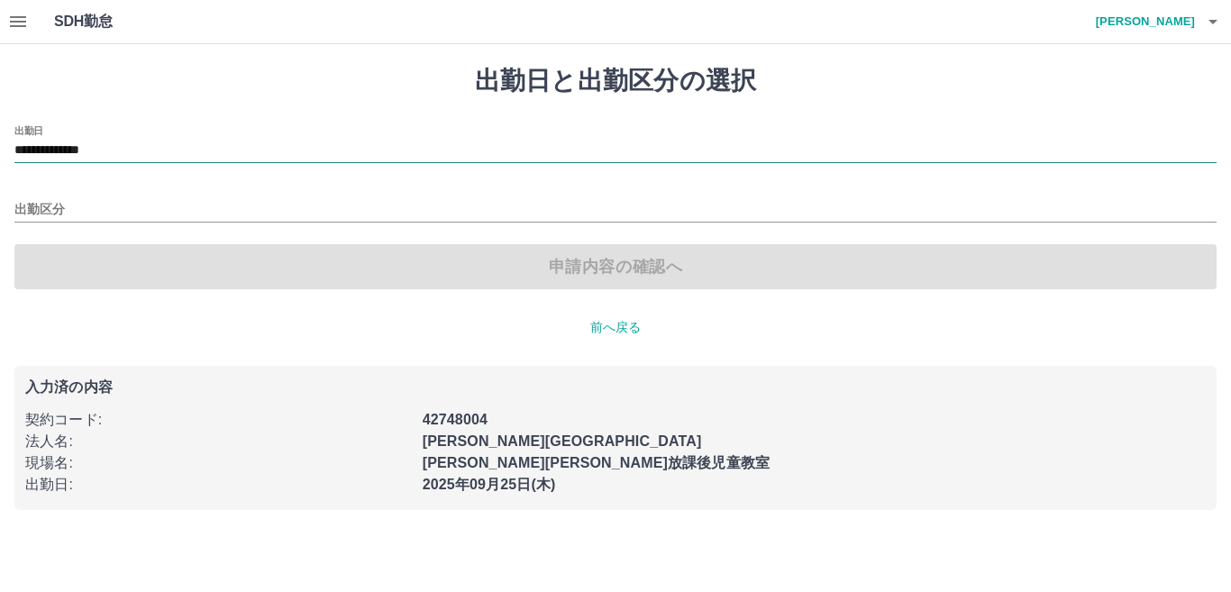
click at [145, 141] on input "**********" at bounding box center [615, 151] width 1202 height 23
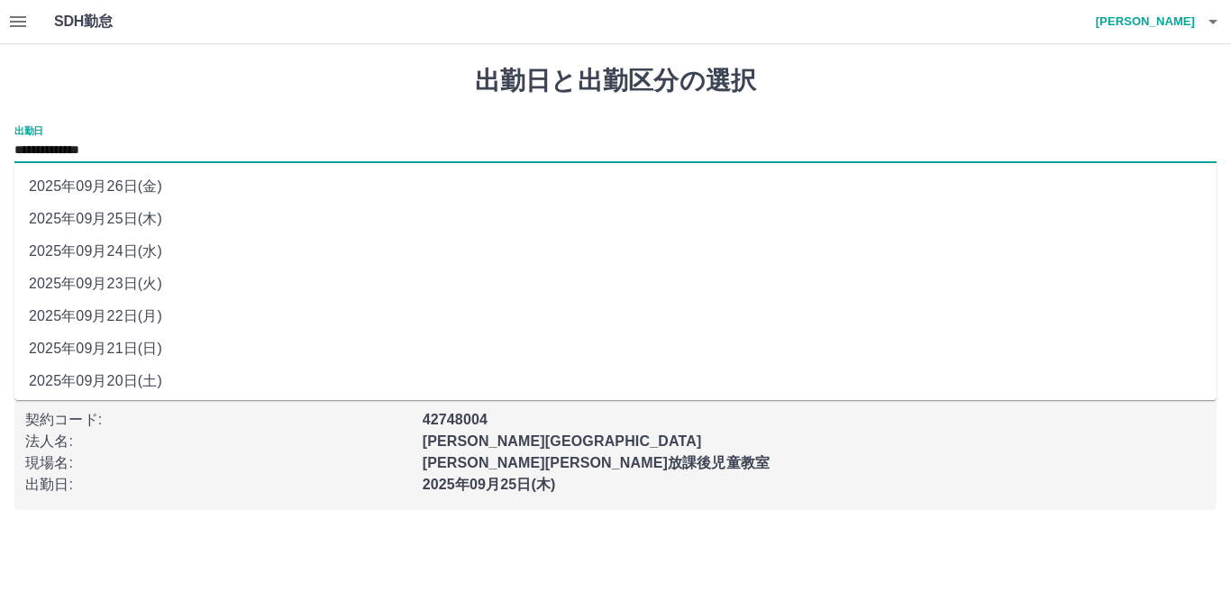
click at [121, 243] on li "2025年09月24日(水)" at bounding box center [615, 251] width 1202 height 32
type input "**********"
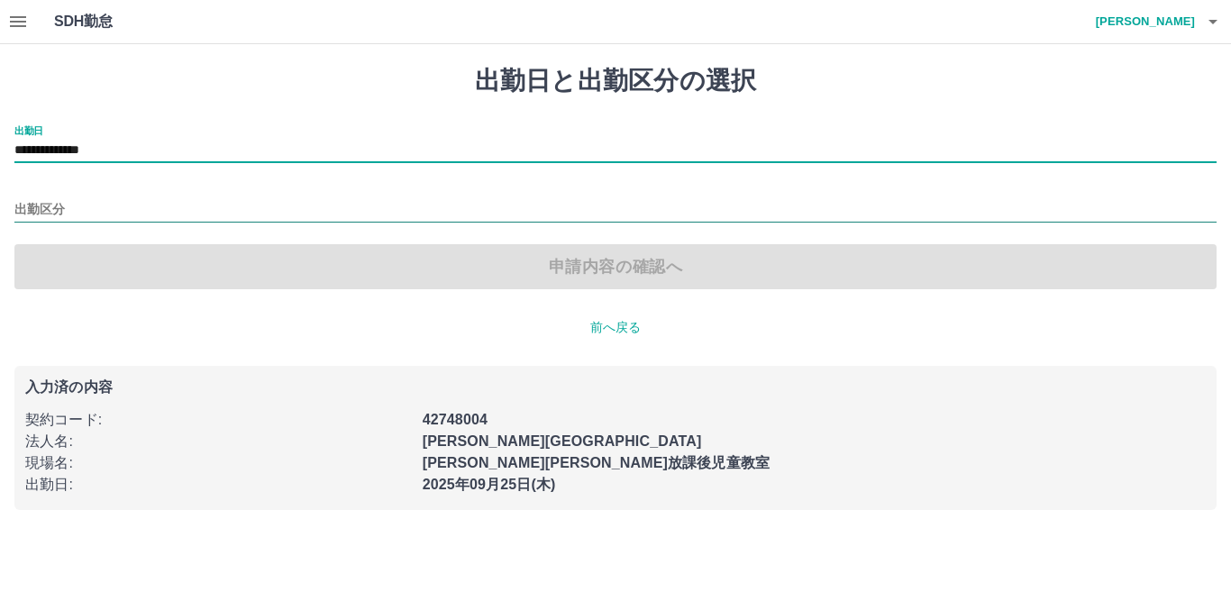
click at [72, 200] on input "出勤区分" at bounding box center [615, 210] width 1202 height 23
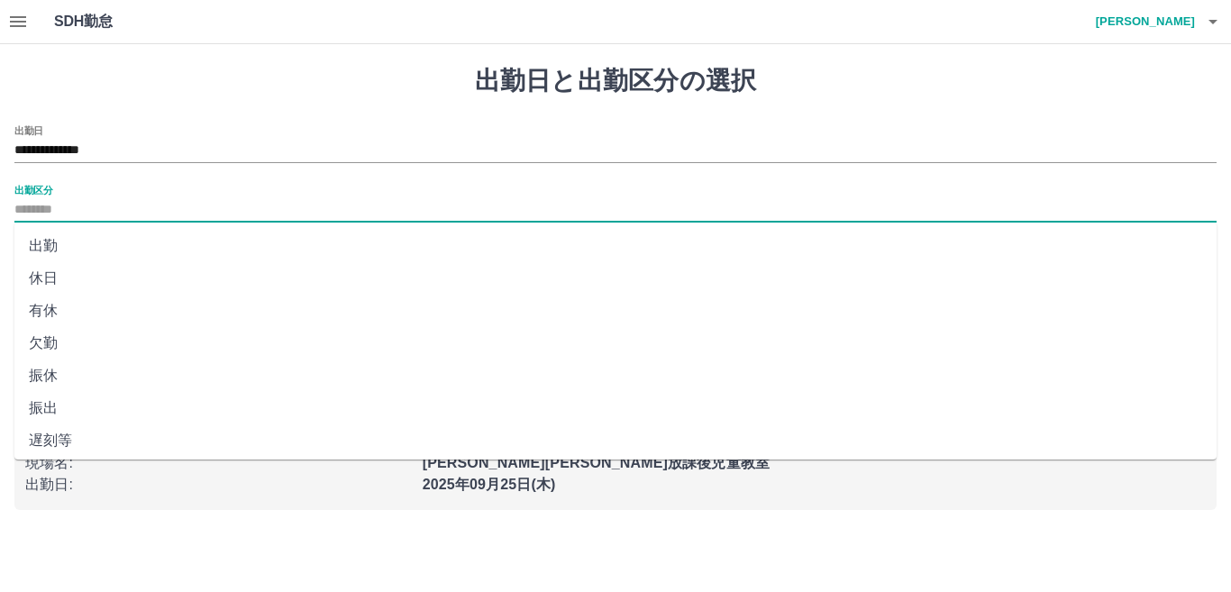
click at [37, 245] on li "出勤" at bounding box center [615, 246] width 1202 height 32
type input "**"
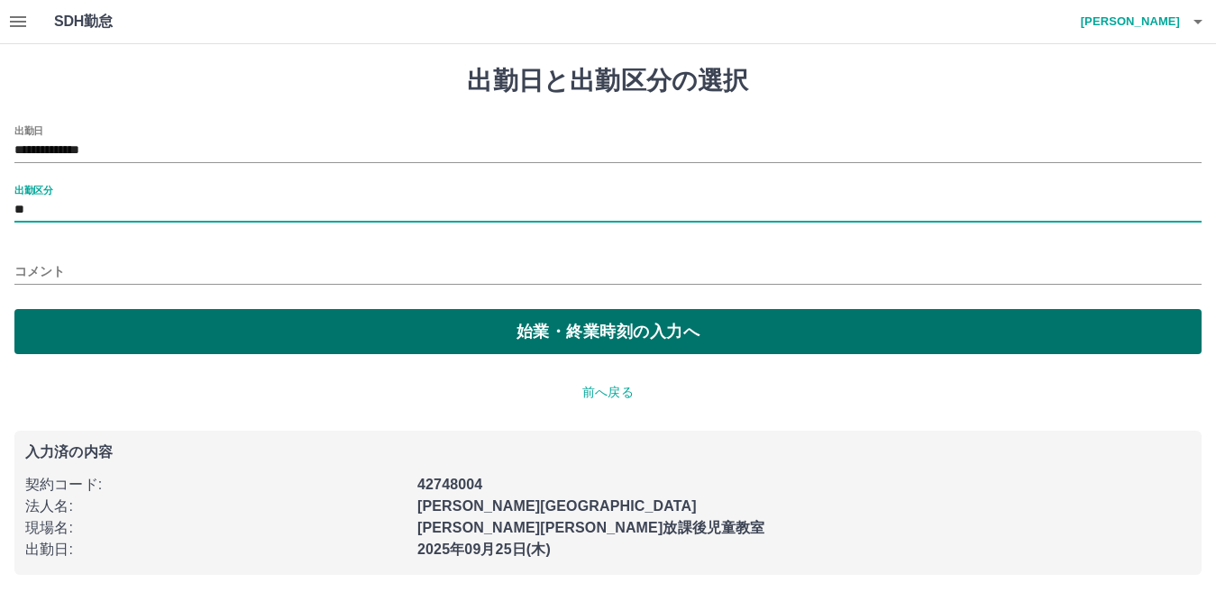
click at [254, 319] on button "始業・終業時刻の入力へ" at bounding box center [607, 331] width 1187 height 45
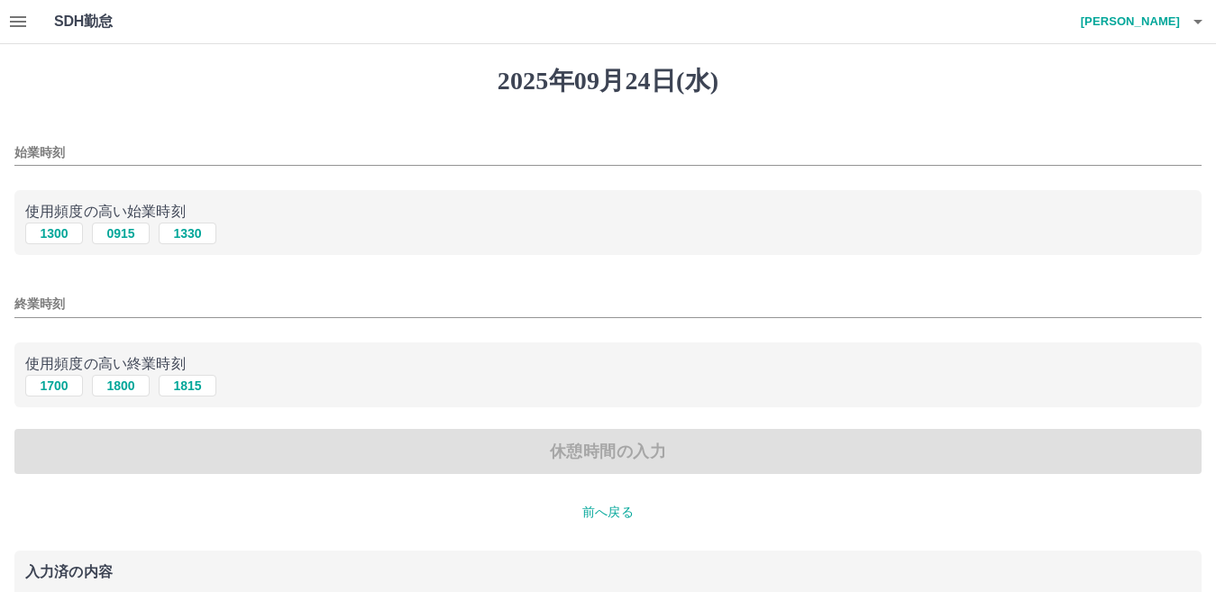
click at [97, 140] on input "始業時刻" at bounding box center [607, 153] width 1187 height 26
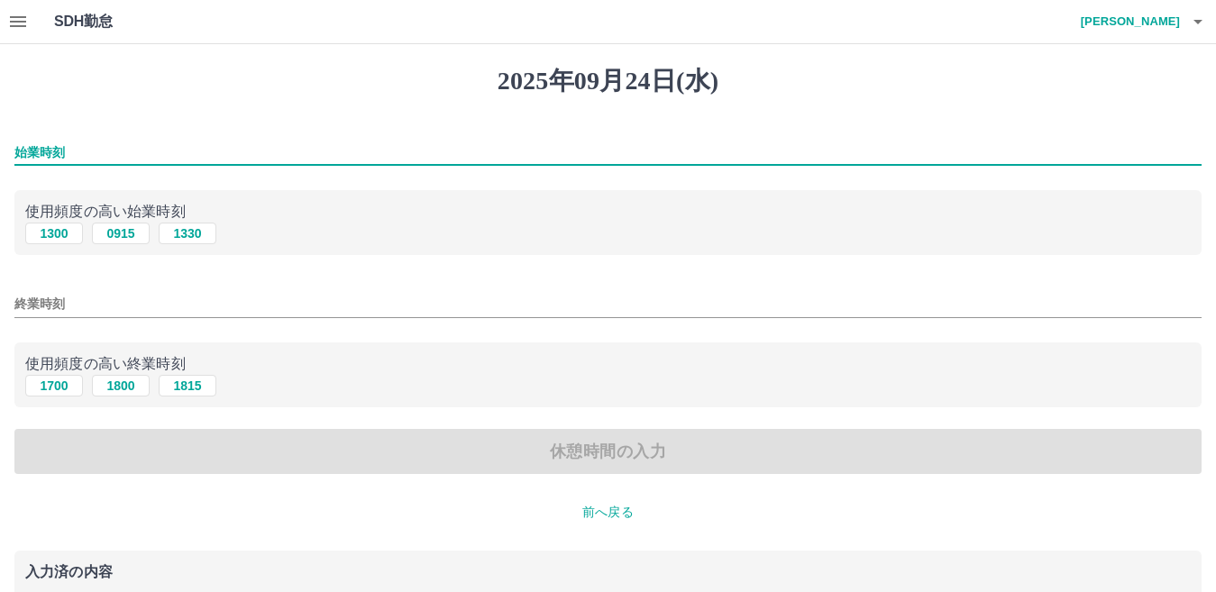
type input "****"
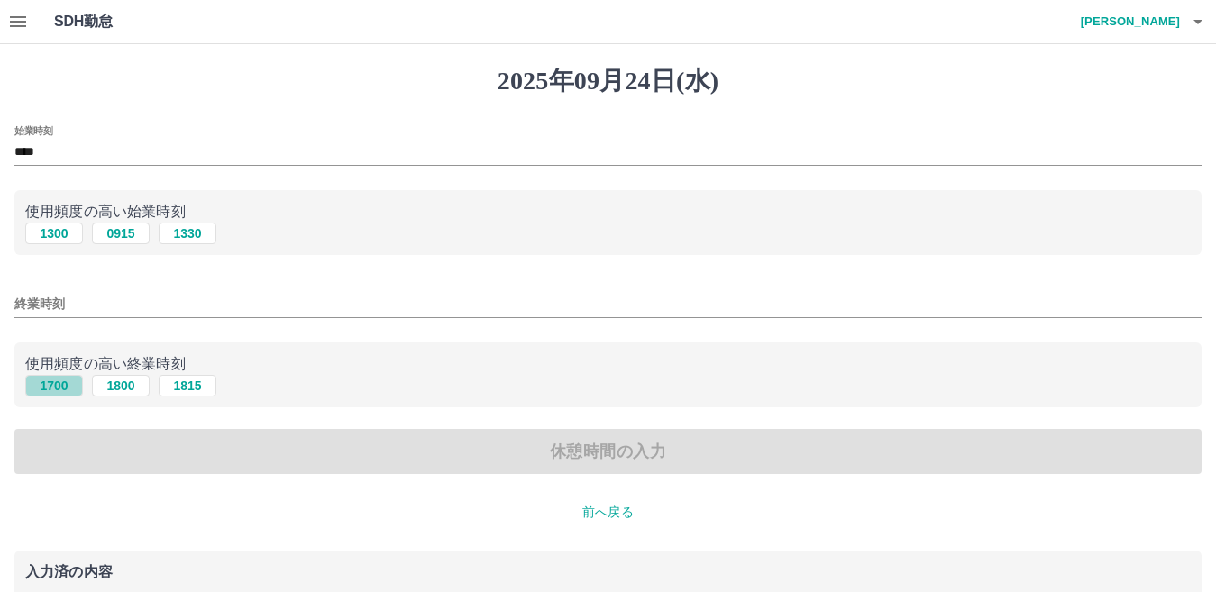
click at [50, 388] on button "1700" at bounding box center [54, 386] width 58 height 22
type input "****"
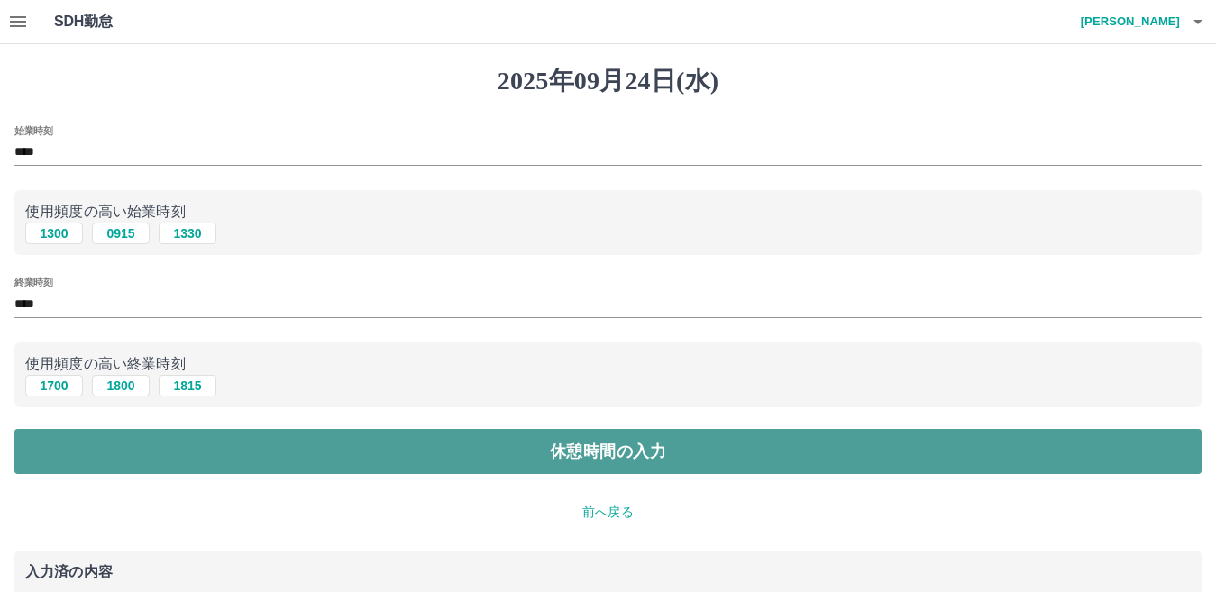
click at [460, 443] on button "休憩時間の入力" at bounding box center [607, 451] width 1187 height 45
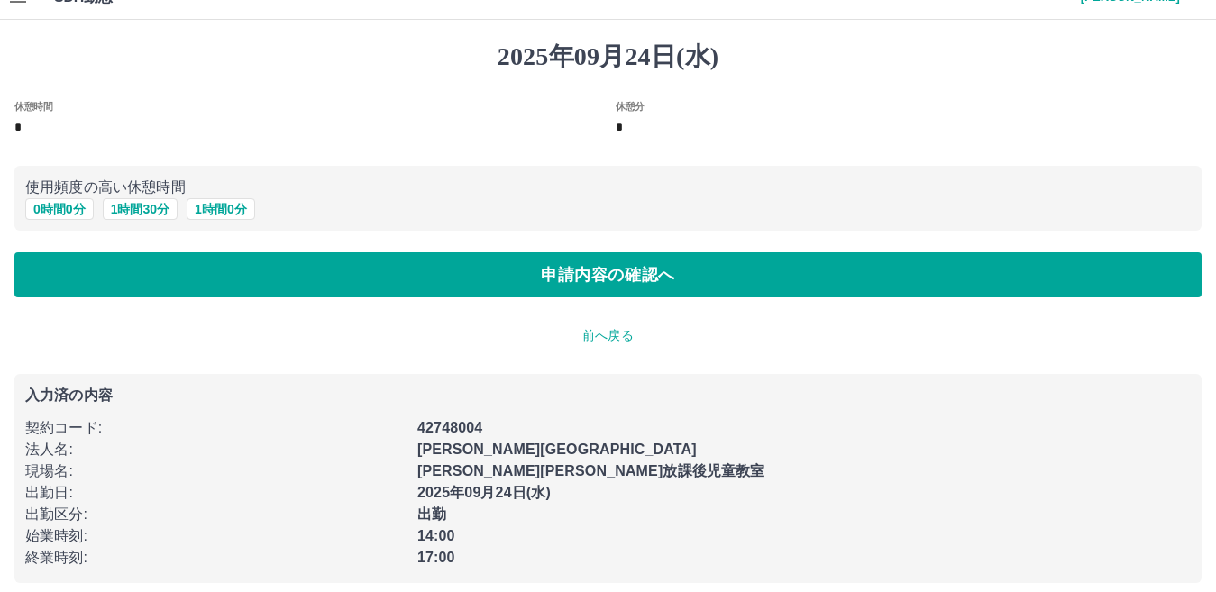
scroll to position [38, 0]
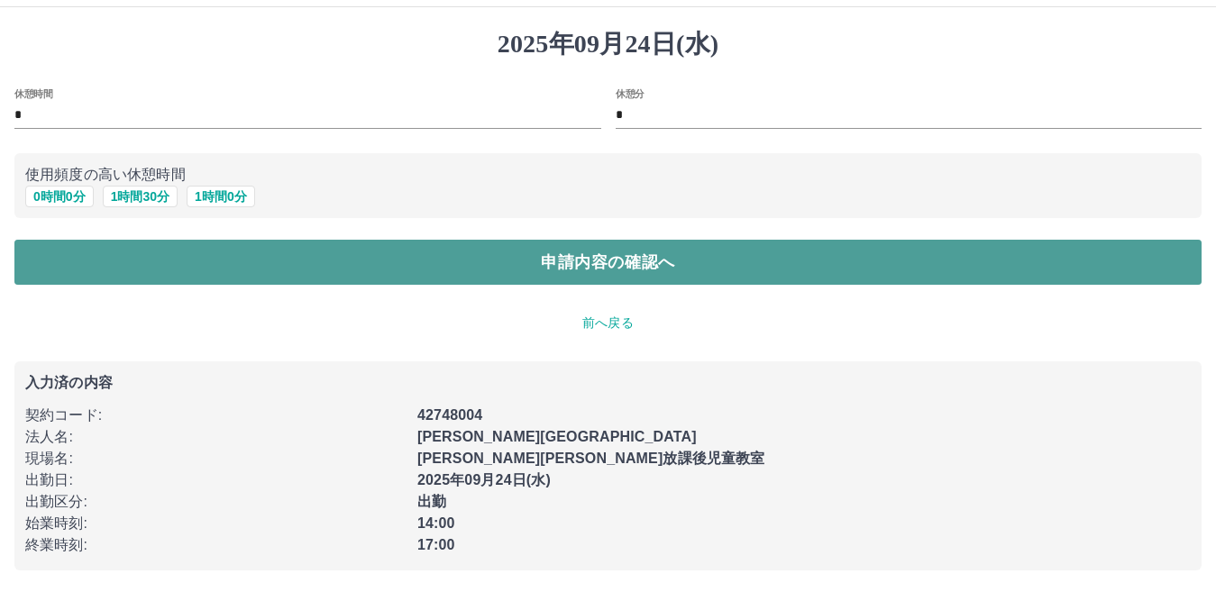
click at [515, 257] on button "申請内容の確認へ" at bounding box center [607, 262] width 1187 height 45
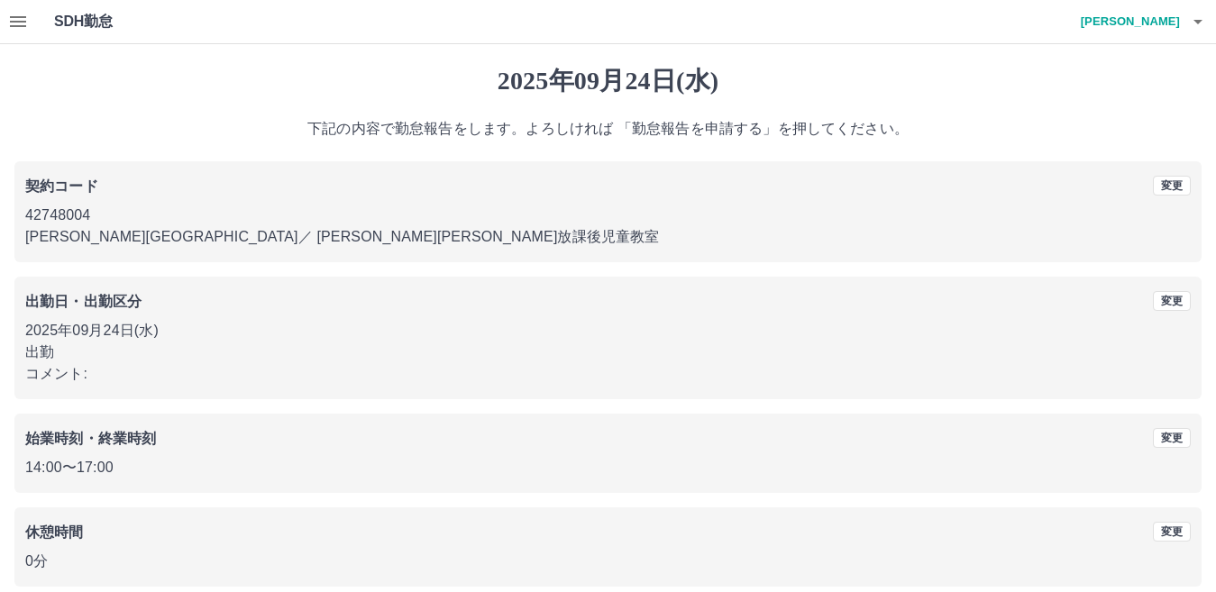
scroll to position [83, 0]
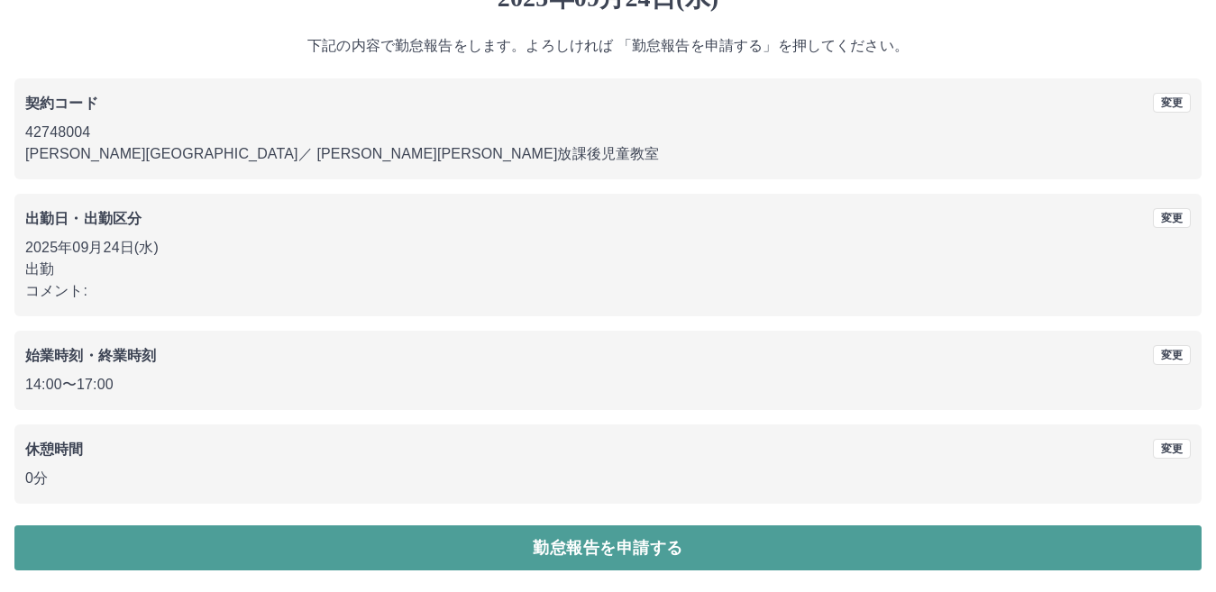
click at [642, 541] on button "勤怠報告を申請する" at bounding box center [607, 547] width 1187 height 45
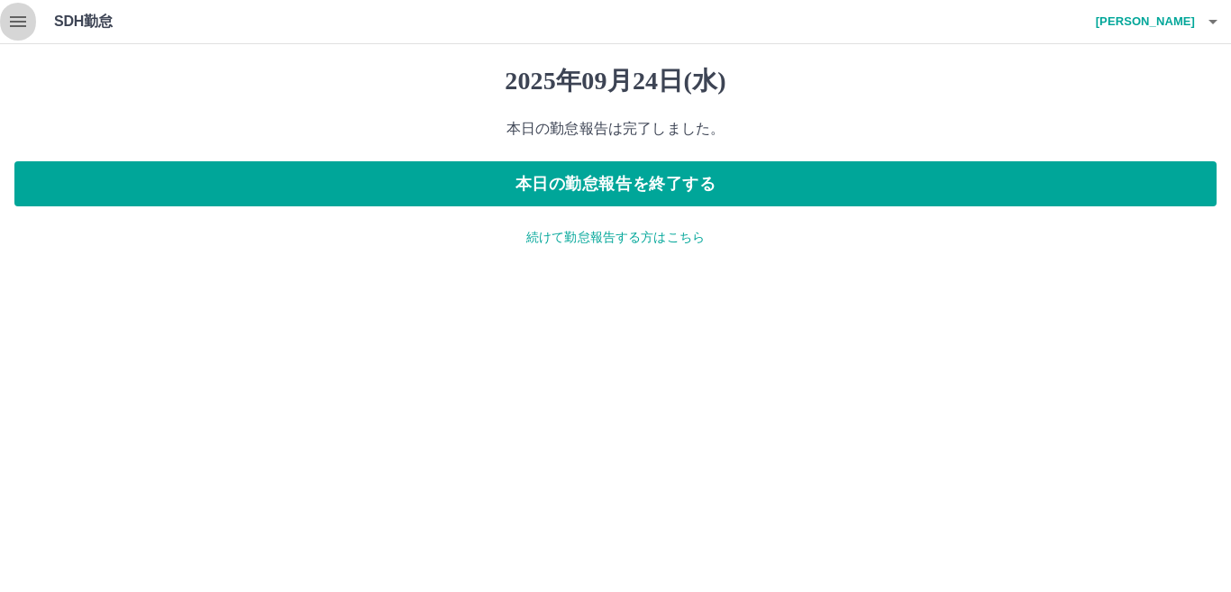
click at [13, 18] on icon "button" at bounding box center [18, 21] width 16 height 11
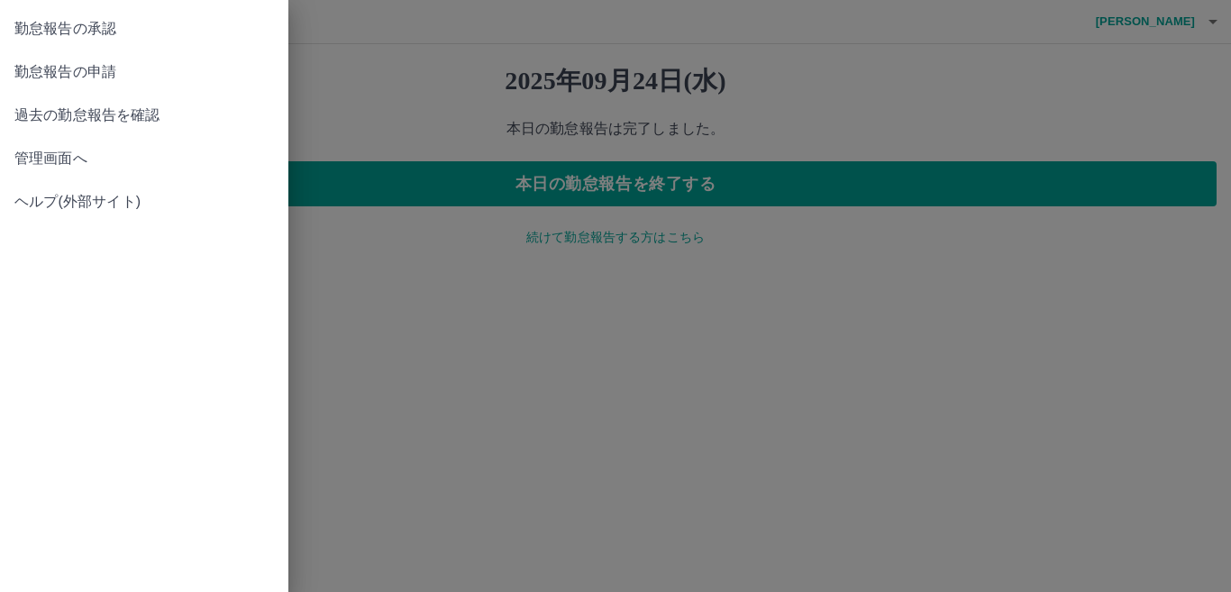
click at [131, 26] on span "勤怠報告の承認" at bounding box center [144, 29] width 260 height 22
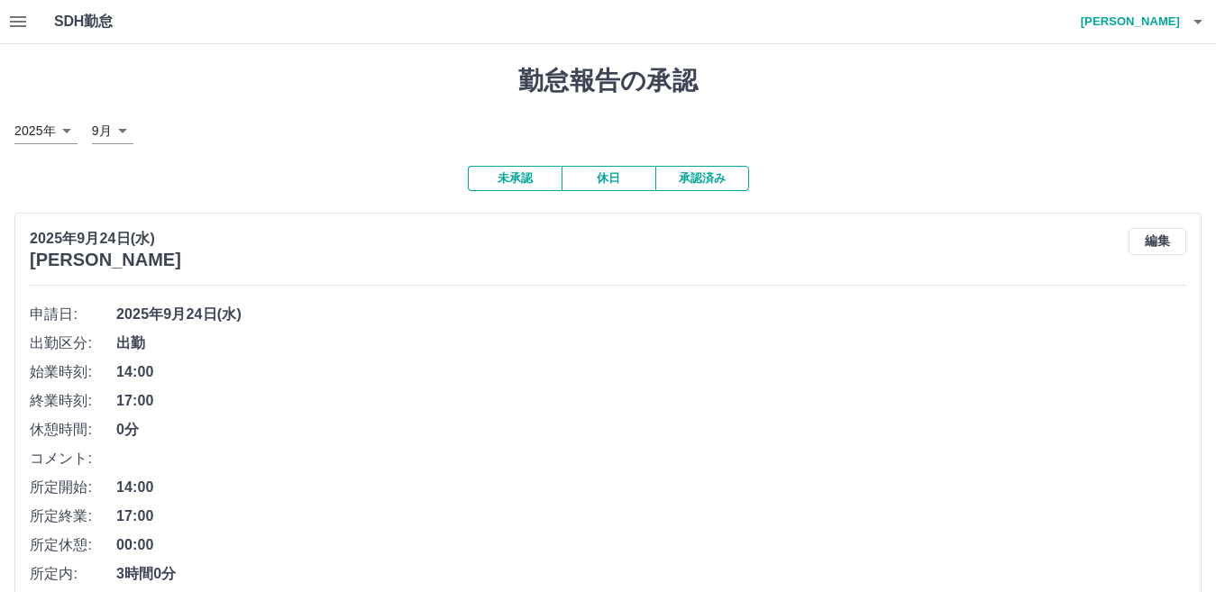
click at [17, 16] on icon "button" at bounding box center [18, 21] width 16 height 11
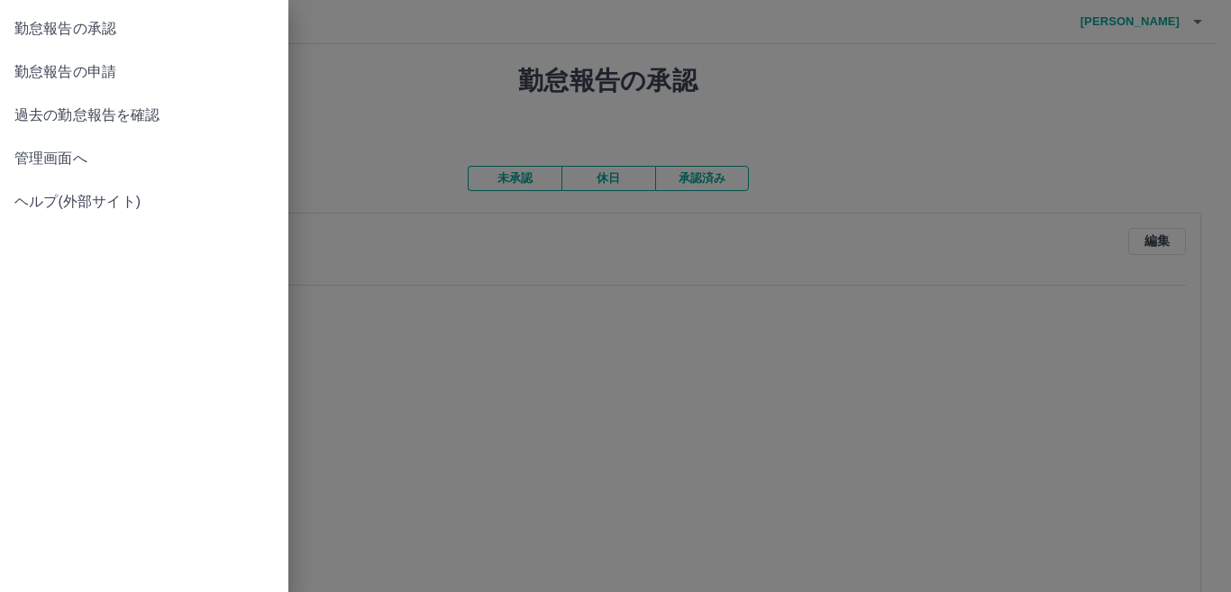
click at [75, 155] on span "管理画面へ" at bounding box center [144, 159] width 260 height 22
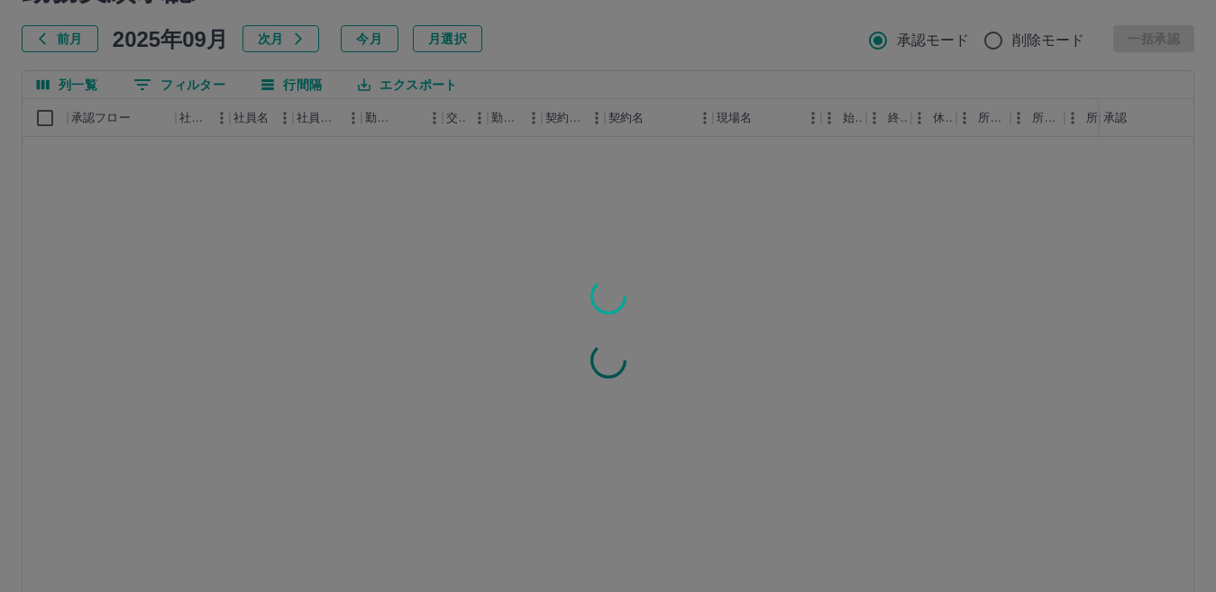
scroll to position [169, 0]
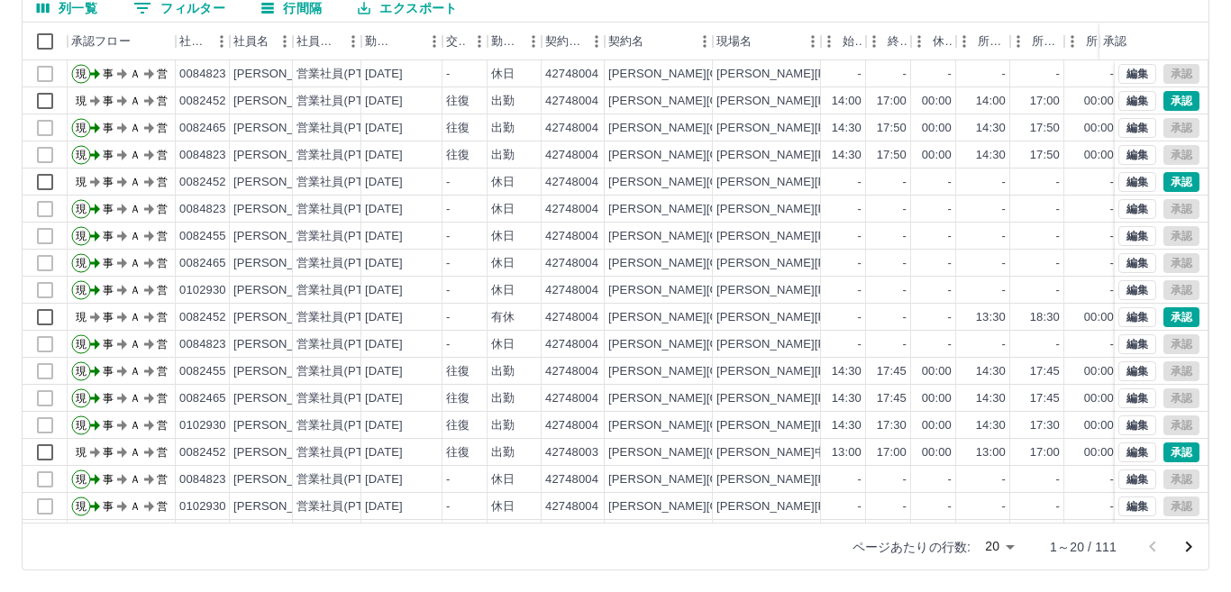
click at [997, 547] on body "SDH勤怠 三上　由美子 勤務実績承認 前月 2025年09月 次月 今月 月選択 承認モード 削除モード 一括承認 列一覧 0 フィルター 行間隔 エクスポ…" at bounding box center [615, 212] width 1231 height 762
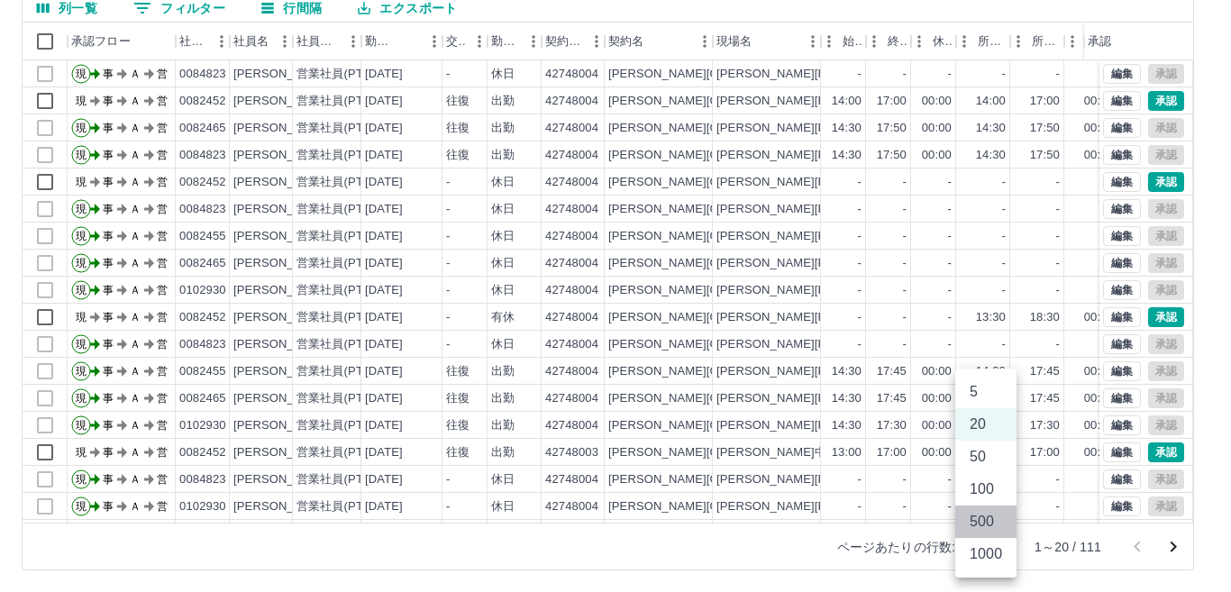
click at [970, 515] on li "500" at bounding box center [985, 522] width 61 height 32
type input "***"
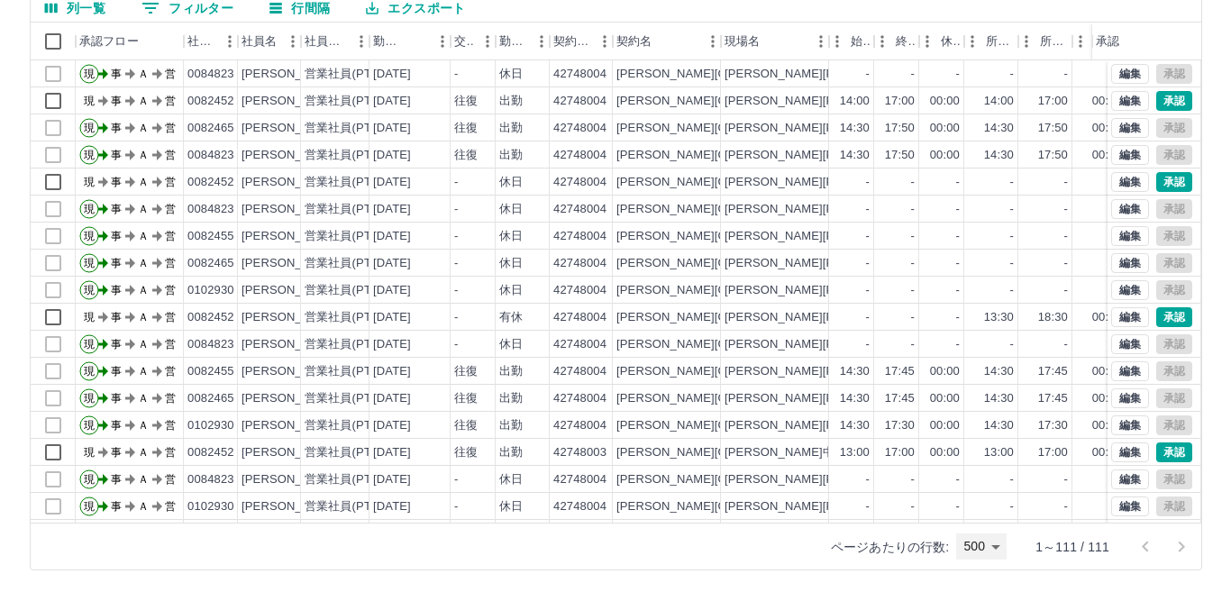
scroll to position [0, 0]
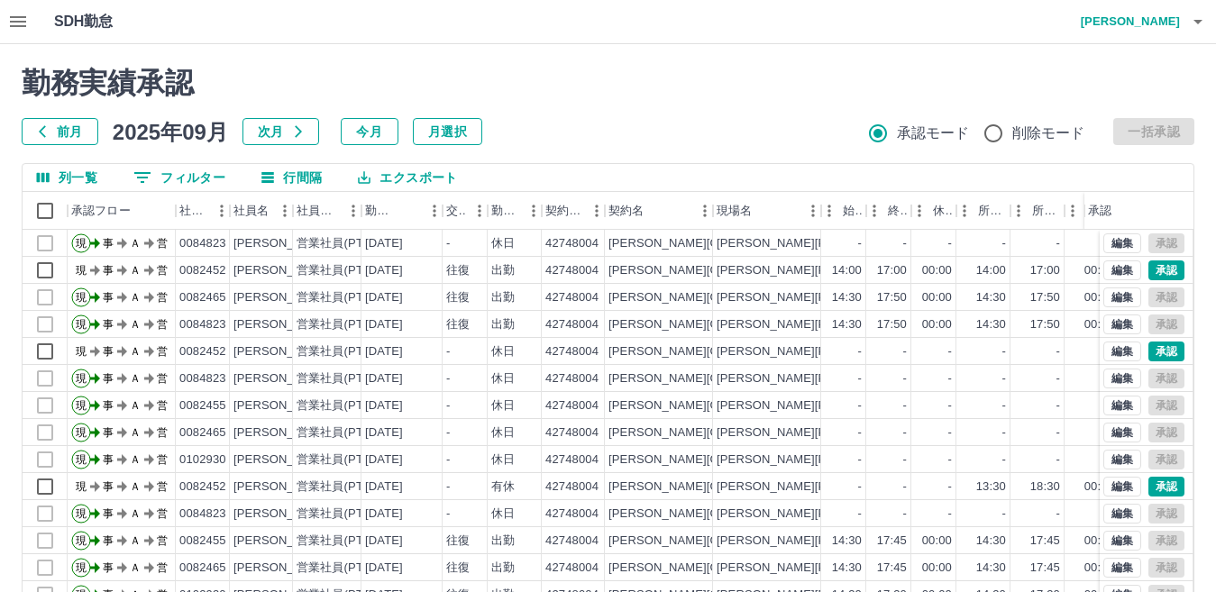
click at [418, 174] on button "エクスポート" at bounding box center [407, 177] width 128 height 27
click at [411, 208] on li "CSVダウンロード" at bounding box center [416, 214] width 146 height 32
click at [1198, 23] on icon "button" at bounding box center [1197, 22] width 9 height 5
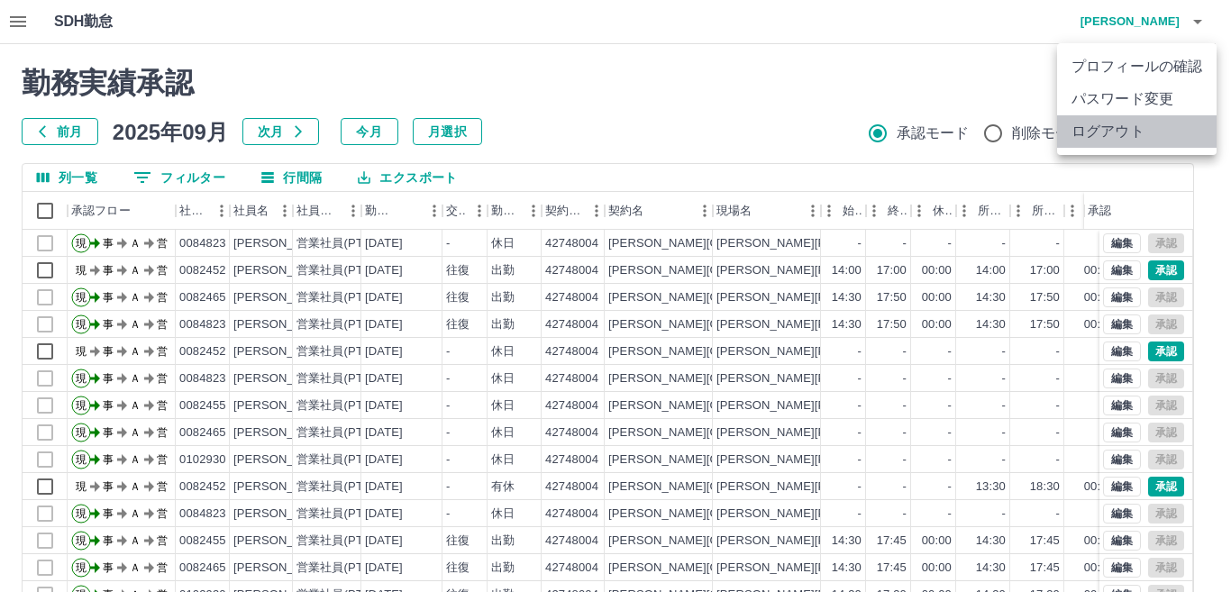
click at [1121, 127] on li "ログアウト" at bounding box center [1137, 131] width 160 height 32
